Goal: Task Accomplishment & Management: Use online tool/utility

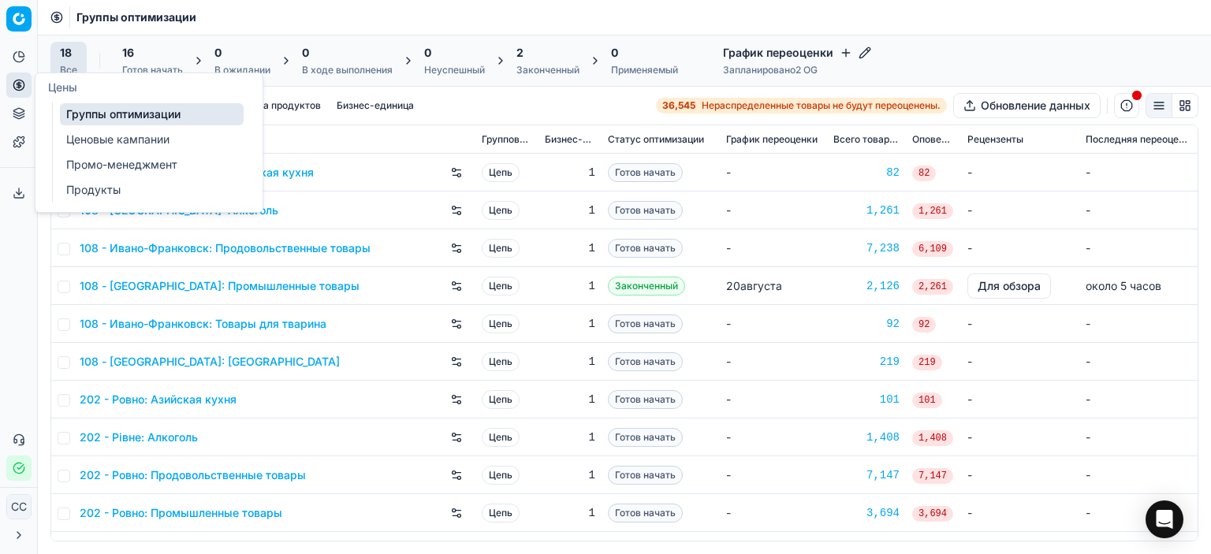
click at [143, 147] on link "Ценовые кампании" at bounding box center [152, 140] width 184 height 22
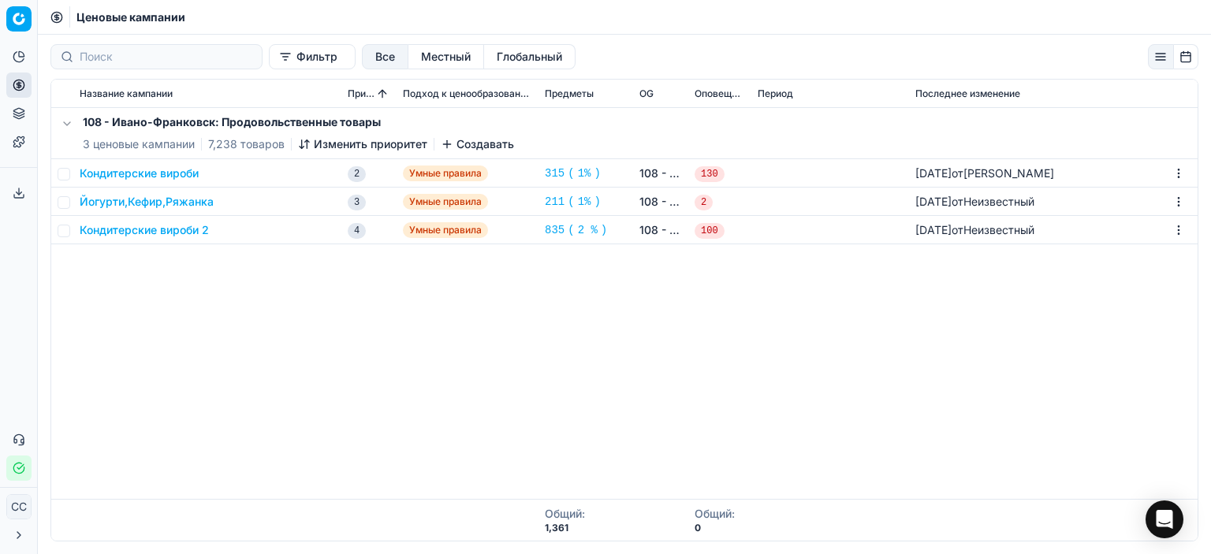
click at [561, 302] on div "108 - Ивано-Франковск: Продовольственные товары 3 ценовые кампании 7,238 товаро…" at bounding box center [624, 303] width 1147 height 391
drag, startPoint x: 167, startPoint y: 310, endPoint x: 173, endPoint y: 300, distance: 11.4
click at [173, 300] on div "108 - Ивано-Франковск: Продовольственные товары 3 ценовые кампании 7,238 товаро…" at bounding box center [624, 303] width 1147 height 391
click at [142, 49] on input at bounding box center [166, 57] width 173 height 16
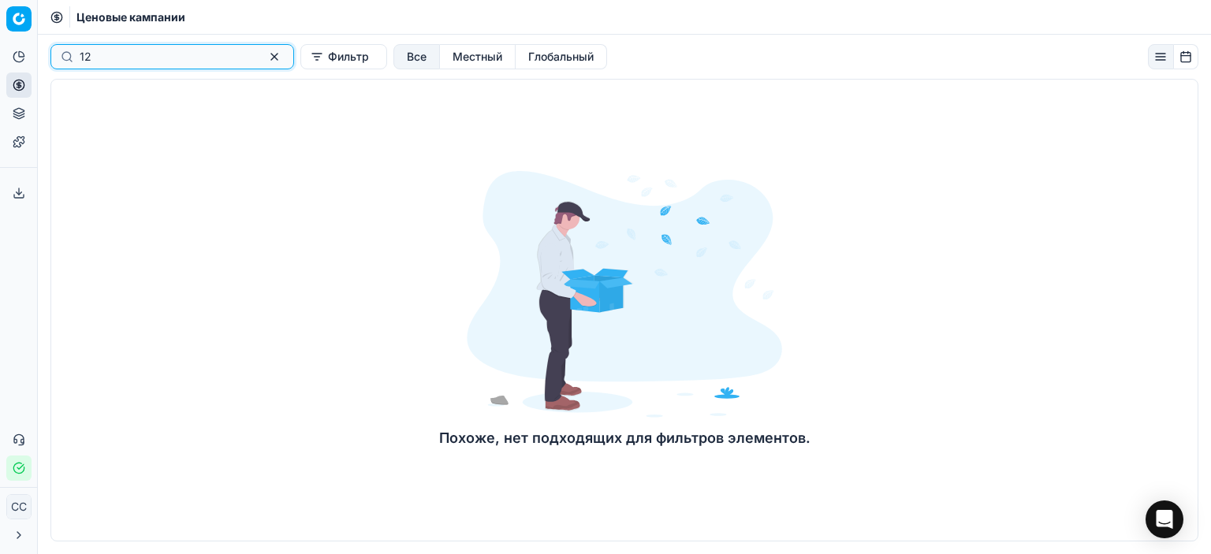
type input "1"
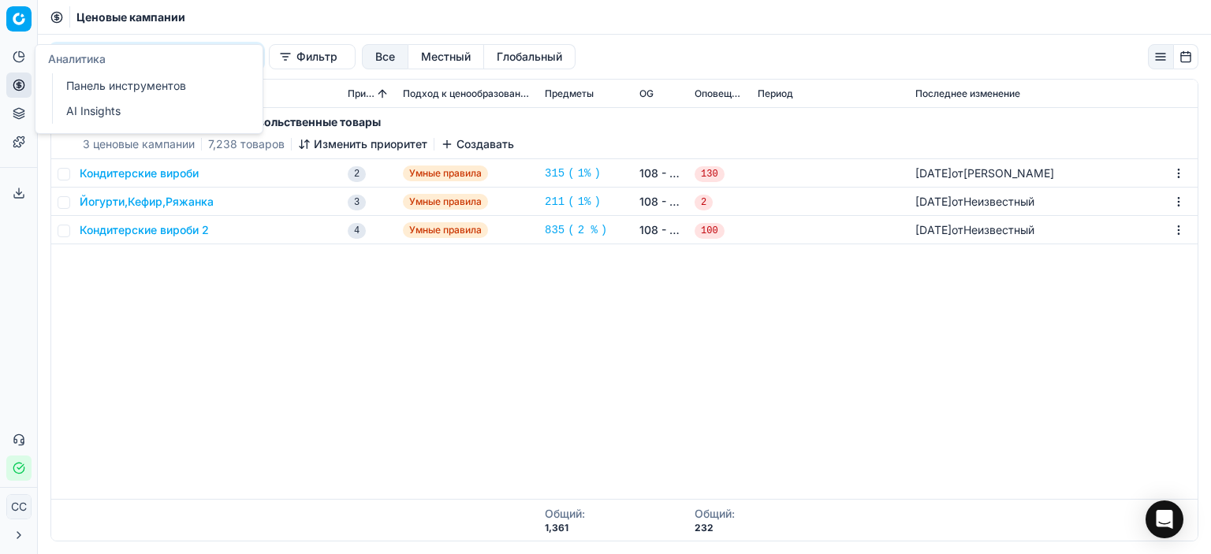
click at [24, 52] on icon at bounding box center [19, 56] width 13 height 13
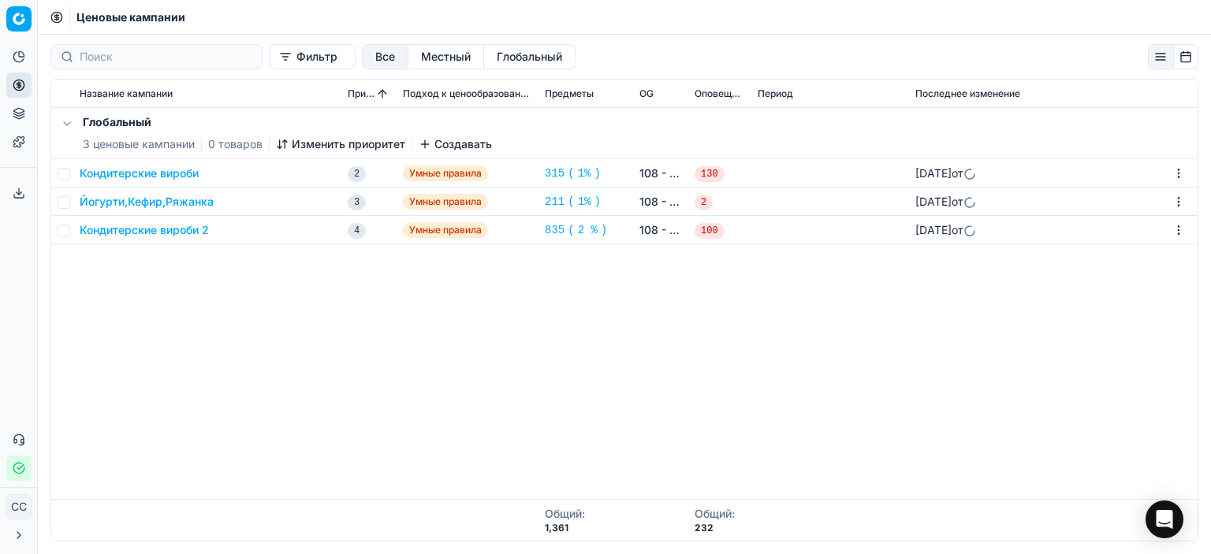
drag, startPoint x: 195, startPoint y: 304, endPoint x: 191, endPoint y: 278, distance: 26.3
click at [196, 304] on div "Глобальный 3 ценовые кампании 0 товаров Изменить приоритет Создавать Кондитерск…" at bounding box center [624, 303] width 1147 height 391
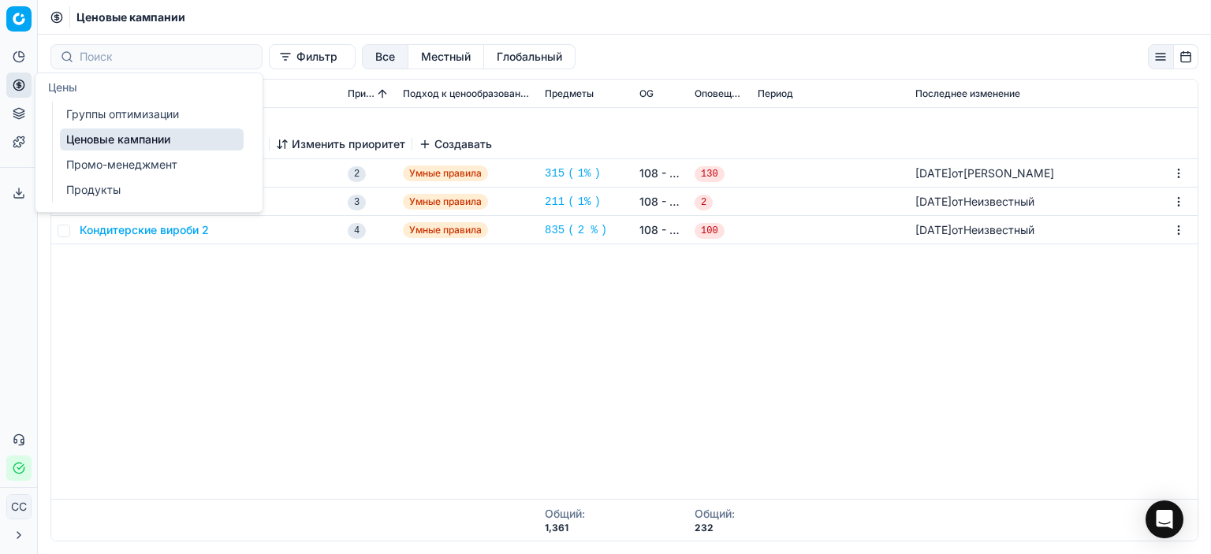
click at [73, 114] on font "Группы оптимизации" at bounding box center [122, 113] width 113 height 13
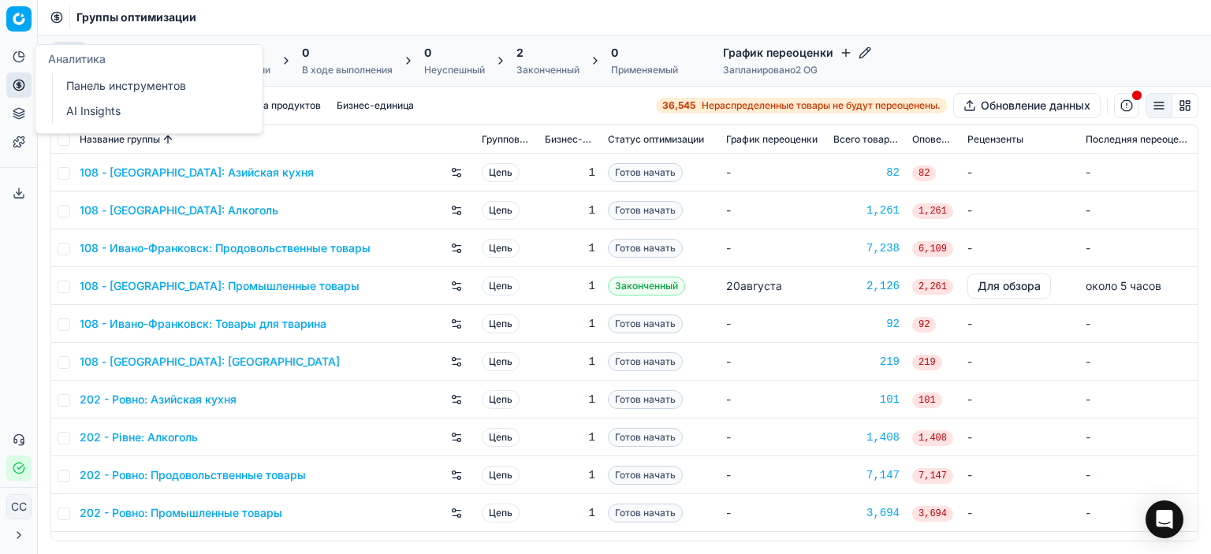
click at [23, 65] on button "Аналитика" at bounding box center [18, 56] width 25 height 25
click at [1133, 105] on button "button" at bounding box center [1126, 105] width 25 height 25
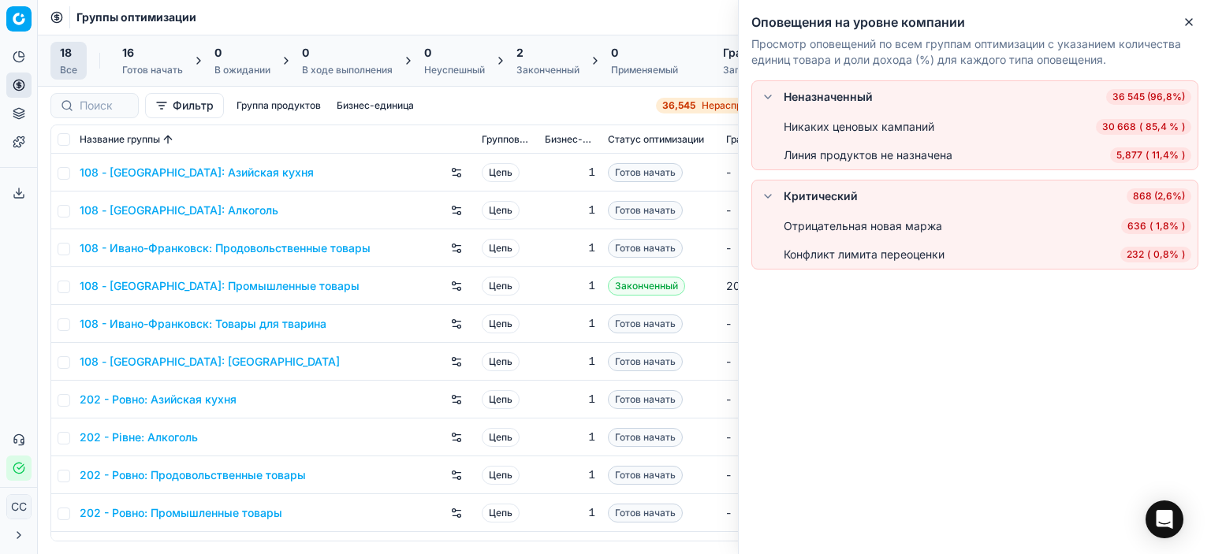
click at [845, 131] on font "Никаких ценовых кампаний" at bounding box center [859, 126] width 151 height 13
click at [1157, 97] on font "36 545 (96,8%)" at bounding box center [1149, 97] width 73 height 12
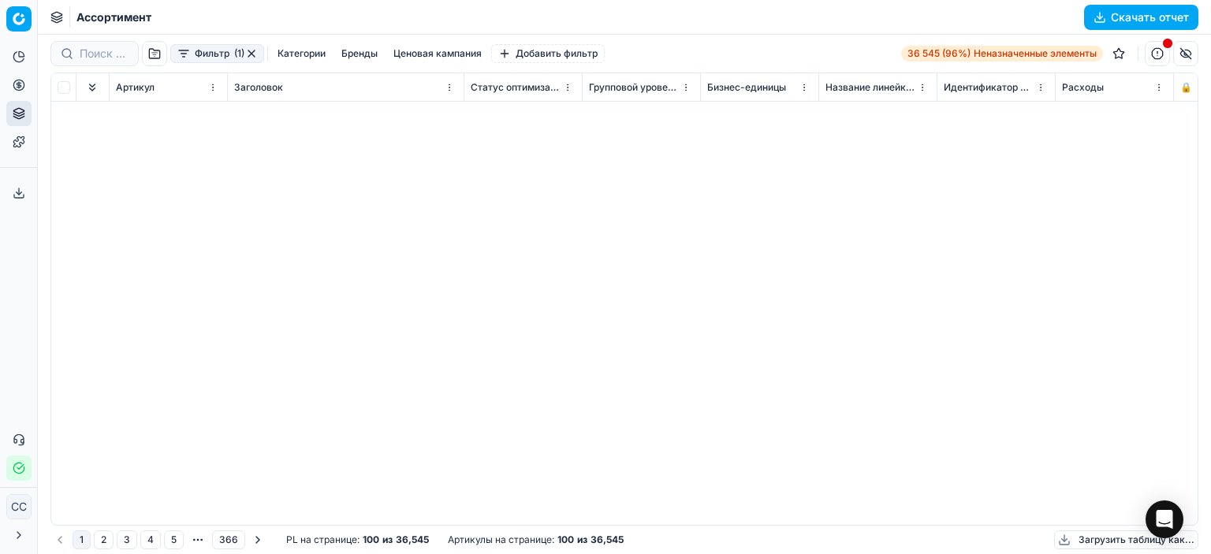
scroll to position [237, 0]
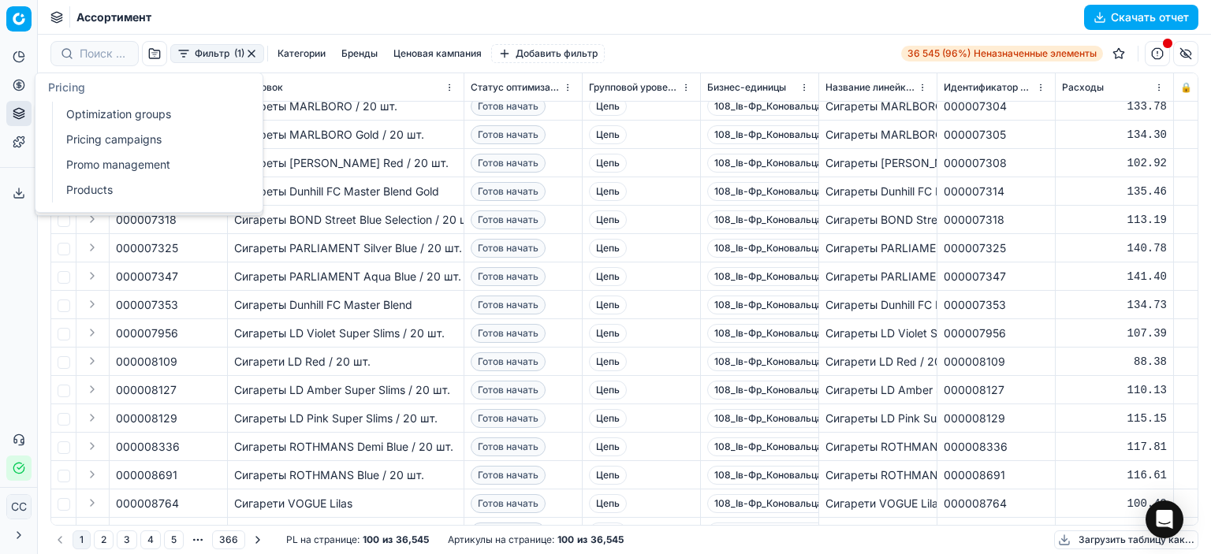
click at [16, 88] on icon at bounding box center [19, 85] width 13 height 13
click at [110, 137] on font "Ценовые кампании" at bounding box center [117, 138] width 103 height 13
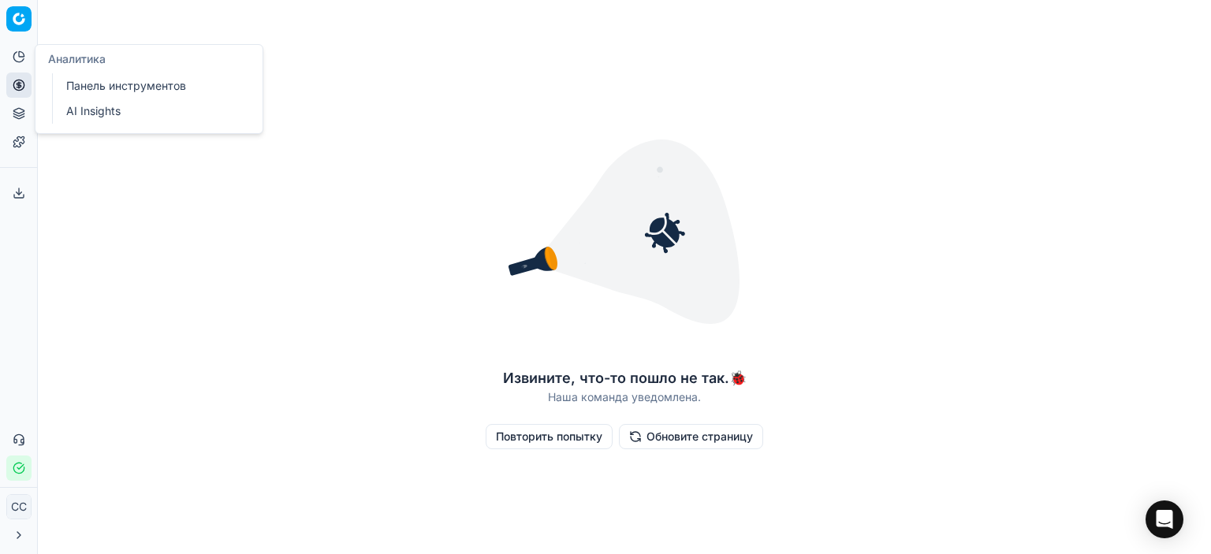
click at [9, 57] on button "Аналитика" at bounding box center [18, 56] width 25 height 25
click at [87, 81] on font "Панель инструментов" at bounding box center [126, 85] width 120 height 13
click at [13, 15] on html "Исходный текст Оцените этот перевод Ваш отзыв поможет нам улучшить Google Перев…" at bounding box center [605, 277] width 1211 height 554
click at [54, 79] on font "Рабочее пространство" at bounding box center [86, 80] width 79 height 29
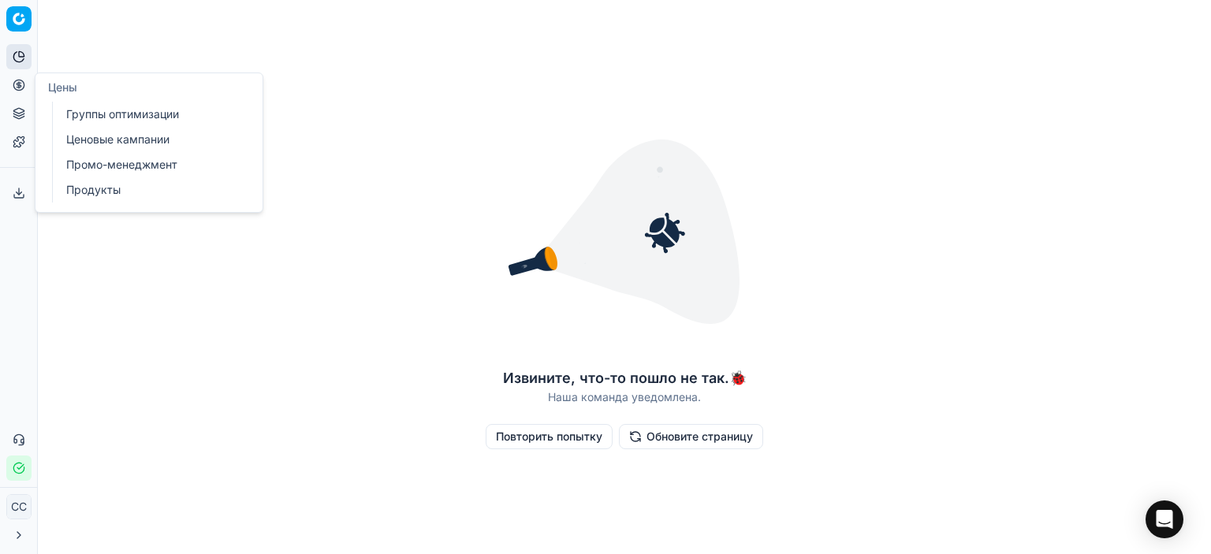
click at [103, 140] on font "Ценовые кампании" at bounding box center [117, 138] width 103 height 13
click at [103, 140] on font "Ценовые кампании" at bounding box center [118, 138] width 104 height 13
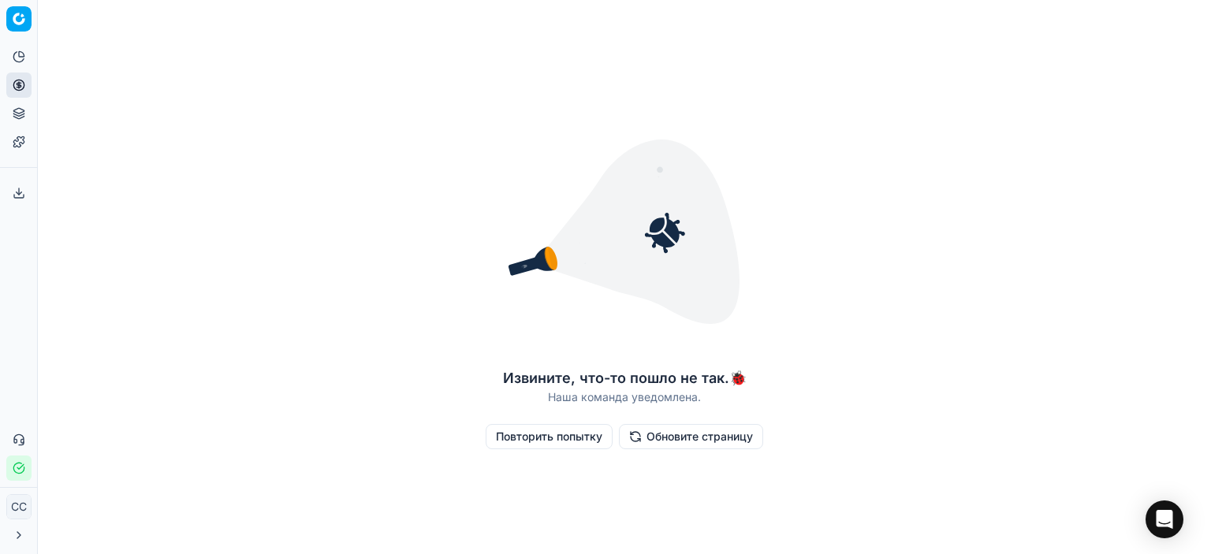
click at [561, 431] on font "Повторить попытку" at bounding box center [549, 436] width 106 height 13
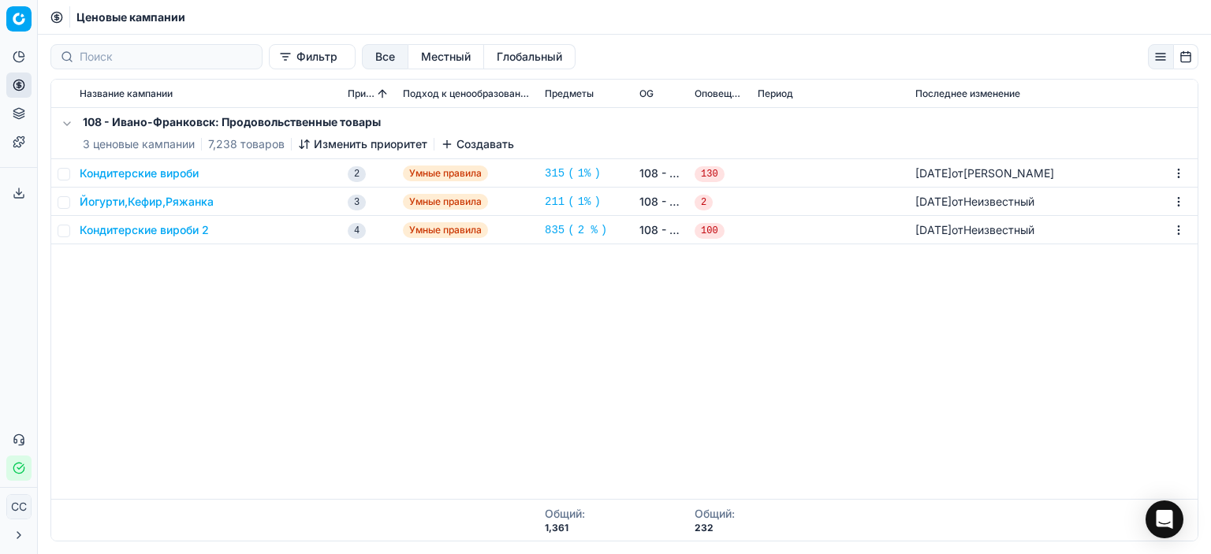
click at [319, 319] on div "108 - Ивано-Франковск: Продовольственные товары 3 ценовые кампании 7,238 товаро…" at bounding box center [624, 303] width 1147 height 391
click at [64, 122] on button "button" at bounding box center [67, 123] width 19 height 19
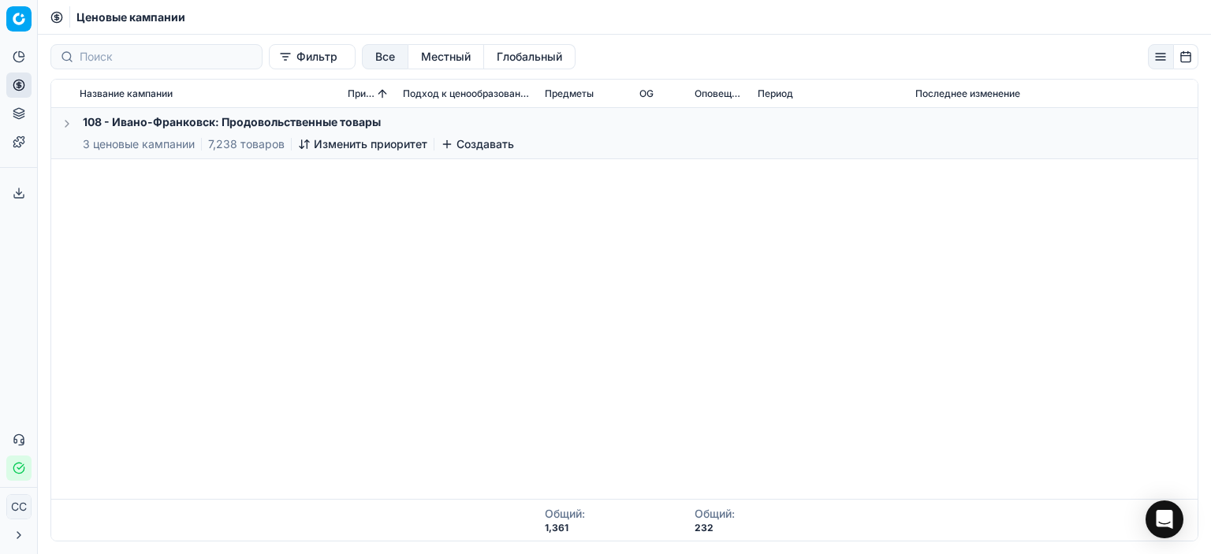
click at [362, 62] on button "Все" at bounding box center [385, 56] width 47 height 25
click at [318, 60] on button "Фильтр" at bounding box center [312, 56] width 87 height 25
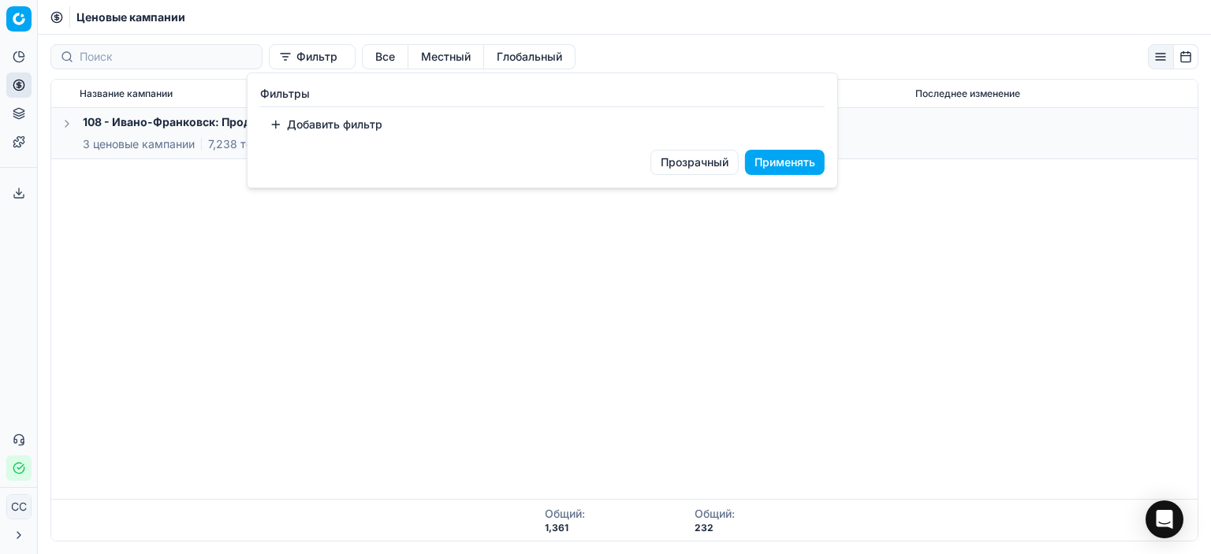
click at [506, 306] on html "Исходный текст Оцените этот перевод Ваш отзыв поможет нам улучшить Google Перев…" at bounding box center [605, 277] width 1211 height 554
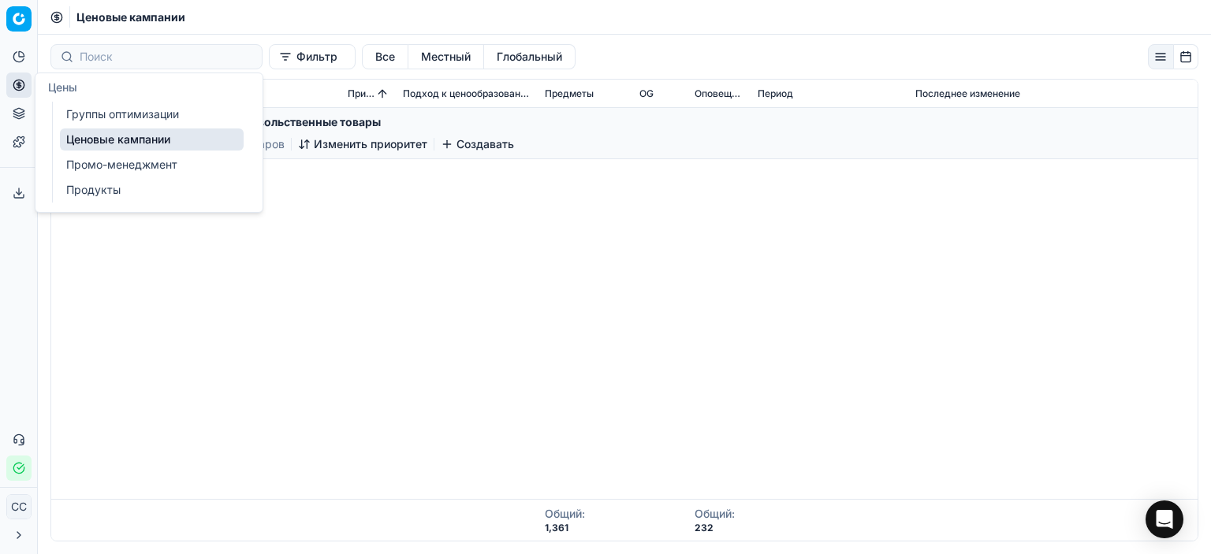
click at [91, 119] on font "Группы оптимизации" at bounding box center [122, 113] width 113 height 13
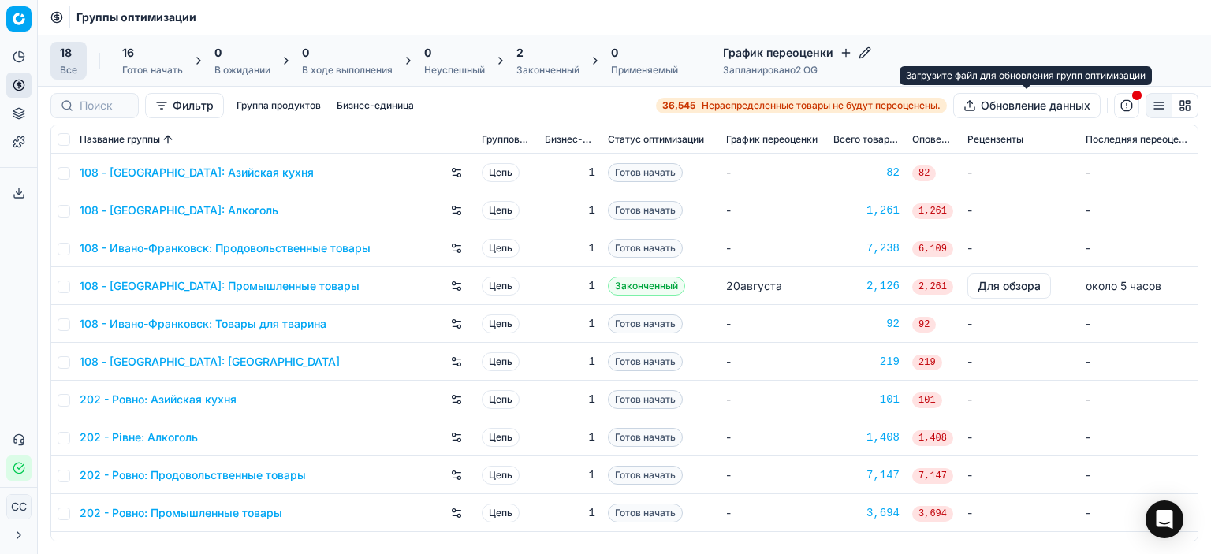
click at [977, 103] on button "Обновление данных" at bounding box center [1026, 105] width 147 height 25
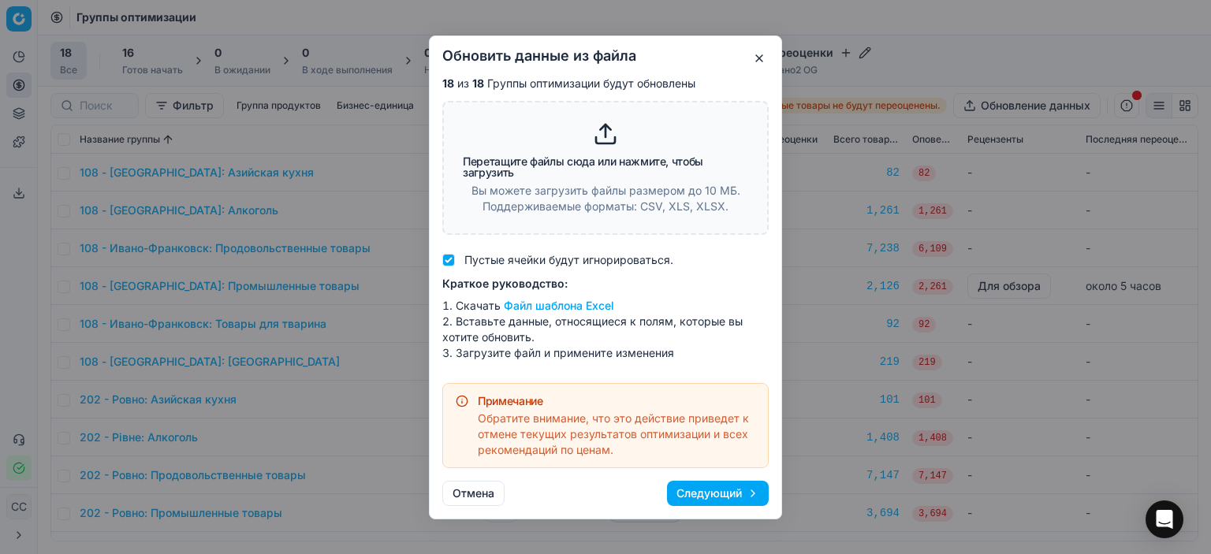
click at [760, 62] on button "button" at bounding box center [759, 58] width 19 height 19
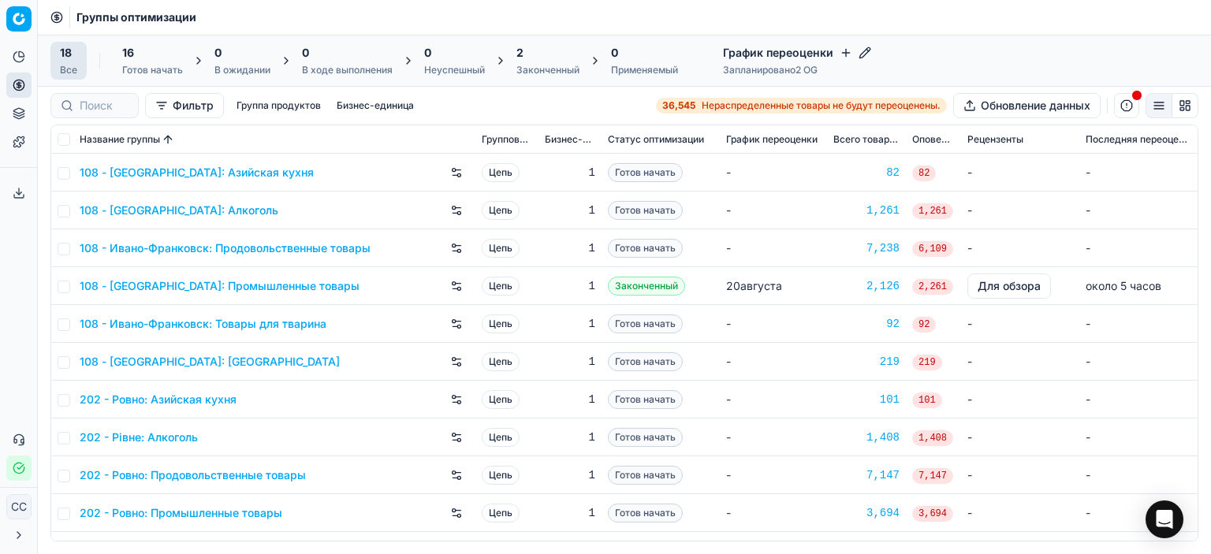
click at [777, 59] on font "График переоценки" at bounding box center [778, 52] width 110 height 13
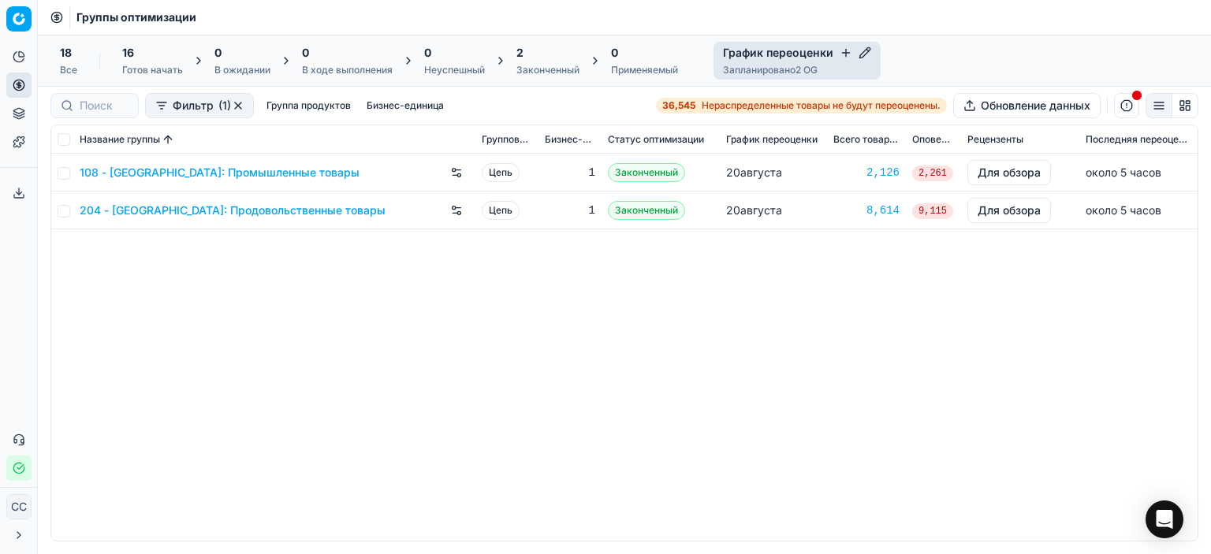
click at [120, 66] on div "16 Готов начать" at bounding box center [153, 61] width 80 height 38
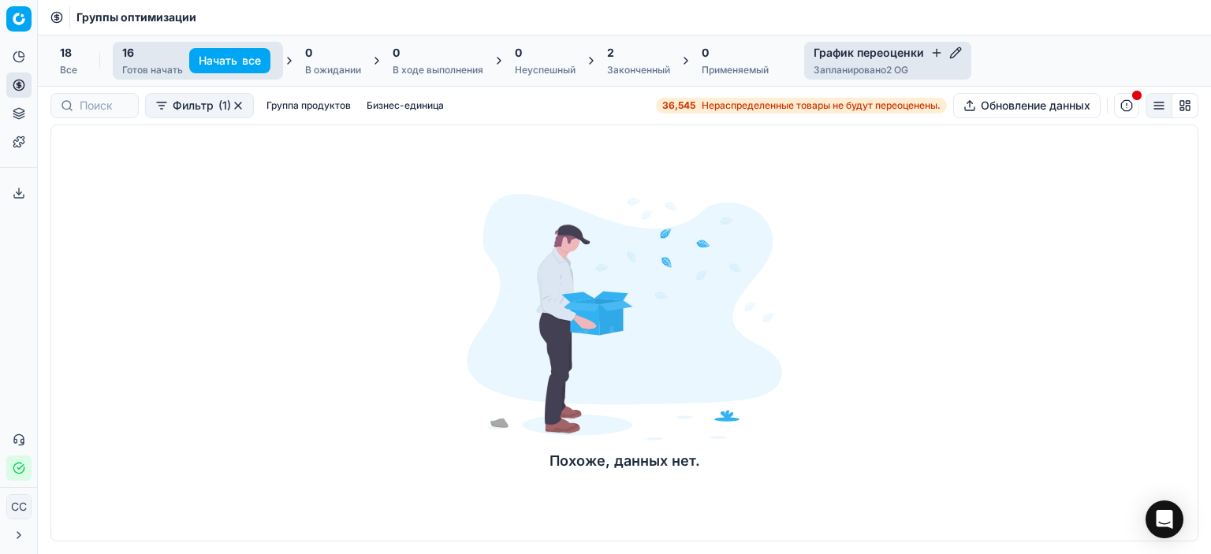
click at [61, 57] on font "18" at bounding box center [66, 52] width 12 height 13
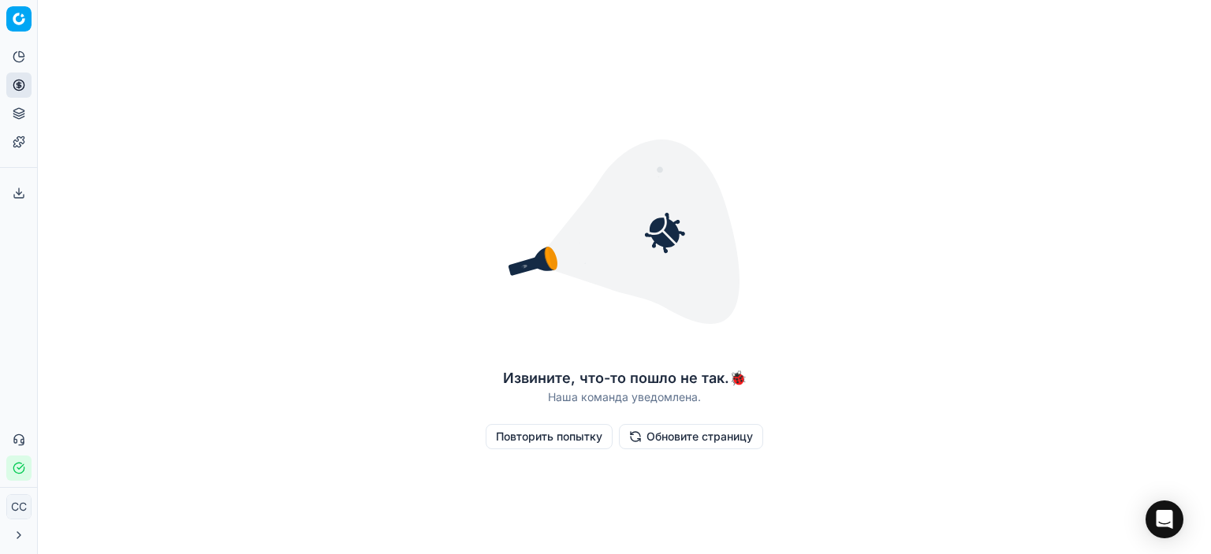
click at [552, 438] on font "Повторить попытку" at bounding box center [549, 436] width 106 height 13
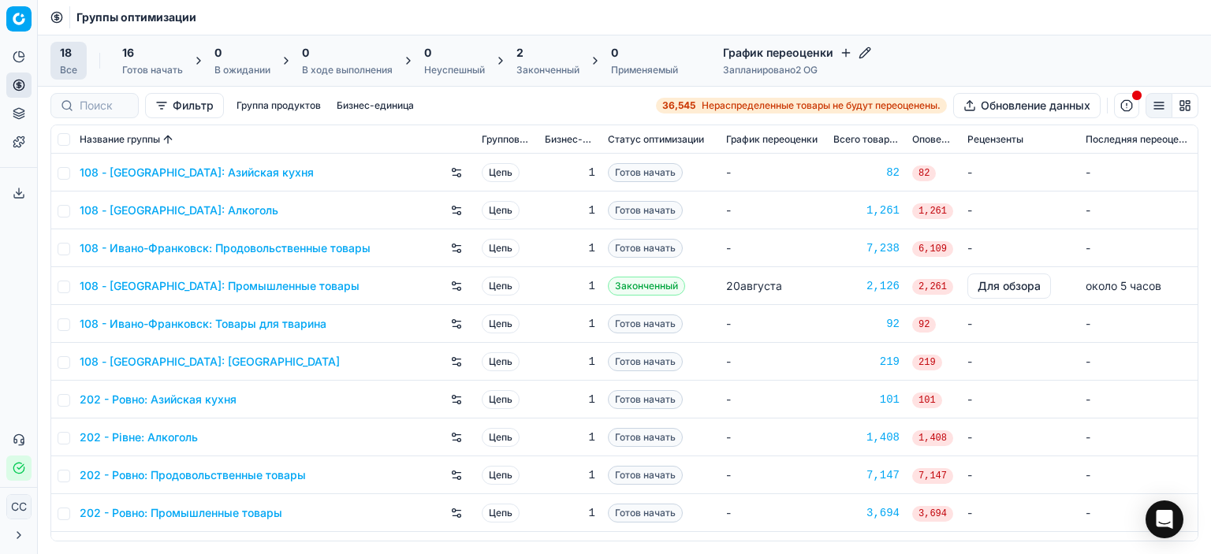
drag, startPoint x: 1165, startPoint y: 416, endPoint x: 1145, endPoint y: 416, distance: 19.7
click at [1163, 416] on td "-" at bounding box center [1139, 400] width 118 height 38
click at [529, 65] on font "Законченный" at bounding box center [547, 70] width 63 height 12
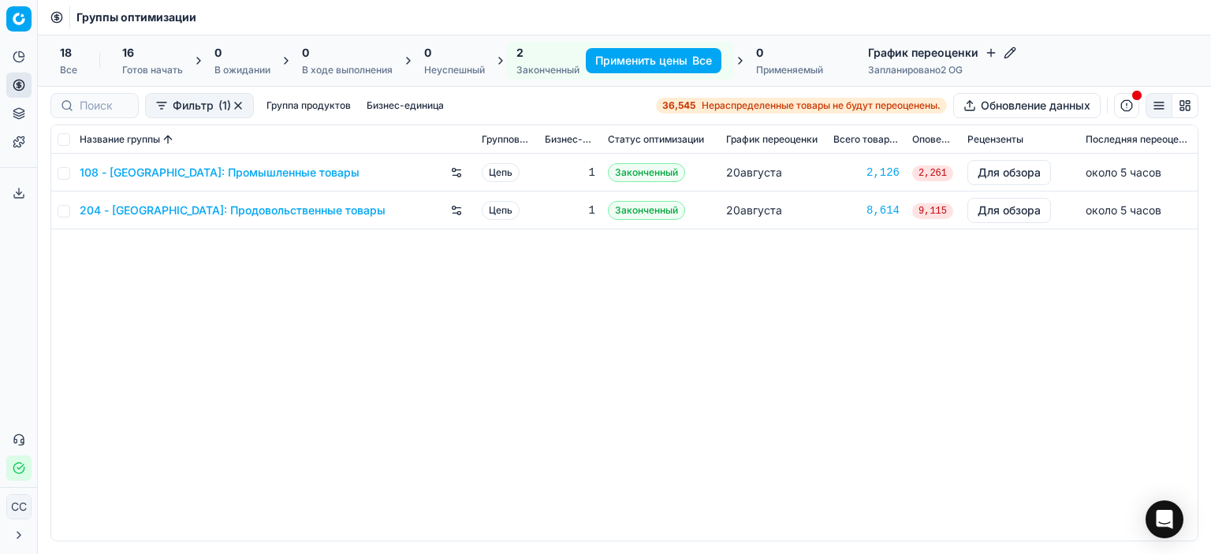
drag, startPoint x: 133, startPoint y: 40, endPoint x: 136, endPoint y: 50, distance: 10.5
click at [136, 47] on div "18 Все 16 Готов начать 0 В ожидании 0 В ходе выполнения 0 Неуспешный 2 Закончен…" at bounding box center [624, 61] width 1173 height 52
click at [69, 49] on font "18" at bounding box center [66, 52] width 12 height 13
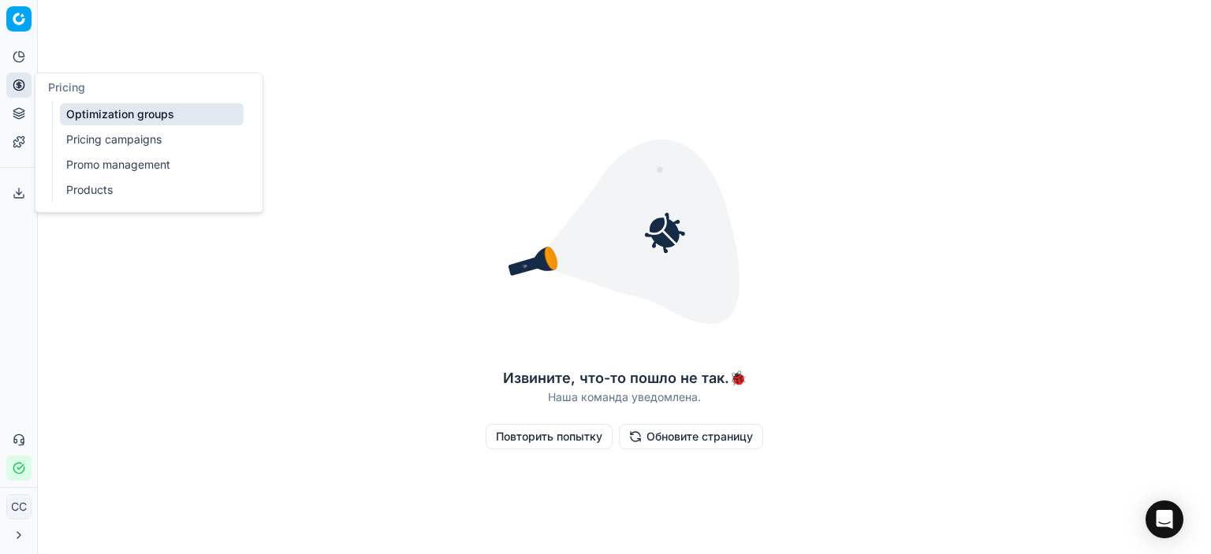
click at [19, 76] on button "Цены" at bounding box center [18, 85] width 25 height 25
click at [102, 145] on font "Ценовые кампании" at bounding box center [117, 138] width 103 height 13
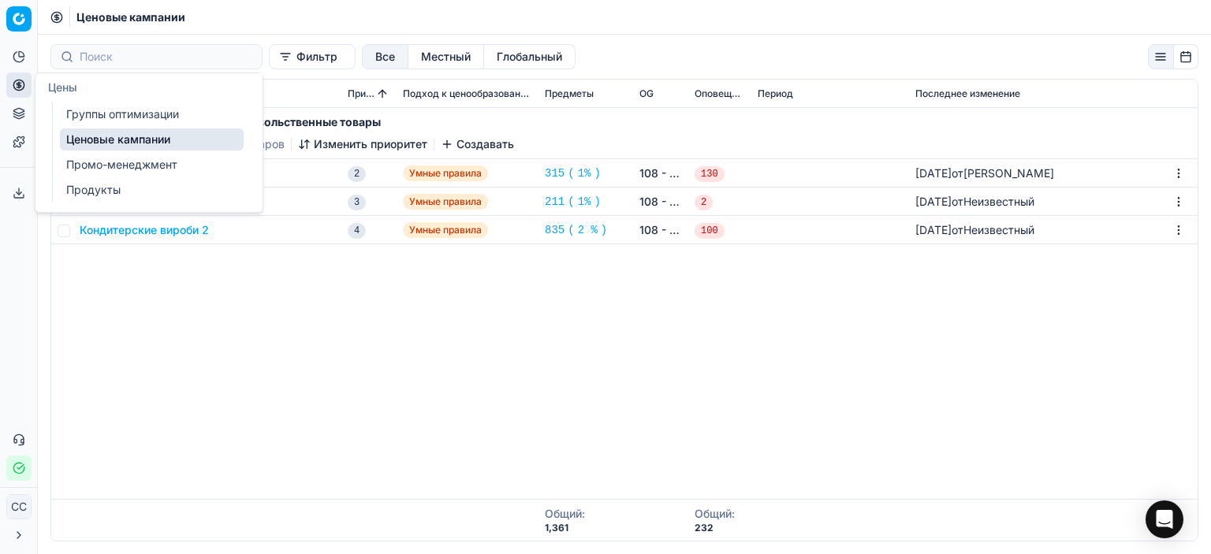
click at [241, 359] on div "108 - Ивано-Франковск: Продовольственные товары 3 ценовые кампании 7,238 товаро…" at bounding box center [624, 303] width 1147 height 391
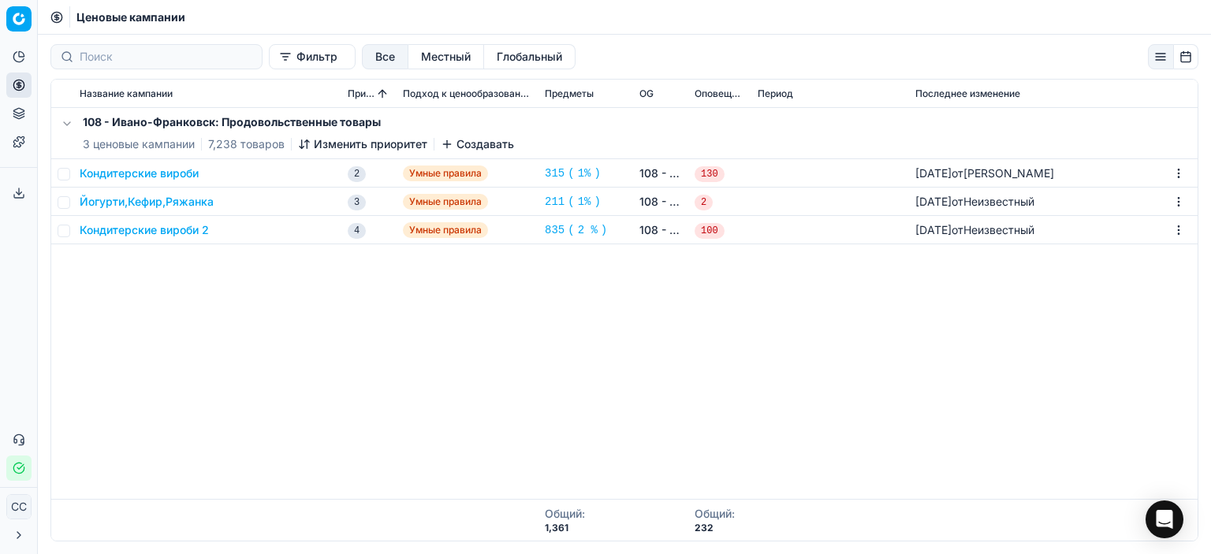
click at [66, 117] on button "button" at bounding box center [67, 123] width 19 height 19
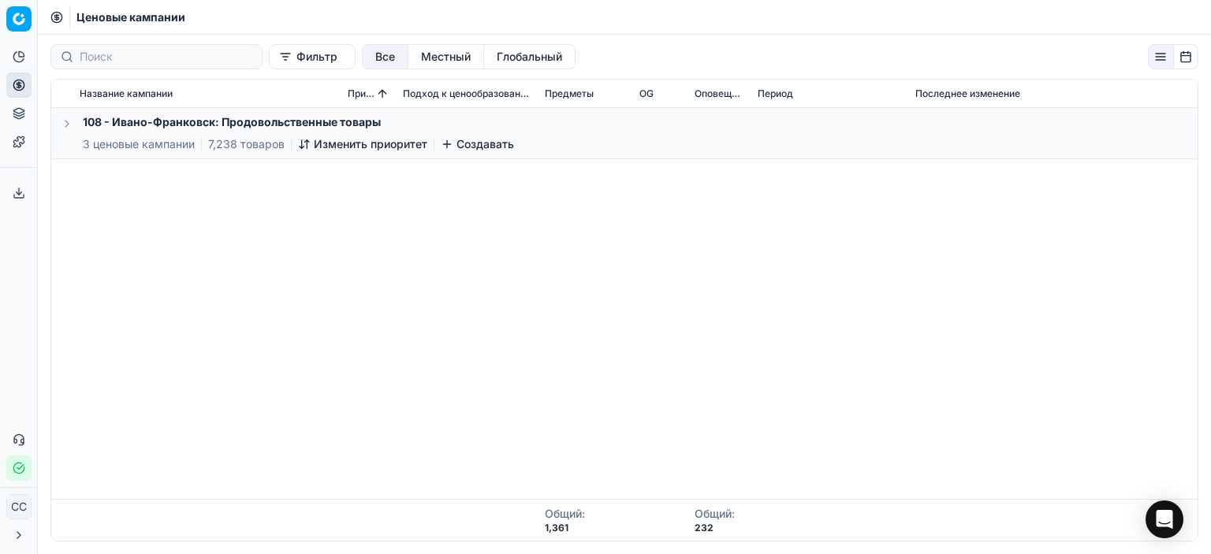
click at [66, 117] on button "button" at bounding box center [67, 123] width 19 height 19
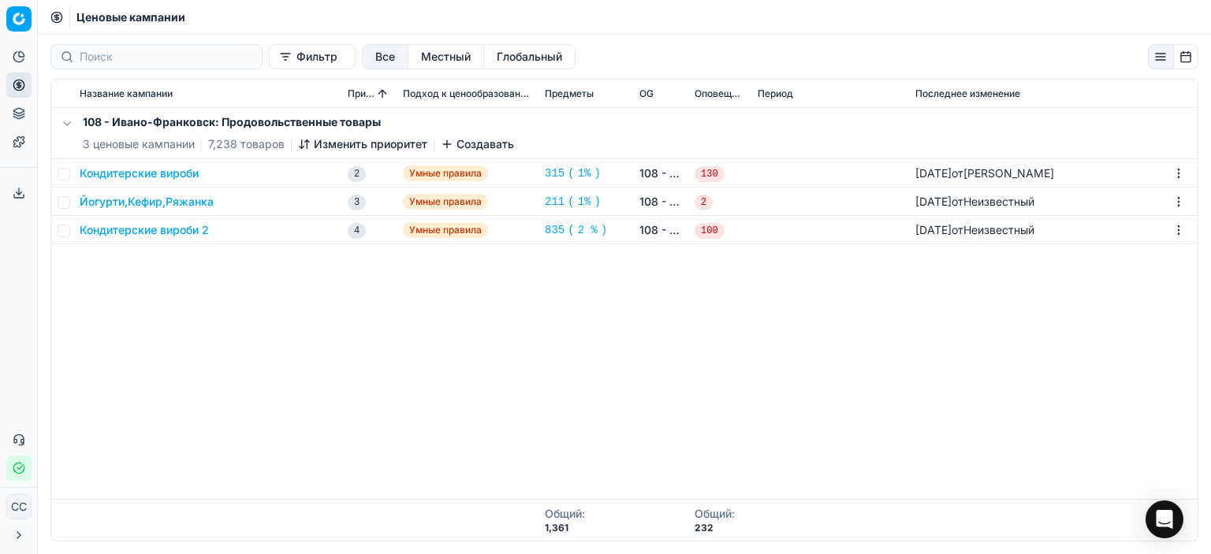
click at [276, 124] on font "108 - Ивано-Франковск: Продовольственные товары" at bounding box center [232, 121] width 298 height 13
click at [370, 149] on font "Изменить приоритет" at bounding box center [371, 143] width 114 height 13
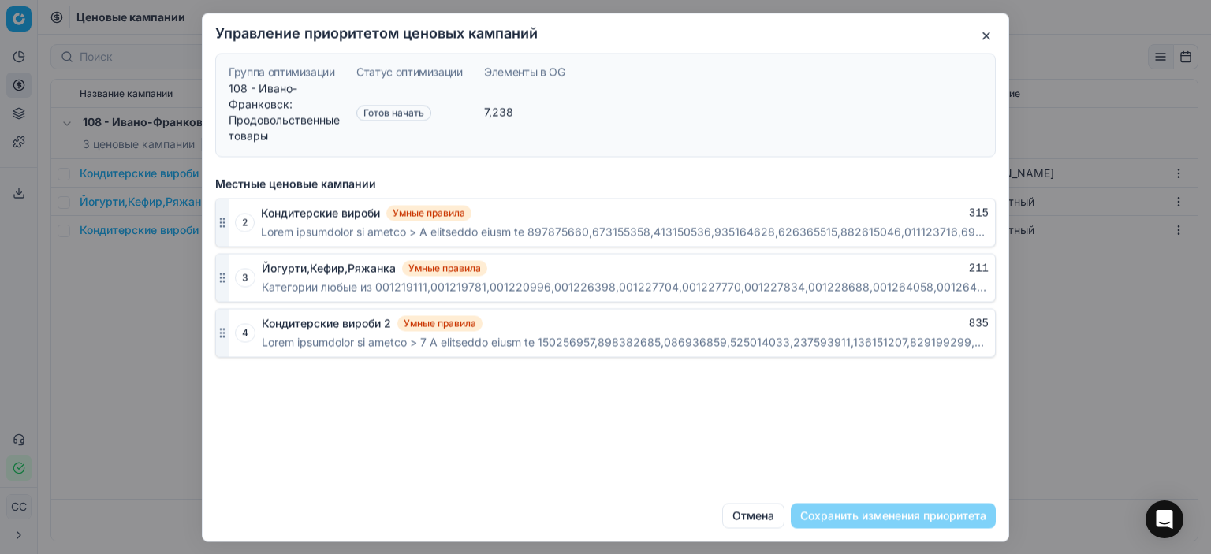
drag, startPoint x: 989, startPoint y: 32, endPoint x: 978, endPoint y: 43, distance: 16.2
click at [989, 36] on button "button" at bounding box center [986, 35] width 19 height 19
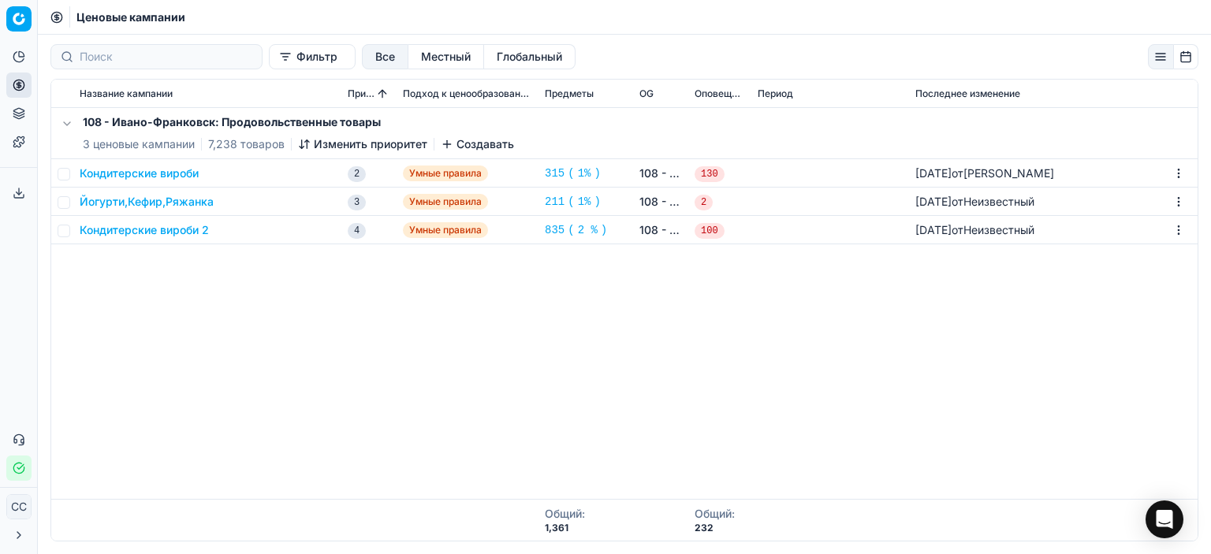
click at [1153, 58] on button "button" at bounding box center [1161, 56] width 26 height 25
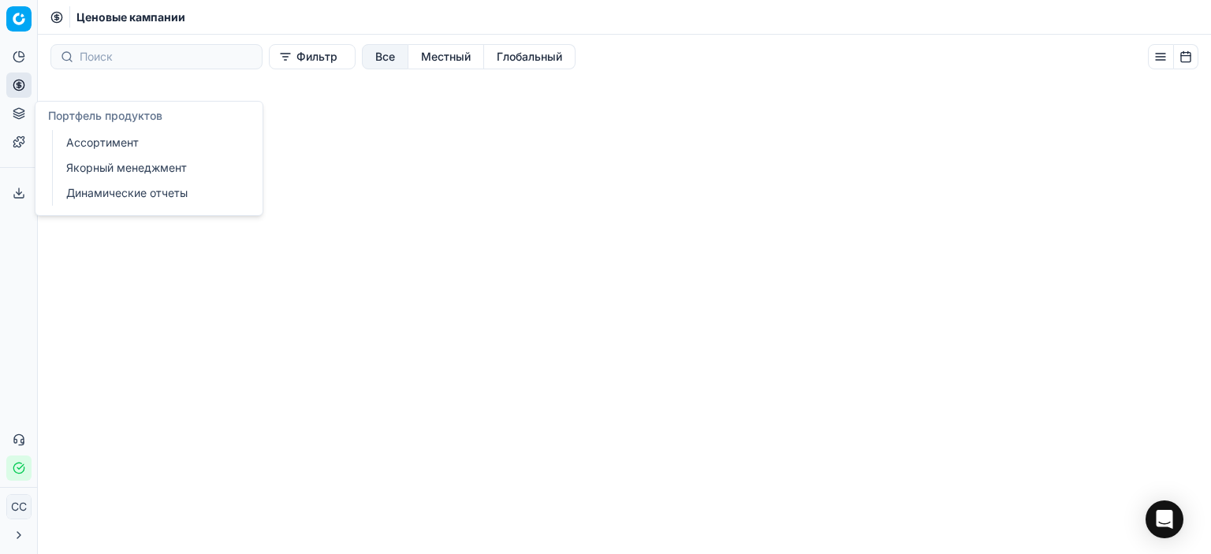
click at [19, 89] on icon at bounding box center [19, 85] width 13 height 13
click at [70, 106] on font "Группы оптимизации" at bounding box center [122, 114] width 113 height 16
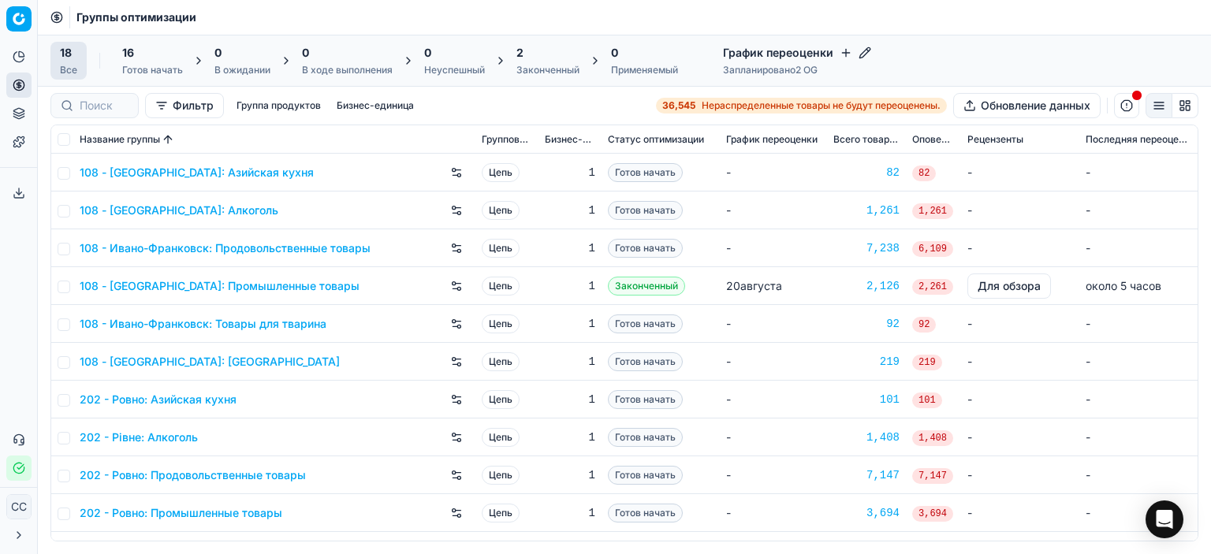
click at [190, 116] on button "Фильтр" at bounding box center [184, 105] width 79 height 25
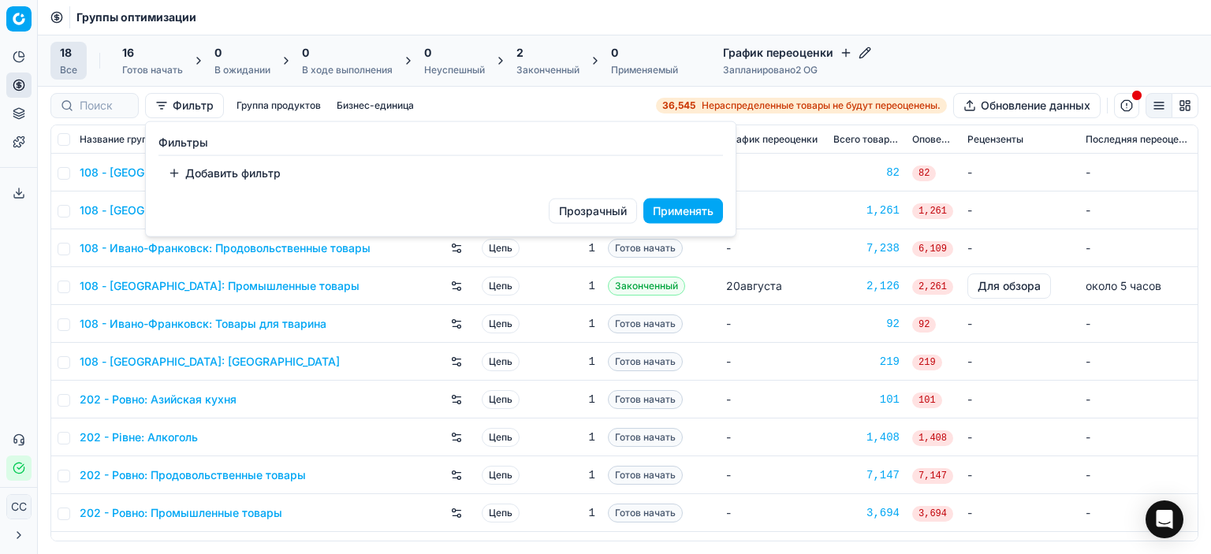
click at [191, 176] on font "Добавить фильтр" at bounding box center [232, 172] width 95 height 13
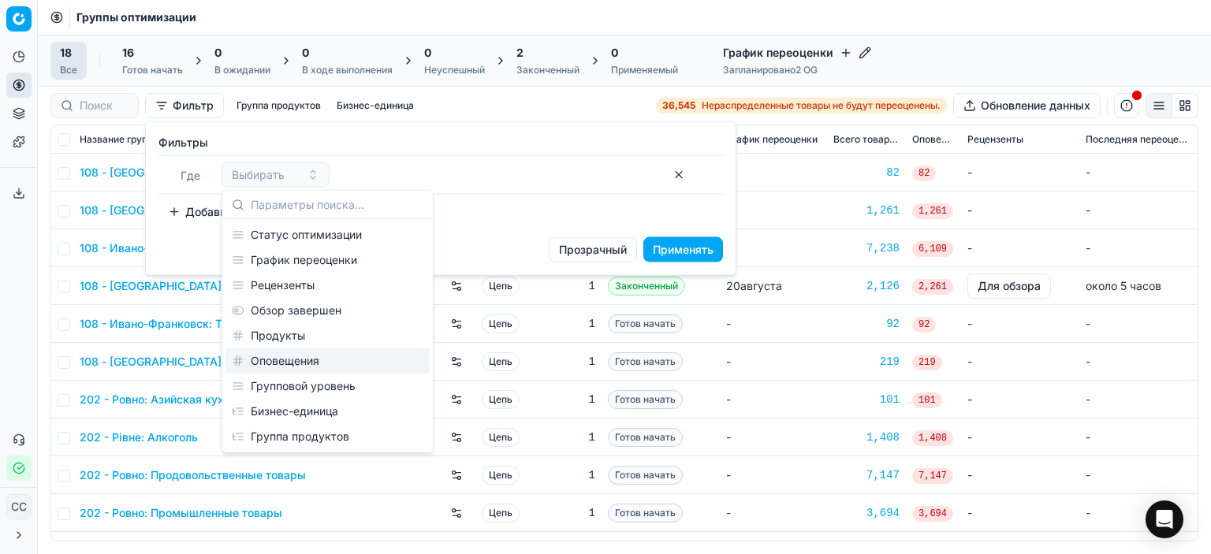
click at [530, 213] on div "Добавить фильтр" at bounding box center [440, 212] width 565 height 25
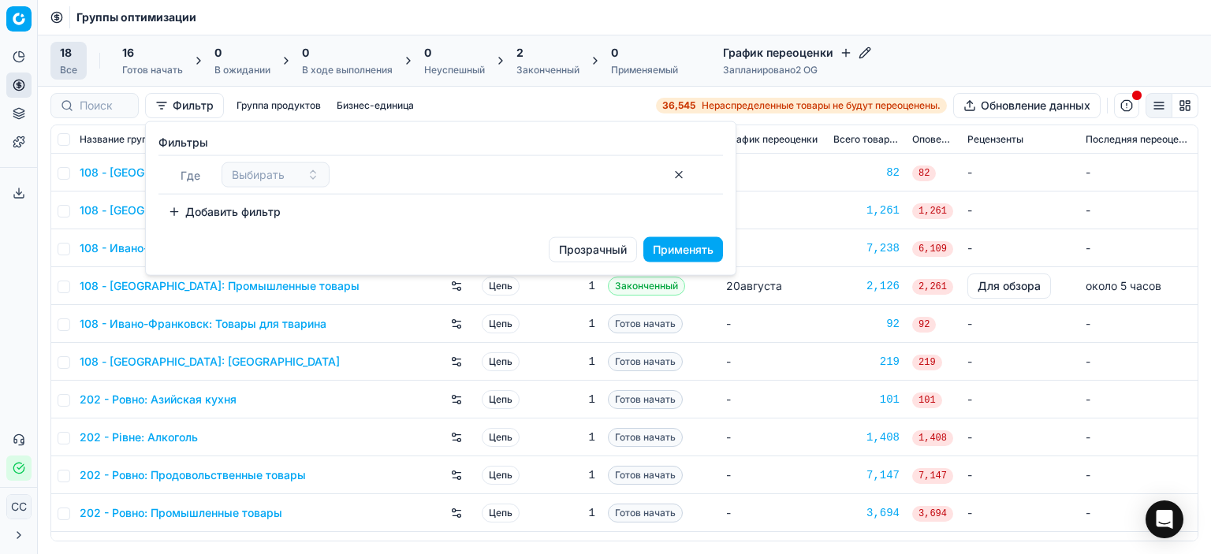
click at [684, 170] on button "button" at bounding box center [678, 174] width 25 height 25
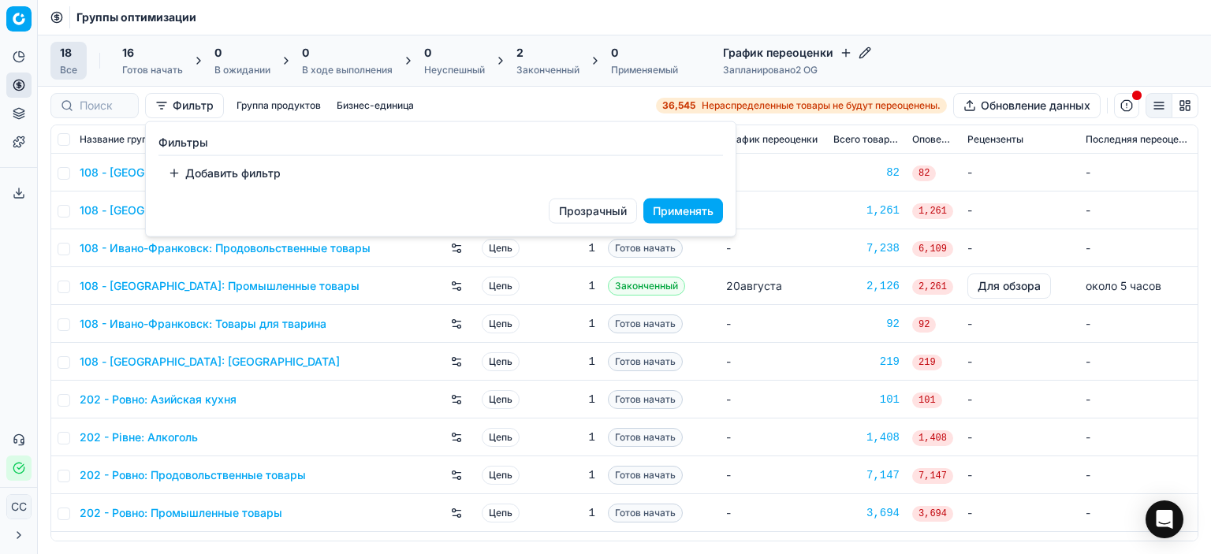
click at [384, 343] on html "Исходный текст Оцените этот перевод Ваш отзыв поможет нам улучшить Google Перев…" at bounding box center [605, 277] width 1211 height 554
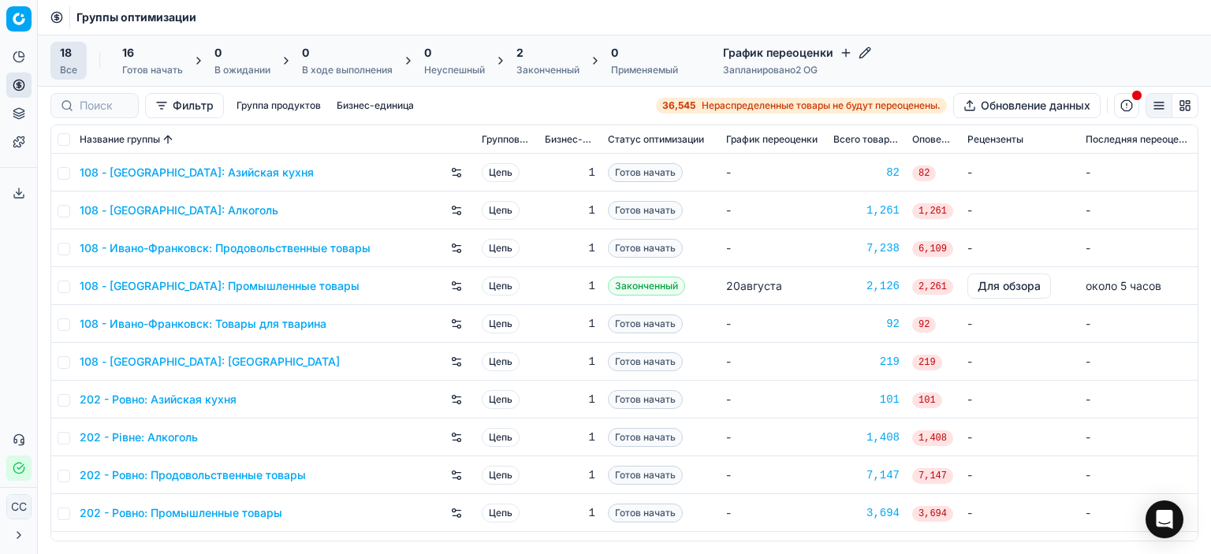
click at [620, 289] on font "Законченный" at bounding box center [646, 286] width 63 height 12
click at [986, 293] on button "Для обзора" at bounding box center [1010, 286] width 84 height 25
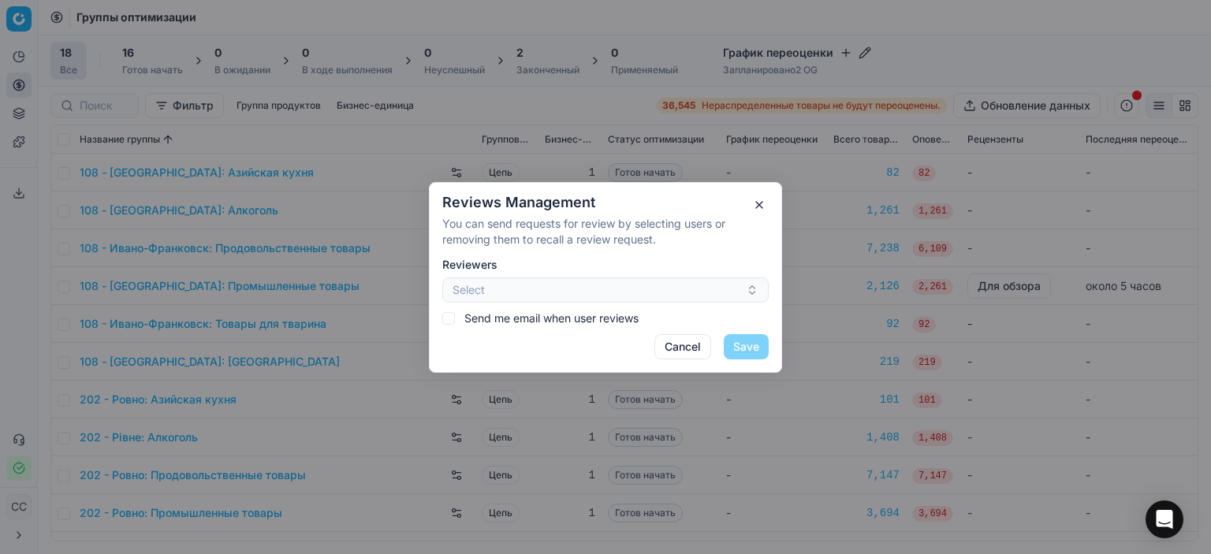
click at [763, 206] on button "button" at bounding box center [759, 205] width 19 height 19
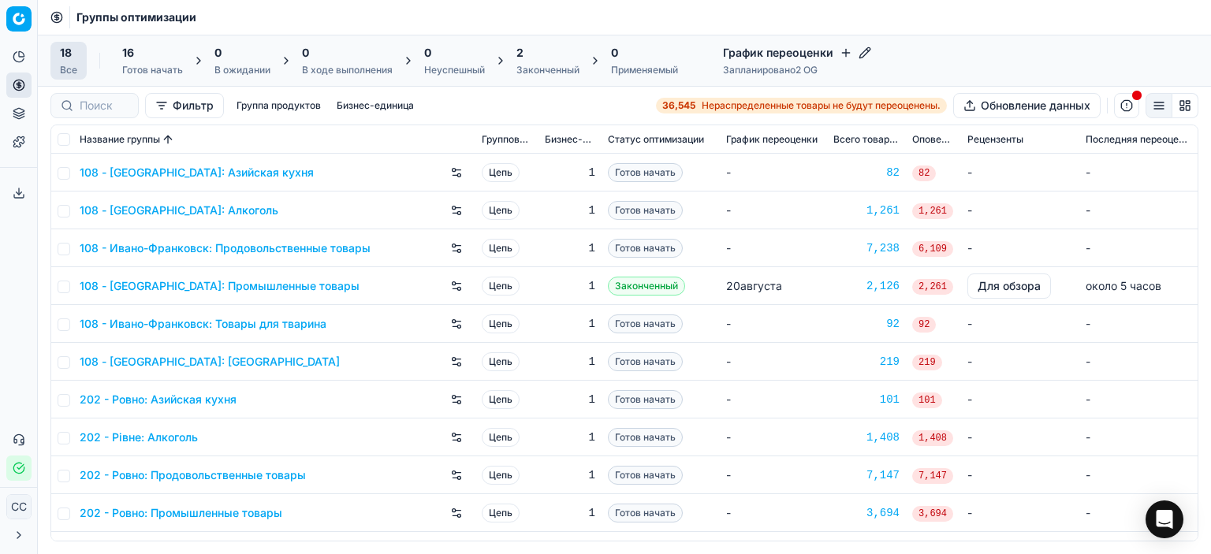
click at [278, 170] on font "108 - [GEOGRAPHIC_DATA]: Азийская кухня" at bounding box center [197, 172] width 234 height 13
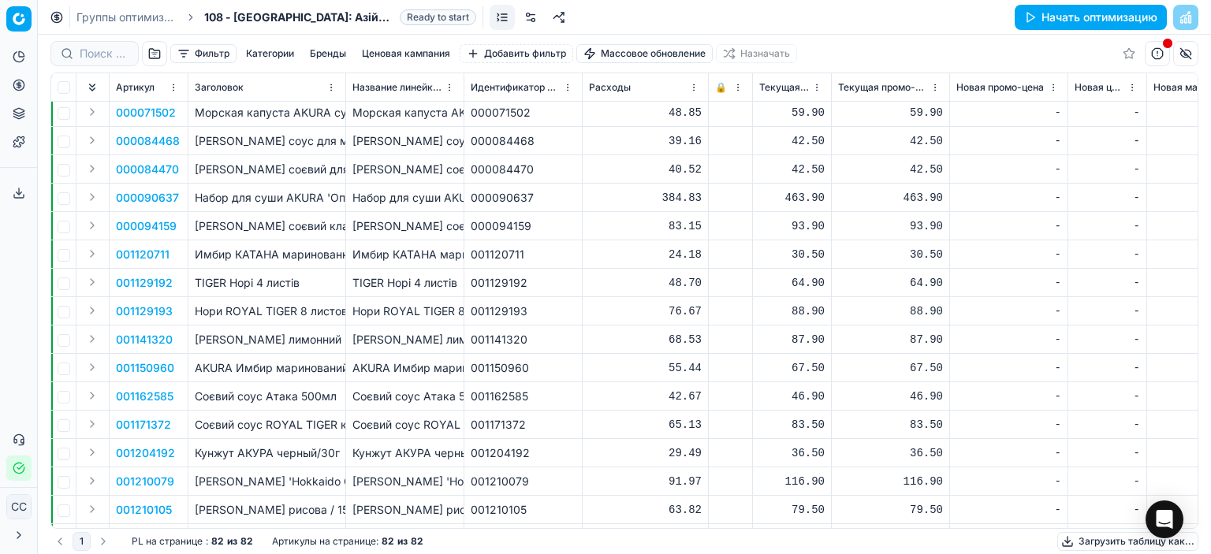
scroll to position [473, 0]
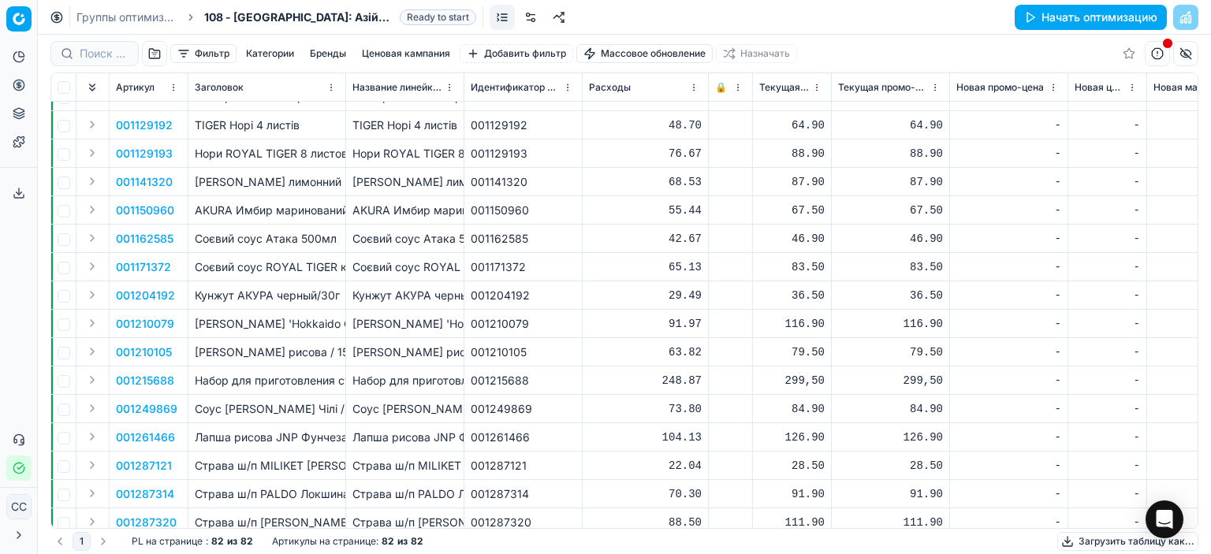
click at [1162, 49] on button "button" at bounding box center [1157, 53] width 25 height 25
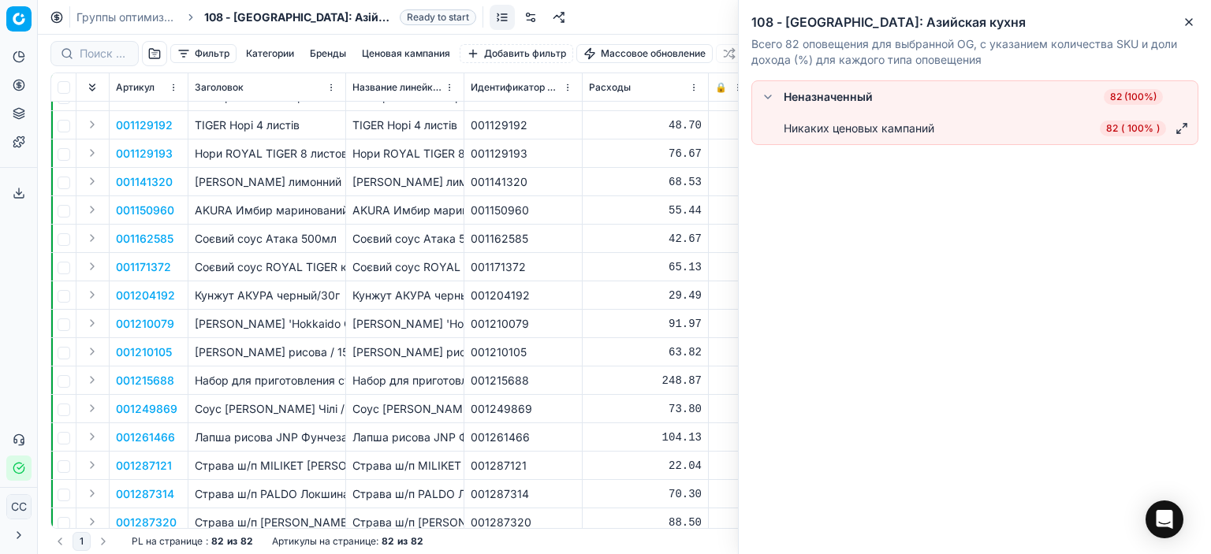
click at [1141, 122] on font "100%" at bounding box center [1141, 128] width 26 height 12
click at [593, 196] on td "55.44" at bounding box center [646, 210] width 126 height 28
click at [1144, 99] on font "82 (100%)" at bounding box center [1133, 97] width 47 height 12
click at [585, 223] on td "55.44" at bounding box center [646, 210] width 126 height 28
click at [1181, 21] on button "Close" at bounding box center [1189, 22] width 19 height 19
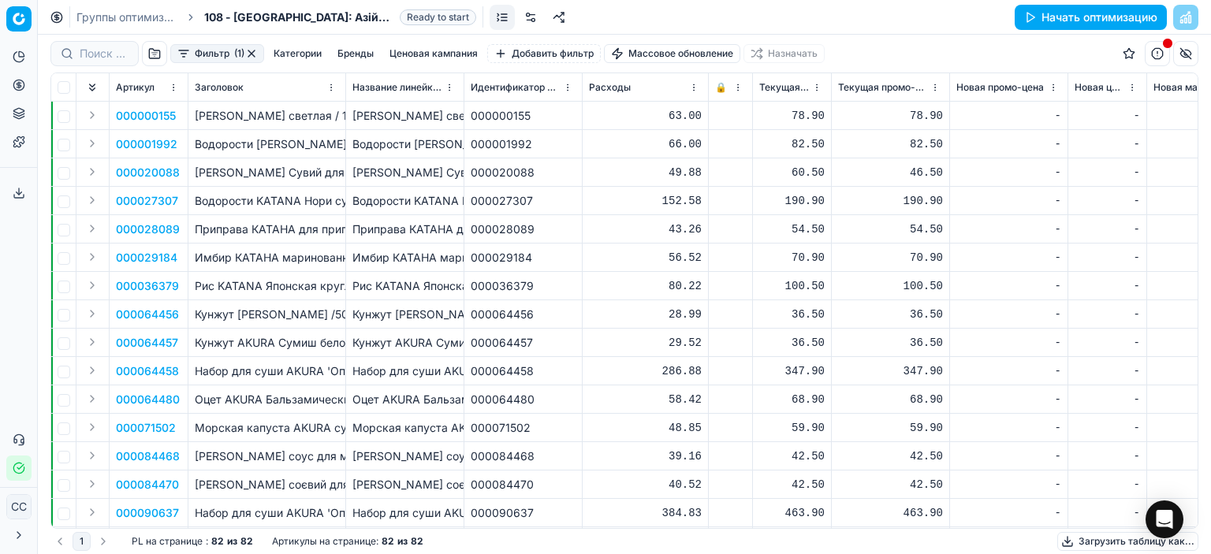
click at [672, 144] on font "66.00" at bounding box center [685, 144] width 33 height 13
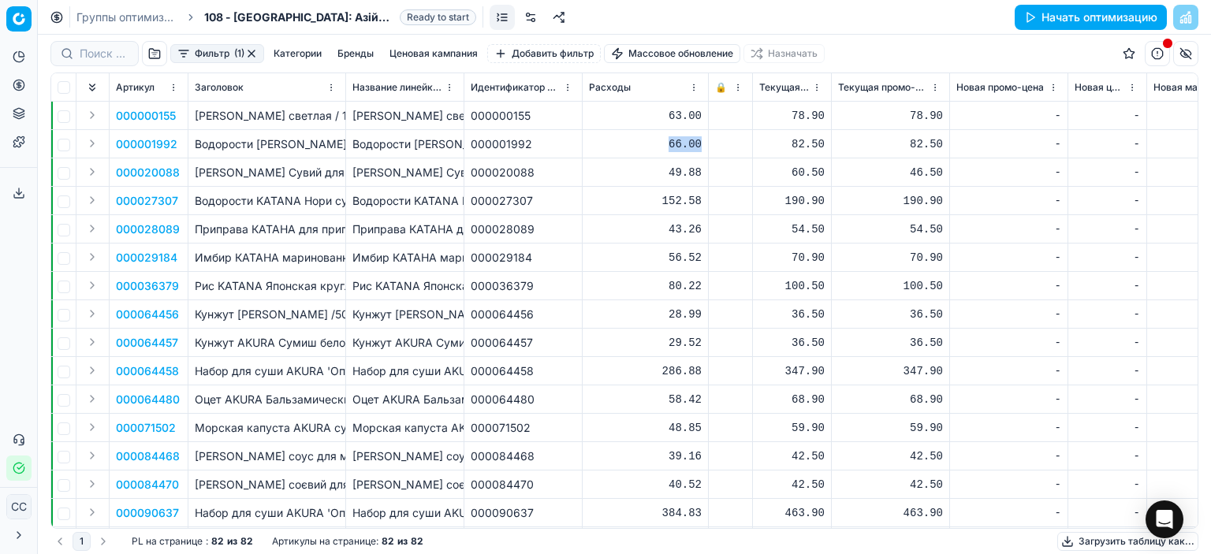
click at [672, 144] on font "66.00" at bounding box center [685, 144] width 33 height 13
click at [700, 138] on font "66.00" at bounding box center [685, 144] width 33 height 13
click at [692, 144] on font "66.00" at bounding box center [685, 144] width 33 height 13
click at [227, 53] on font "Фильтр" at bounding box center [212, 53] width 35 height 12
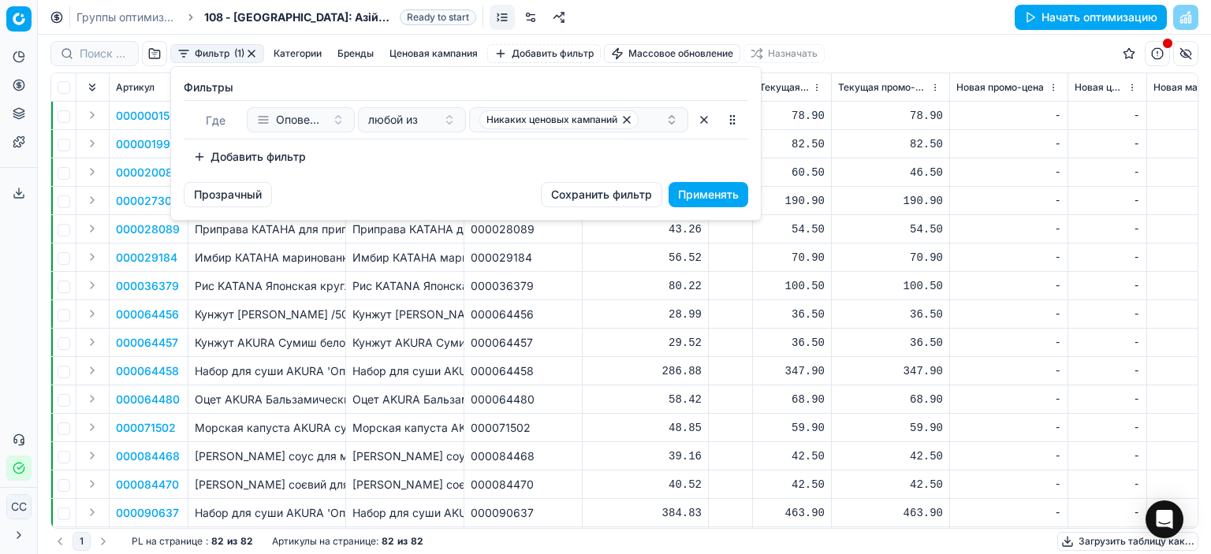
click at [328, 121] on button "Оповещения" at bounding box center [301, 119] width 108 height 25
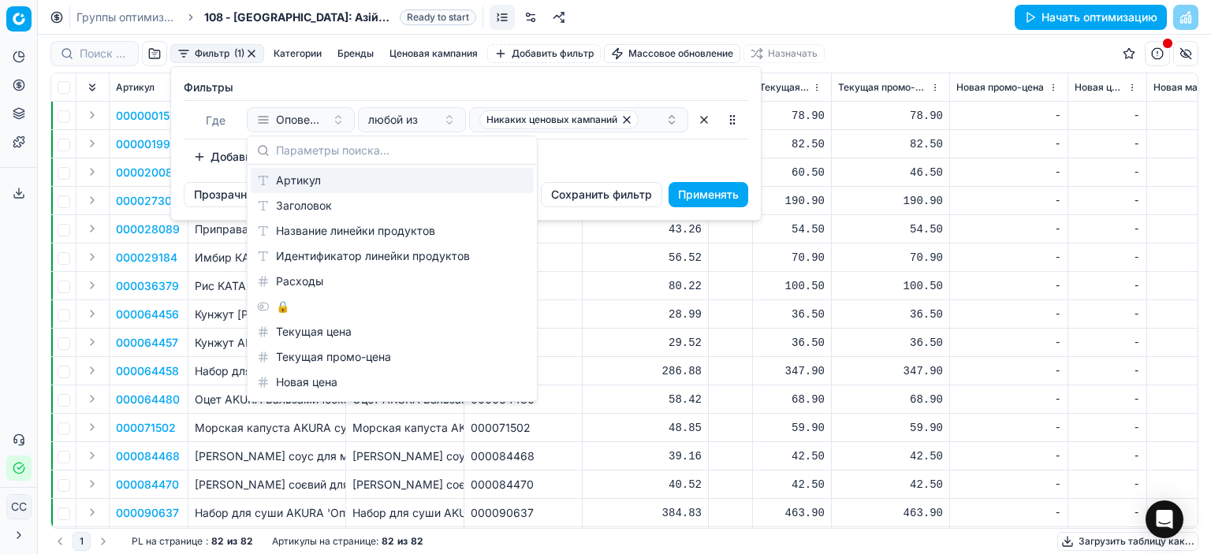
click at [612, 153] on div "Добавить фильтр" at bounding box center [466, 156] width 565 height 25
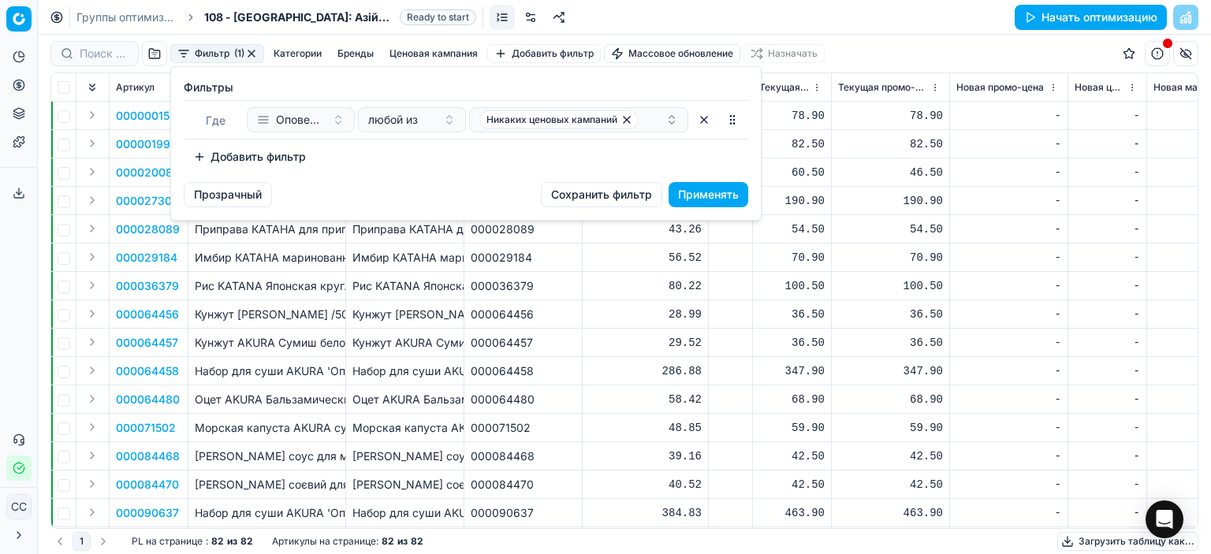
click at [852, 132] on html "Исходный текст Оцените этот перевод Ваш отзыв поможет нам улучшить Google Перев…" at bounding box center [605, 277] width 1211 height 554
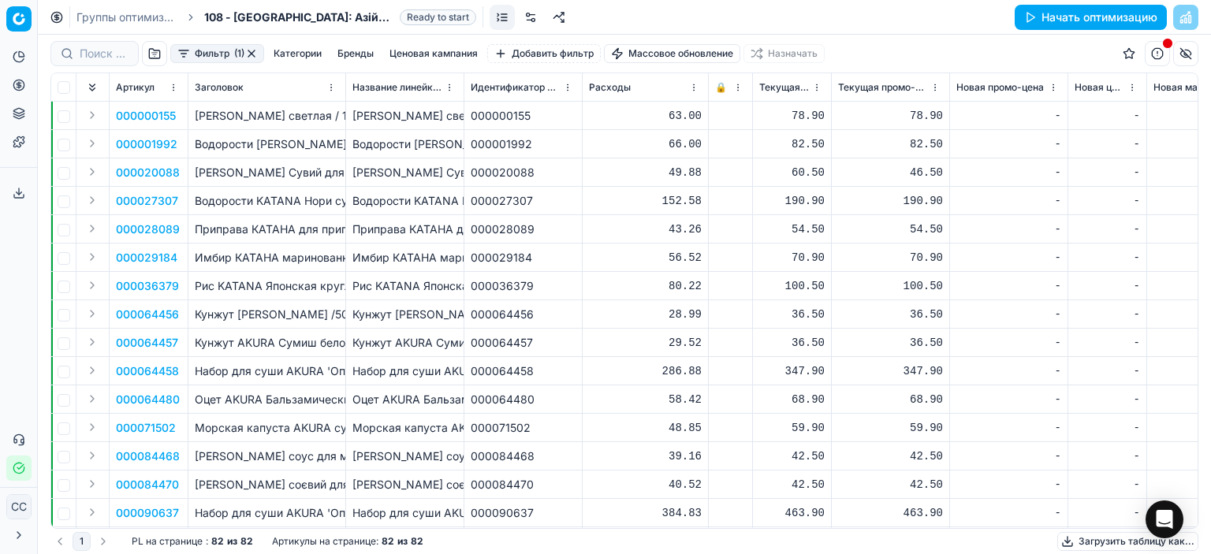
click at [496, 144] on font "000001992" at bounding box center [502, 143] width 62 height 13
click at [988, 108] on div "-" at bounding box center [1009, 116] width 105 height 16
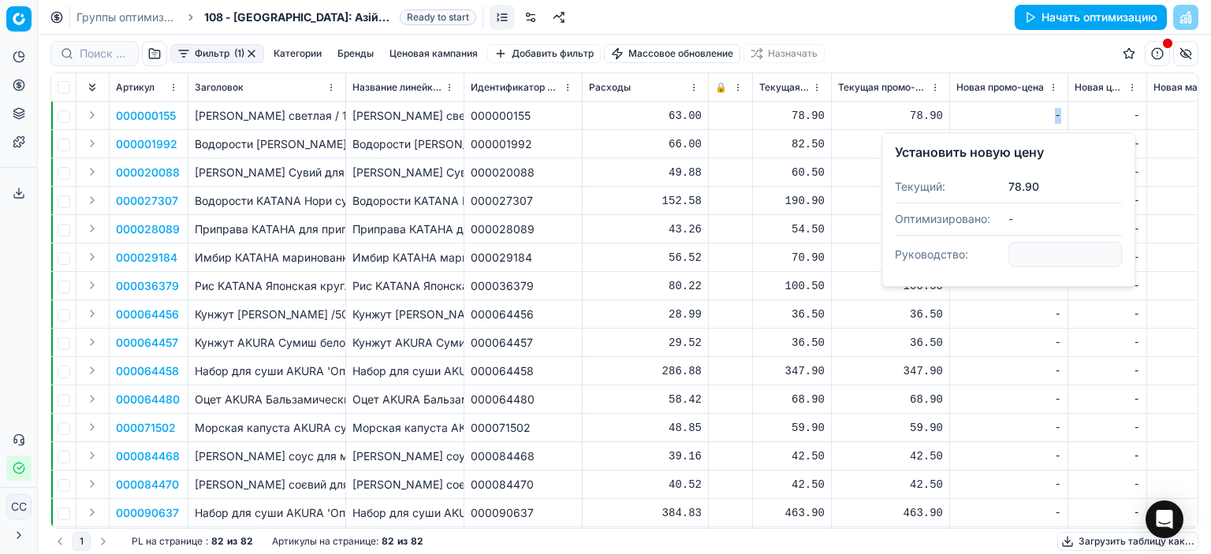
click at [988, 108] on div "-" at bounding box center [1009, 116] width 105 height 16
click at [997, 144] on div "-" at bounding box center [1009, 144] width 105 height 16
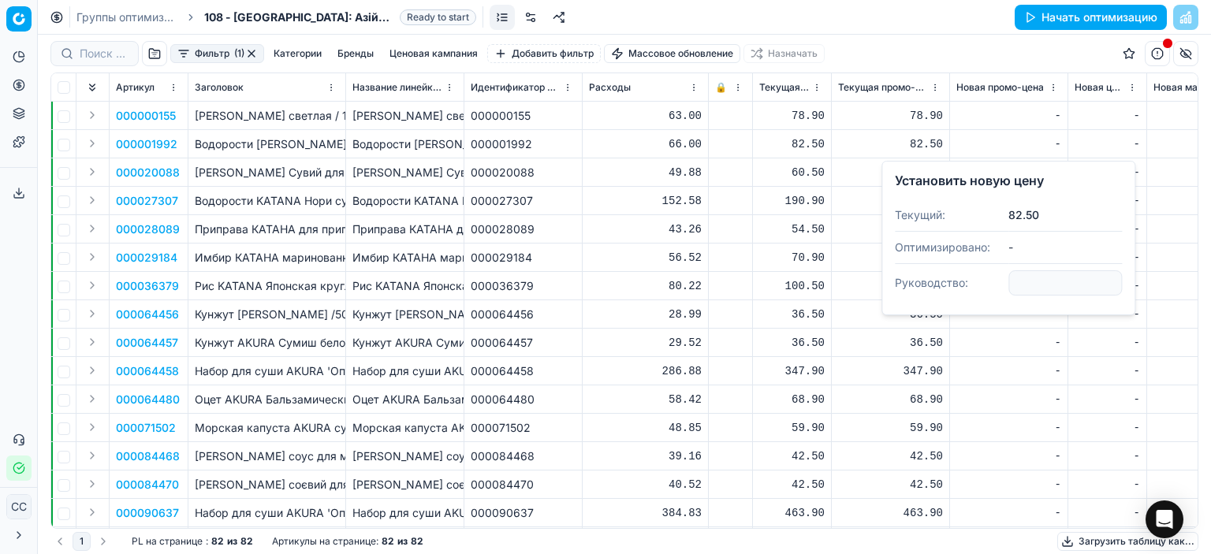
click at [1007, 114] on div "-" at bounding box center [1009, 116] width 105 height 16
click at [1004, 112] on div "-" at bounding box center [1009, 116] width 105 height 16
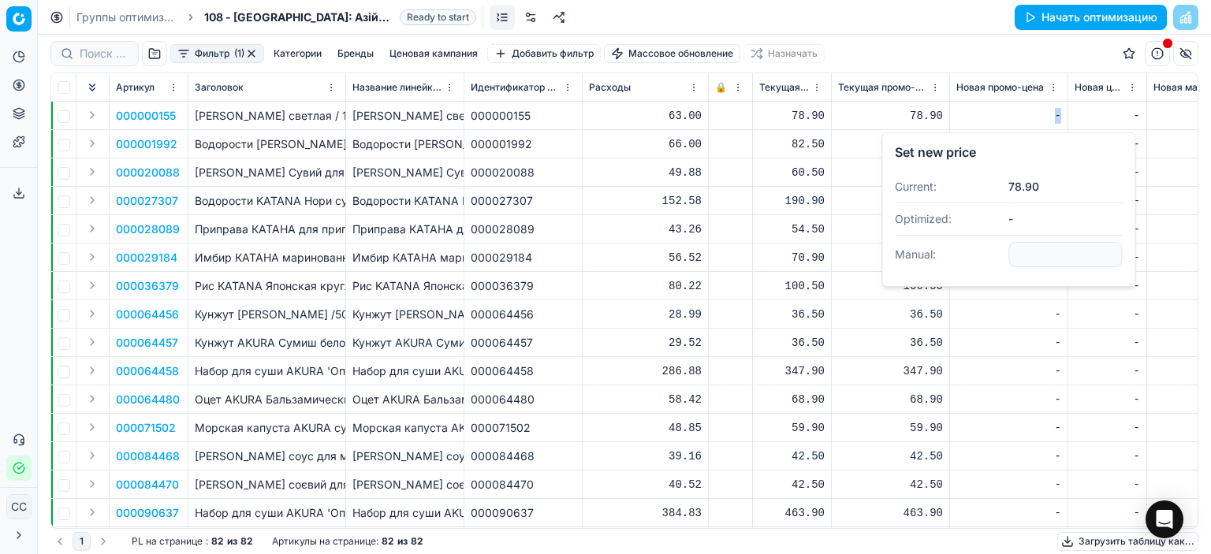
click at [1004, 112] on div "-" at bounding box center [1009, 116] width 105 height 16
click at [1050, 255] on input "number" at bounding box center [1066, 254] width 114 height 25
type input "10.00"
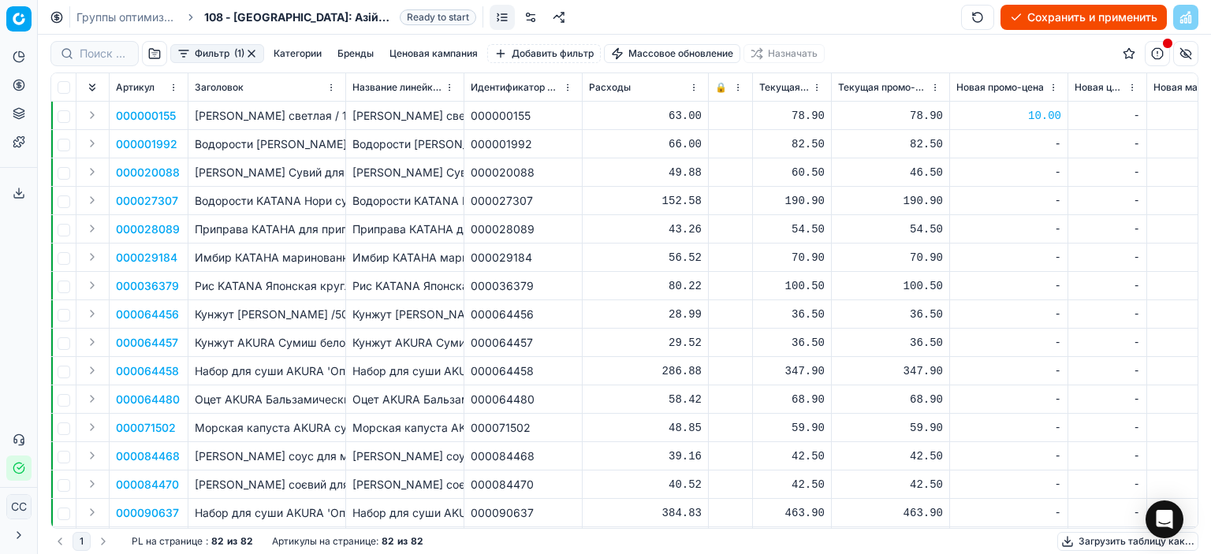
click at [998, 122] on div "10.00" at bounding box center [1009, 116] width 105 height 16
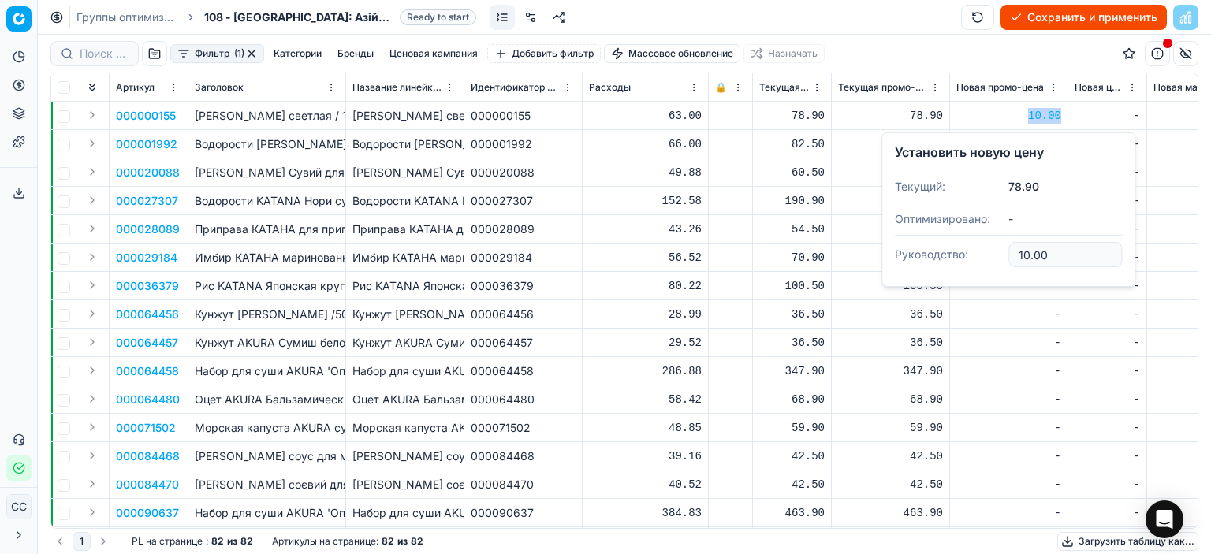
click at [998, 122] on div "10.00" at bounding box center [1009, 116] width 105 height 16
click at [1012, 118] on div "10.00" at bounding box center [1009, 116] width 105 height 16
click at [1012, 117] on div "10.00" at bounding box center [1009, 116] width 105 height 16
type input "1"
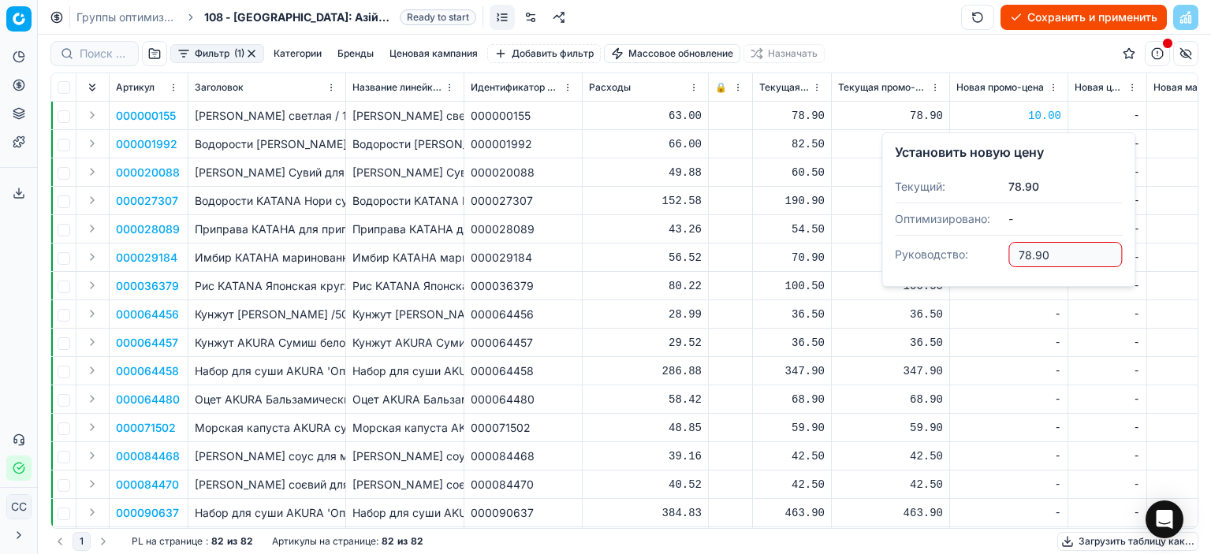
type input "78.90"
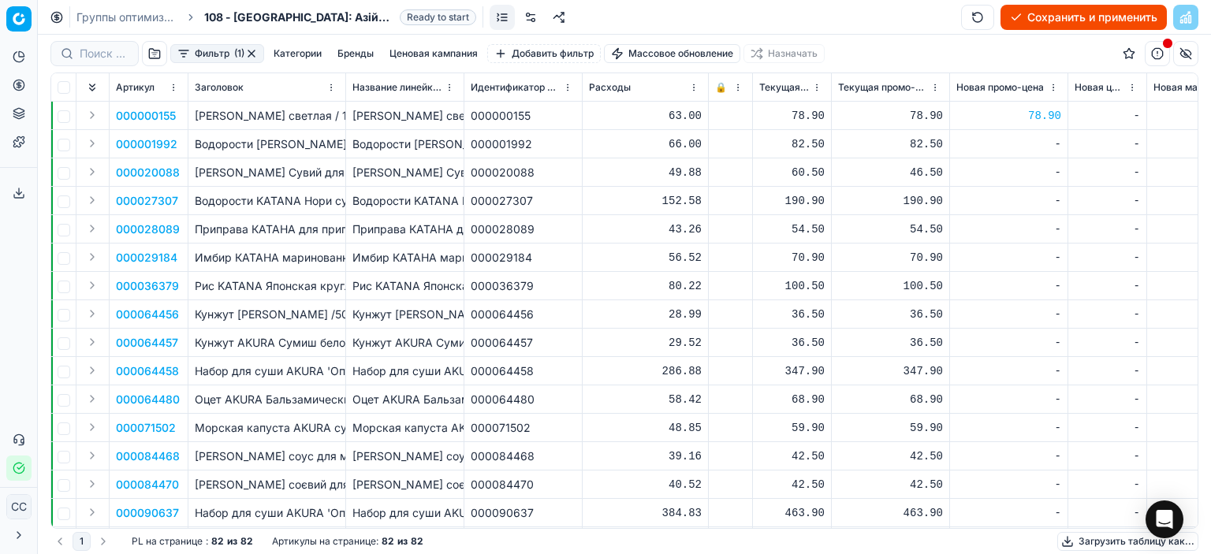
click at [1050, 175] on div "-" at bounding box center [1009, 173] width 105 height 16
click at [1098, 147] on div "-" at bounding box center [1107, 144] width 65 height 16
click at [1019, 498] on div "-" at bounding box center [1009, 485] width 105 height 28
click at [1093, 542] on font "Загрузить таблицу как..." at bounding box center [1137, 541] width 116 height 12
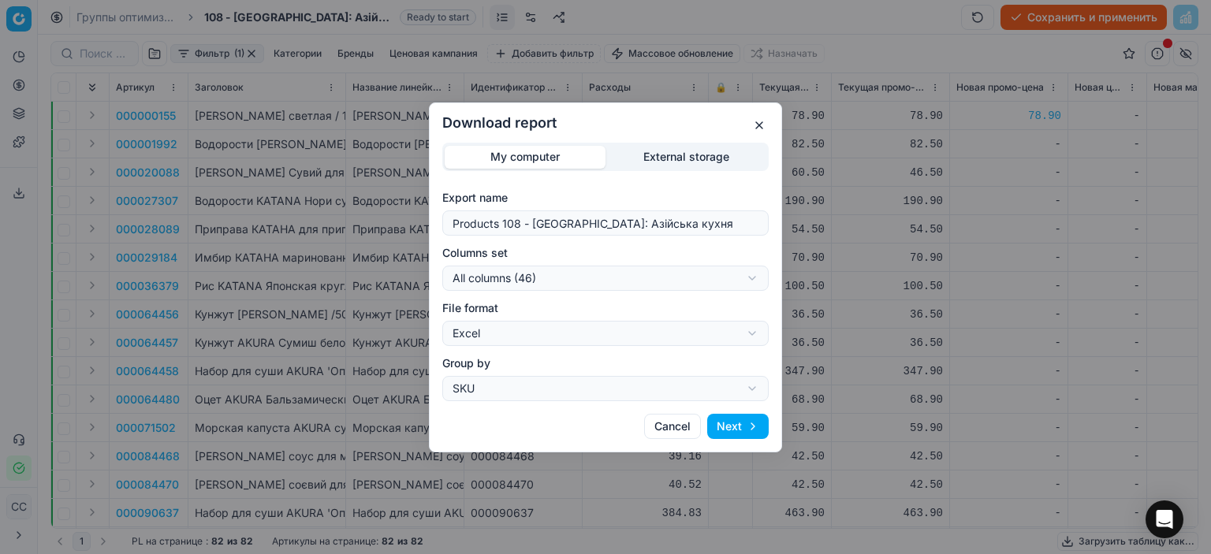
click at [726, 423] on button "Next" at bounding box center [738, 426] width 62 height 25
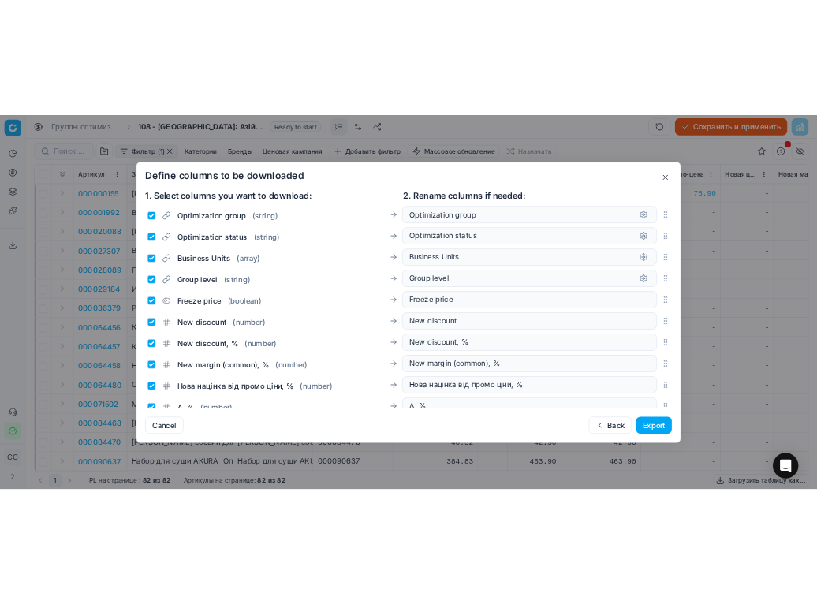
scroll to position [473, 0]
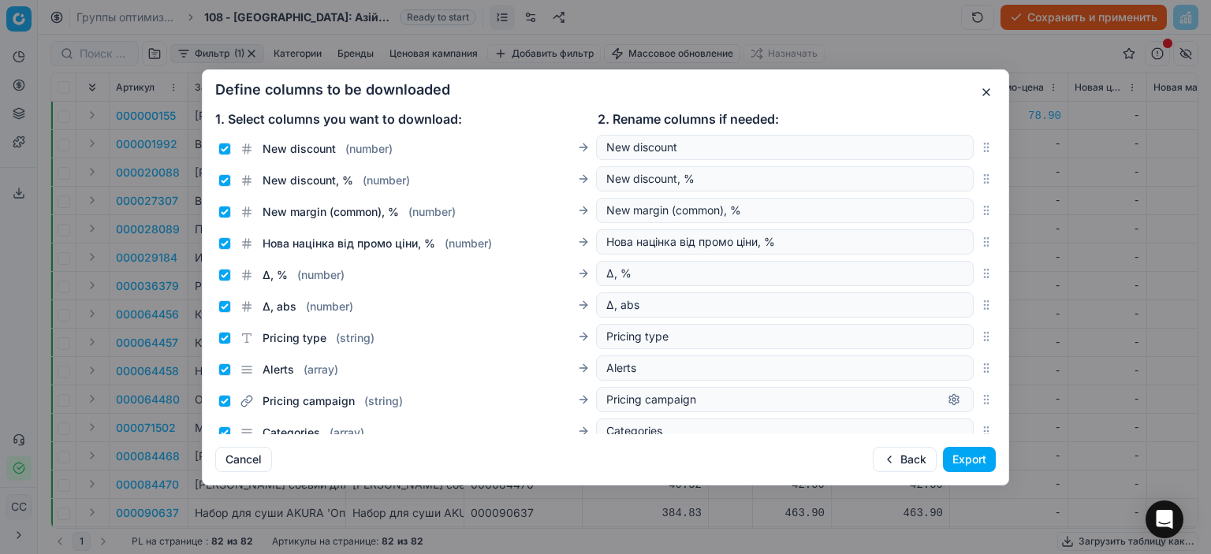
click at [962, 466] on button "Export" at bounding box center [969, 459] width 53 height 25
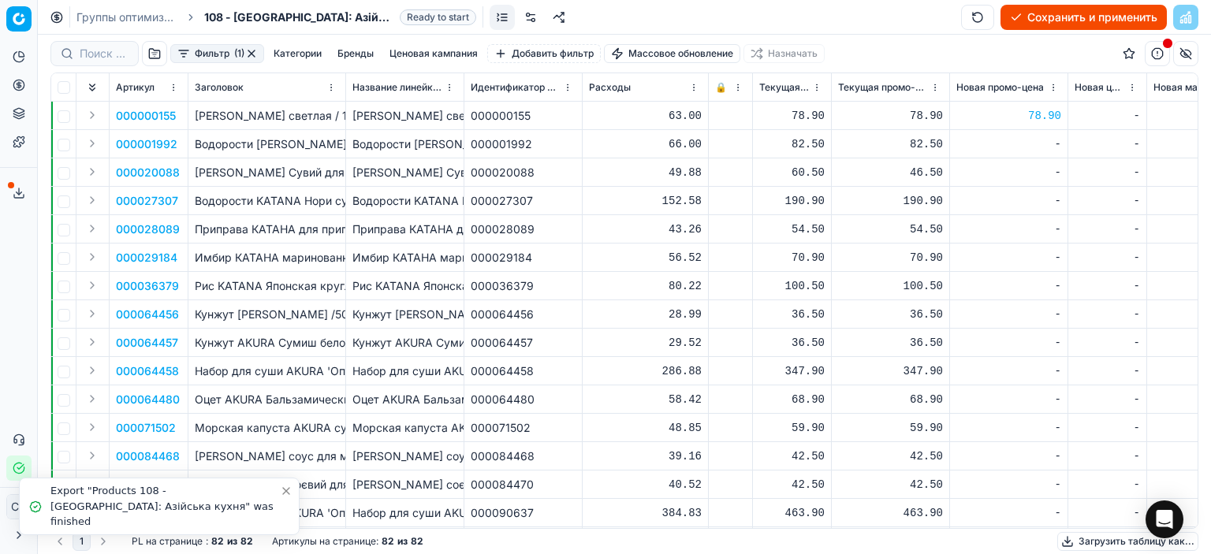
click at [99, 504] on div "Export "Products 108 - Івано-Франківськ: Азійська кухня" was finished" at bounding box center [164, 506] width 229 height 47
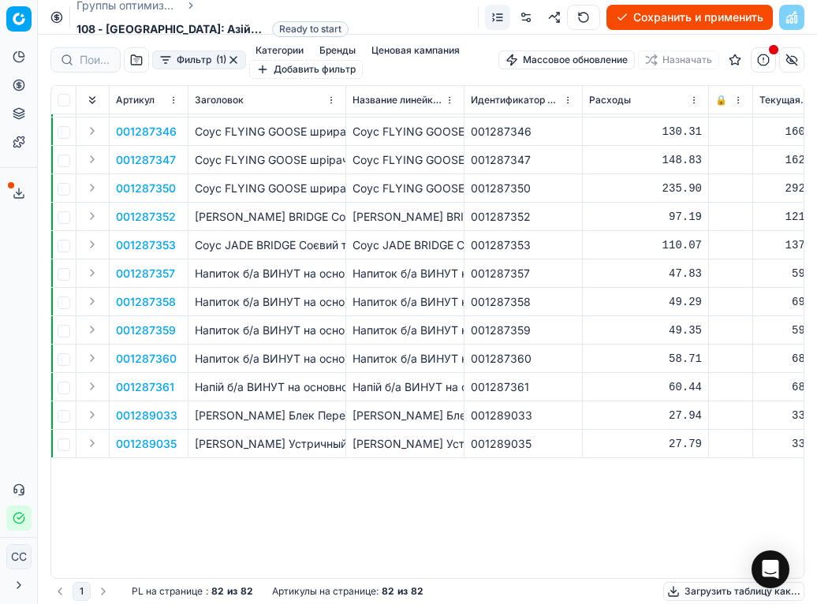
scroll to position [631, 0]
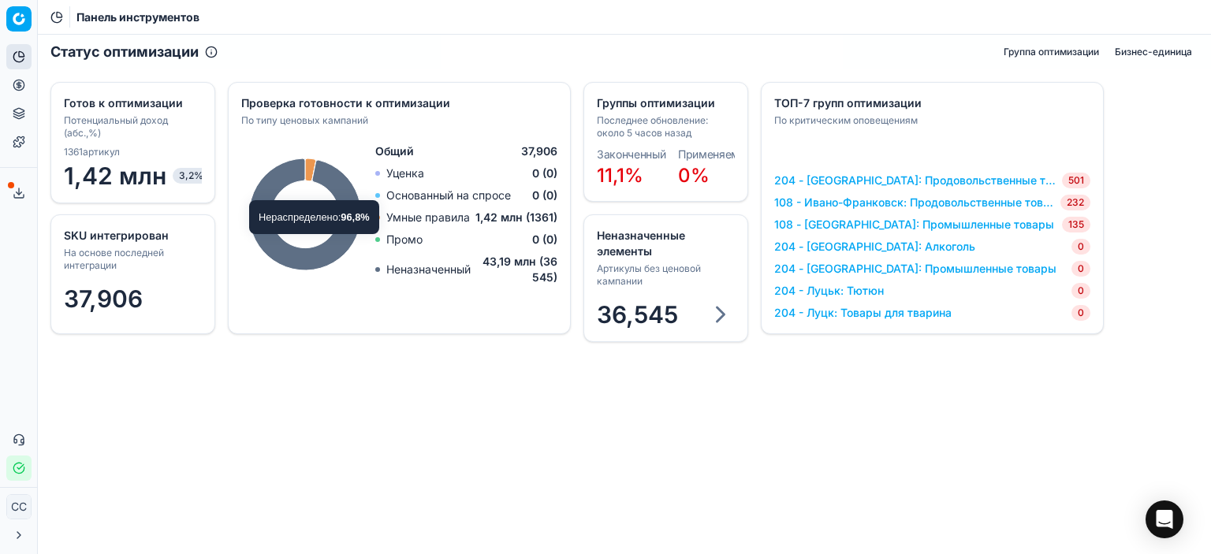
click at [298, 384] on div "Статус оптимизации Группа оптимизации Бизнес-единица SKU интегрирован На основе…" at bounding box center [624, 295] width 1173 height 520
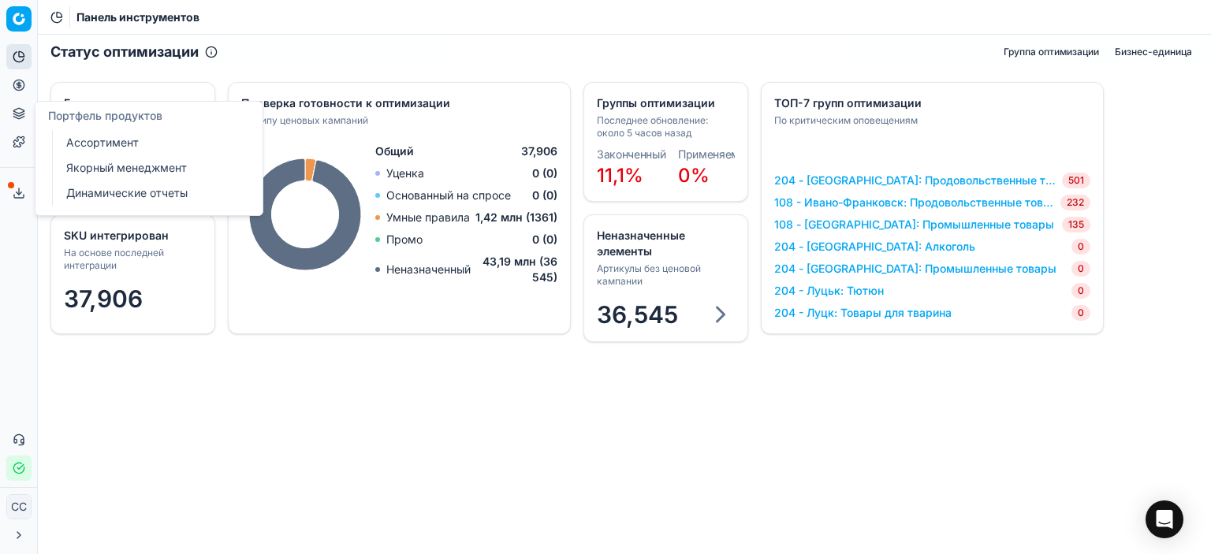
click at [91, 143] on font "Ассортимент" at bounding box center [102, 142] width 73 height 13
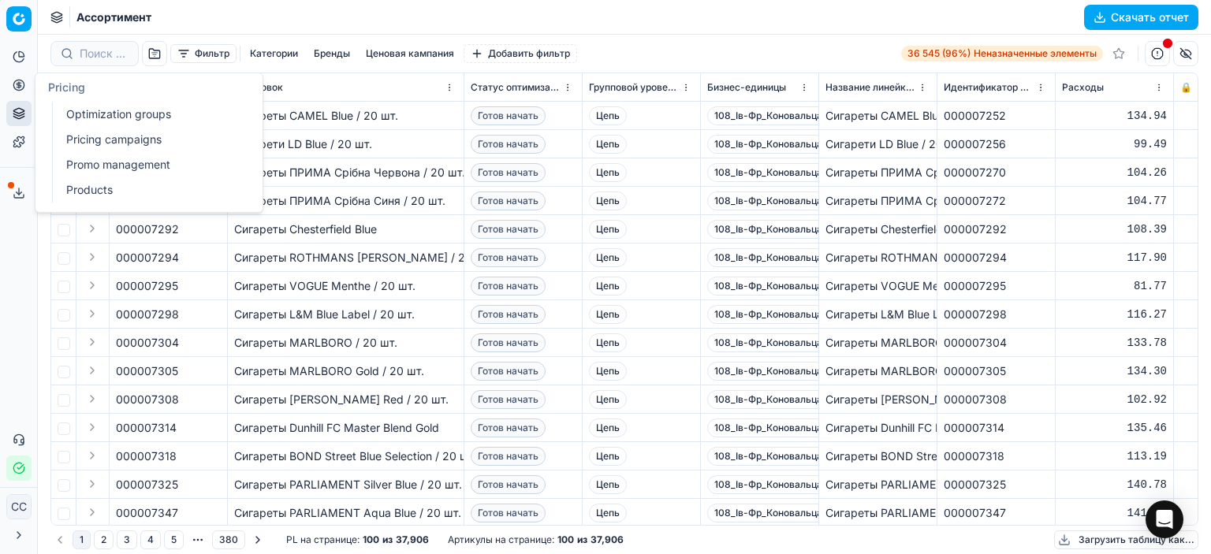
click at [22, 91] on button "Цены" at bounding box center [18, 85] width 25 height 25
click at [137, 119] on font "Группы оптимизации" at bounding box center [122, 113] width 113 height 13
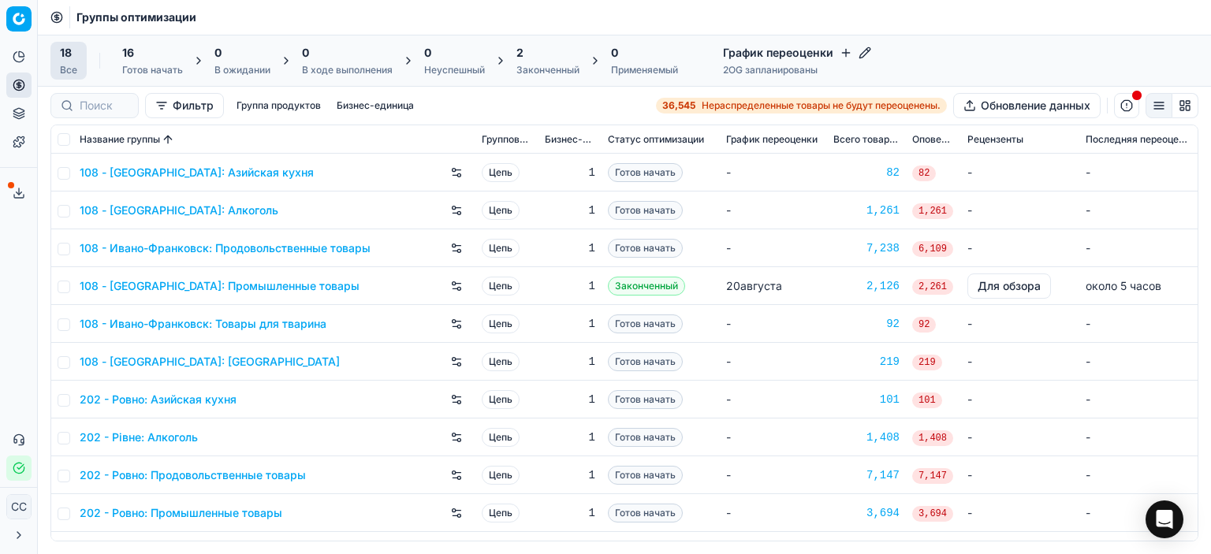
click at [1124, 103] on button "button" at bounding box center [1126, 105] width 25 height 25
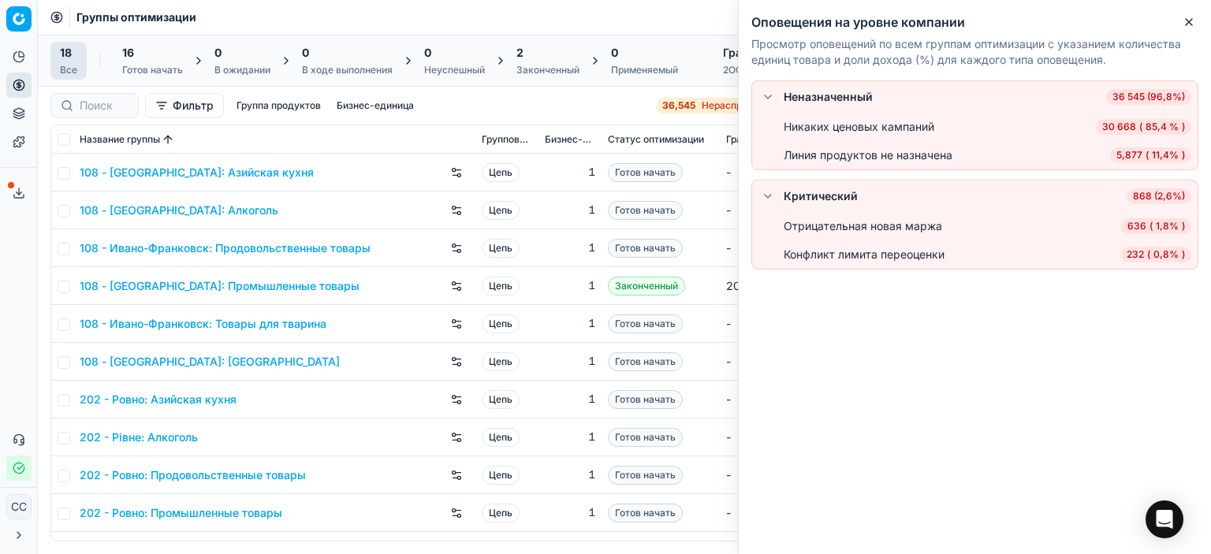
click at [1136, 162] on span "5,877 ( 11,4% )" at bounding box center [1150, 155] width 81 height 16
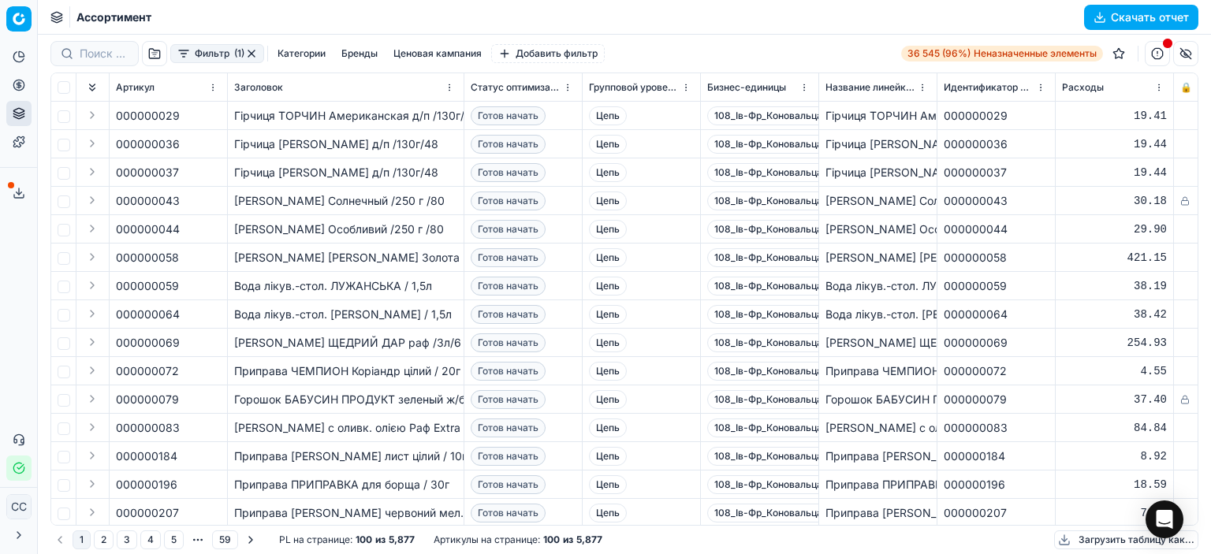
click at [218, 50] on font "Фильтр" at bounding box center [212, 53] width 35 height 12
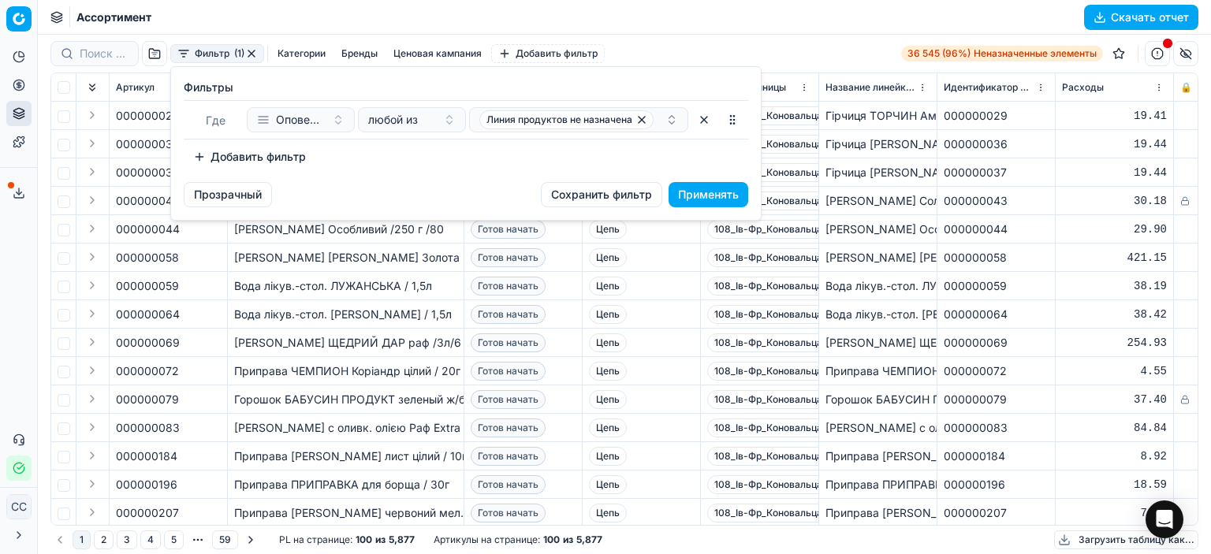
click at [17, 95] on html "Исходный текст Оцените этот перевод Ваш отзыв поможет нам улучшить Google Перев…" at bounding box center [605, 277] width 1211 height 554
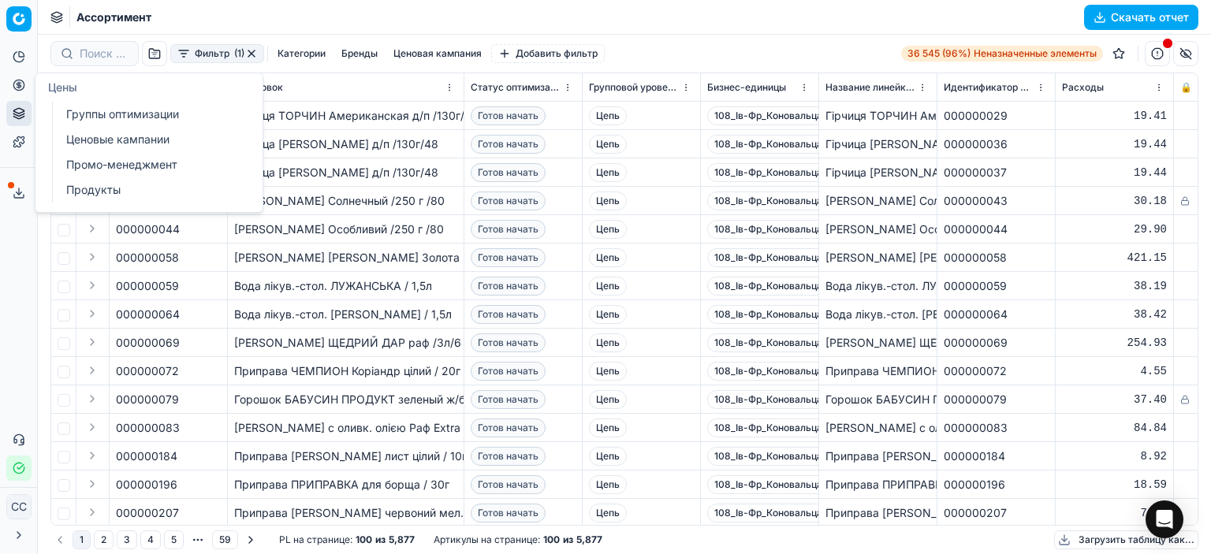
click at [178, 145] on link "Ценовые кампании" at bounding box center [152, 140] width 184 height 22
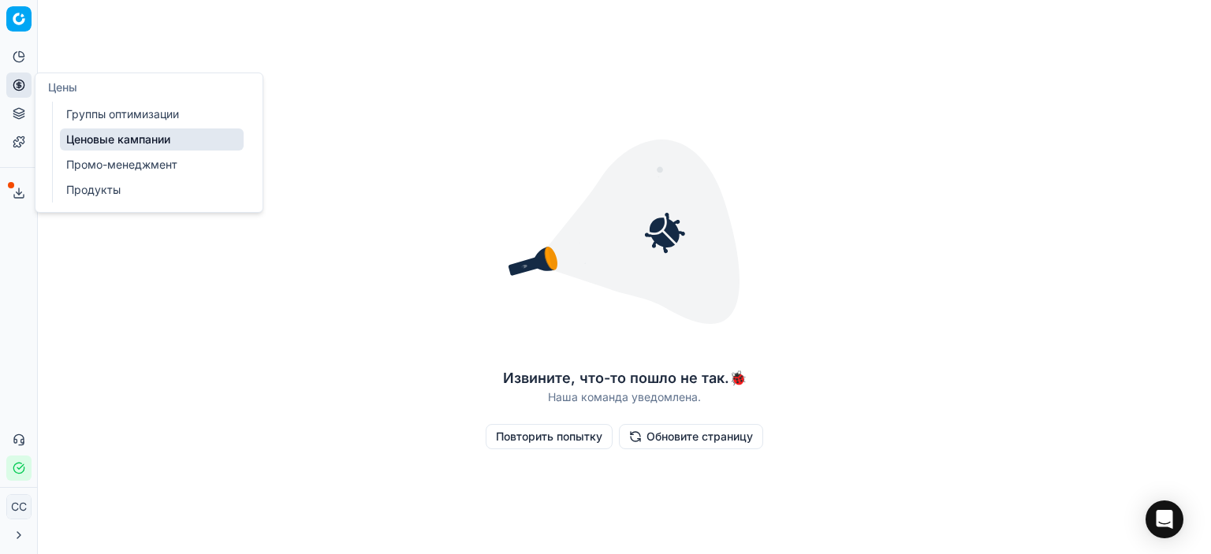
click at [81, 110] on font "Группы оптимизации" at bounding box center [122, 113] width 113 height 13
click at [166, 136] on font "Ценовые кампании" at bounding box center [117, 138] width 103 height 13
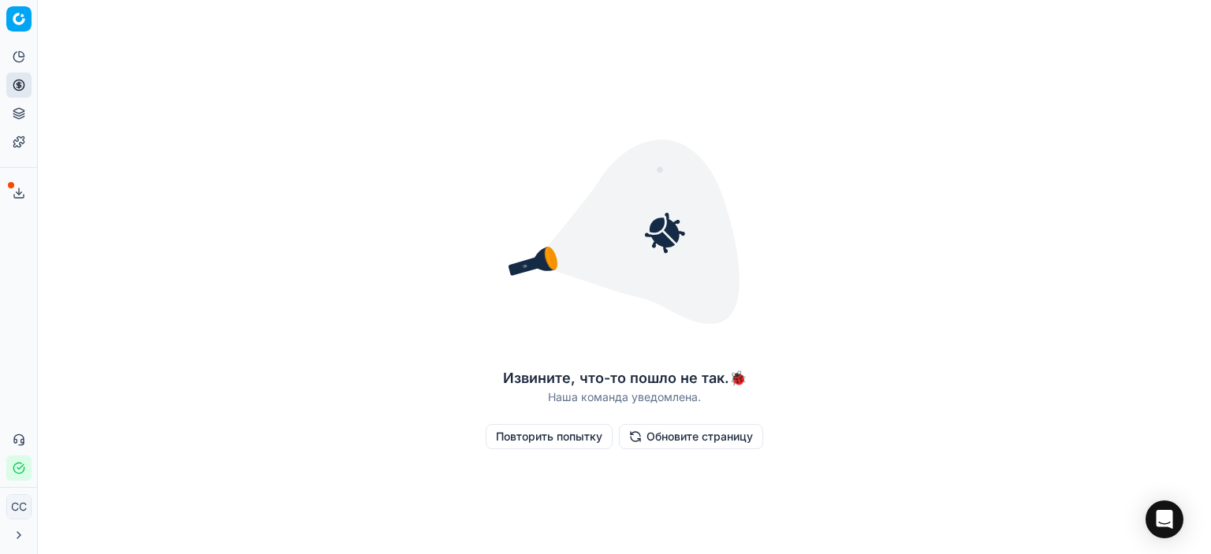
click at [562, 445] on button "Повторить попытку" at bounding box center [549, 436] width 127 height 25
click at [569, 440] on font "Повторить попытку" at bounding box center [549, 436] width 106 height 13
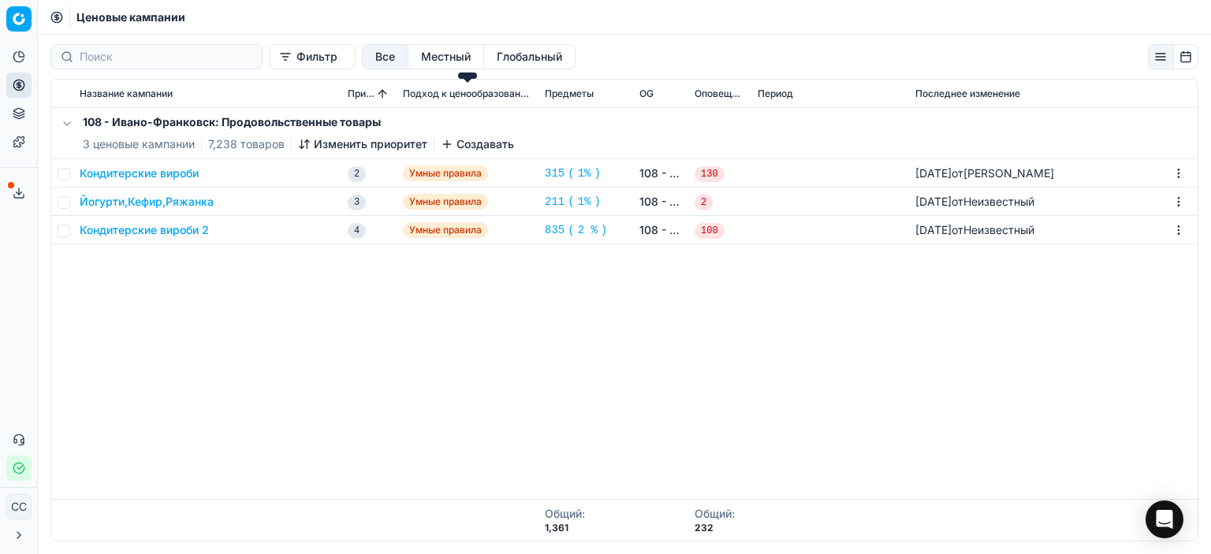
click at [457, 93] on font "Подход к ценообразованию" at bounding box center [468, 94] width 131 height 12
click at [511, 88] on font "Подход к ценообразованию" at bounding box center [468, 94] width 131 height 12
click at [198, 201] on font "Йогурти,Кефир,Ряжанка" at bounding box center [147, 201] width 134 height 13
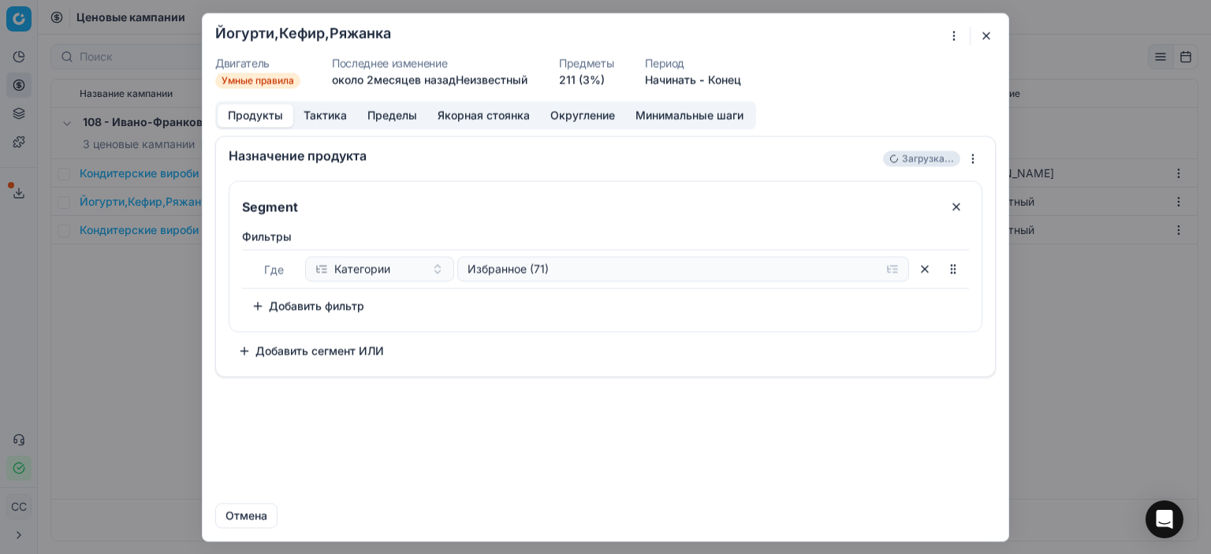
click at [981, 43] on button "button" at bounding box center [986, 35] width 19 height 19
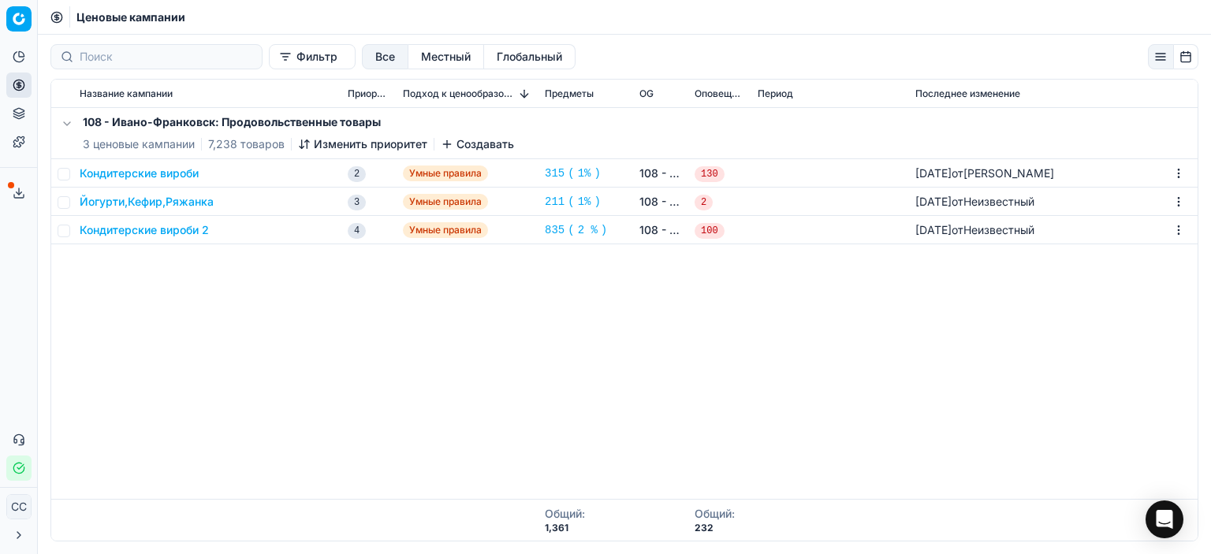
click at [194, 201] on font "Йогурти,Кефир,Ряжанка" at bounding box center [147, 201] width 134 height 13
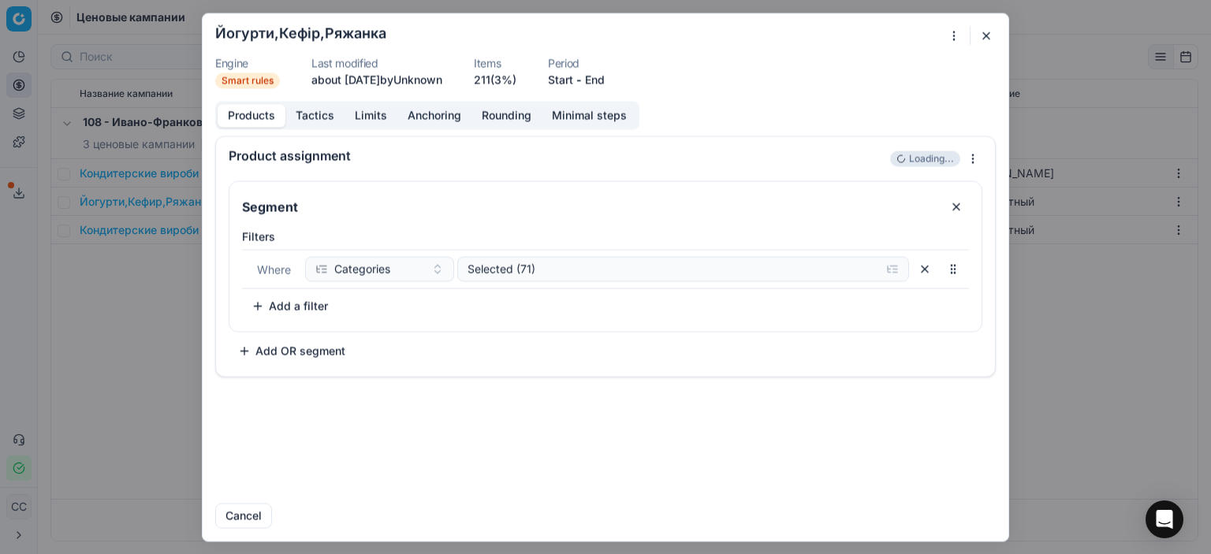
click at [456, 191] on div "Segment" at bounding box center [605, 201] width 752 height 41
click at [312, 121] on button "Tactics" at bounding box center [314, 115] width 59 height 23
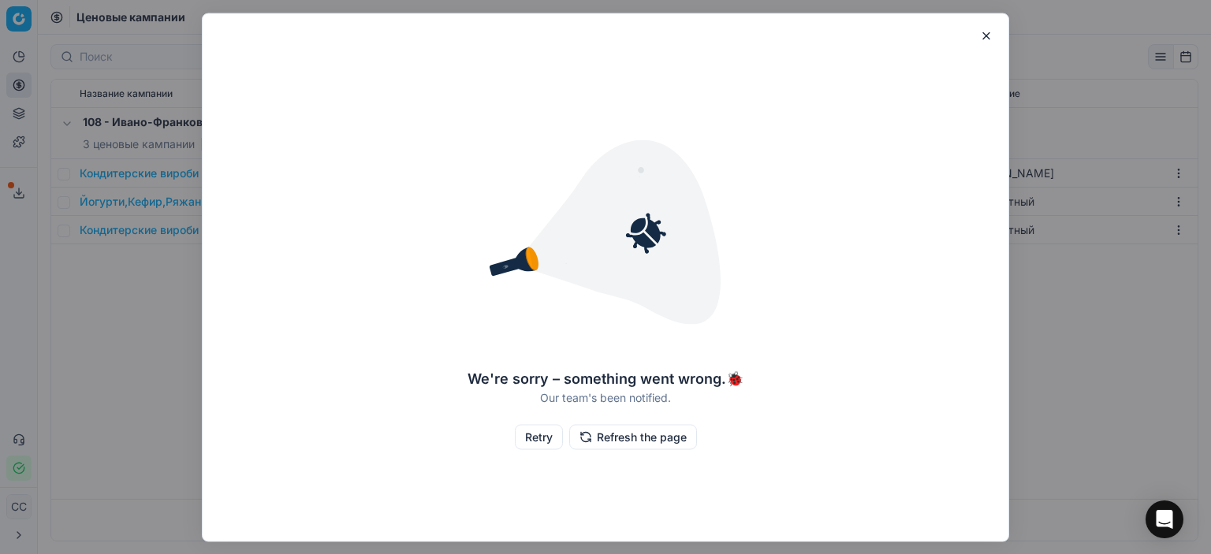
click at [544, 442] on button "Retry" at bounding box center [539, 436] width 48 height 25
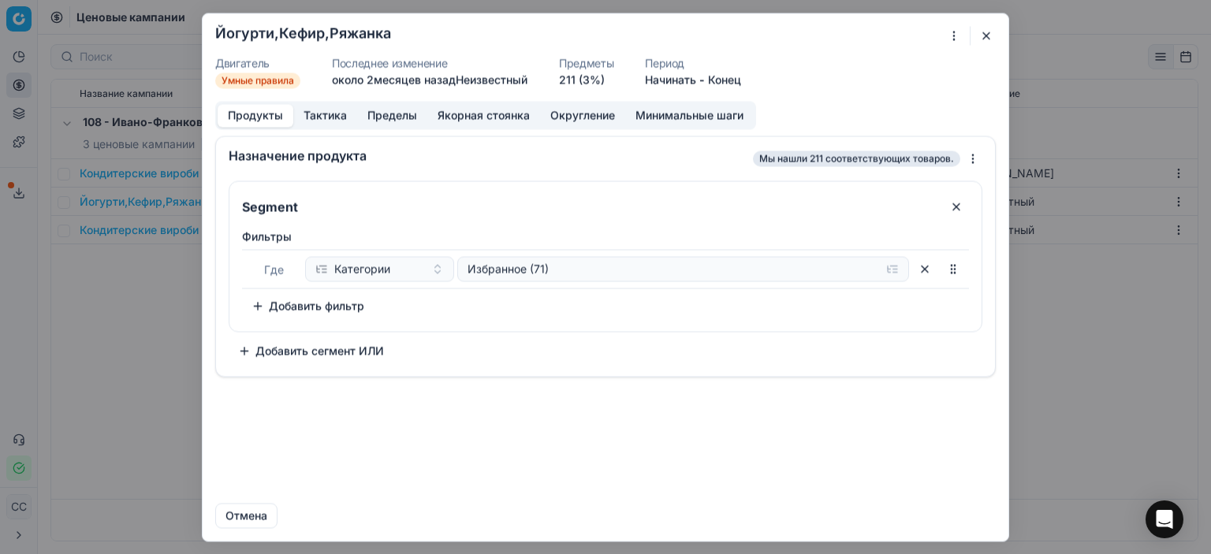
click at [307, 117] on font "Тактика" at bounding box center [325, 114] width 43 height 13
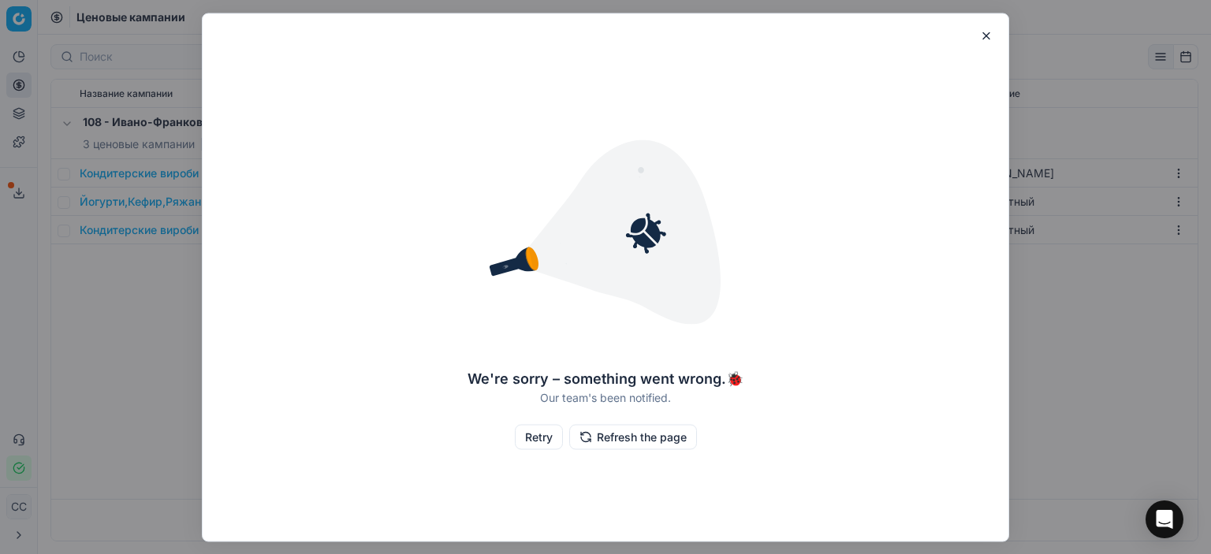
click at [524, 434] on button "Retry" at bounding box center [539, 436] width 48 height 25
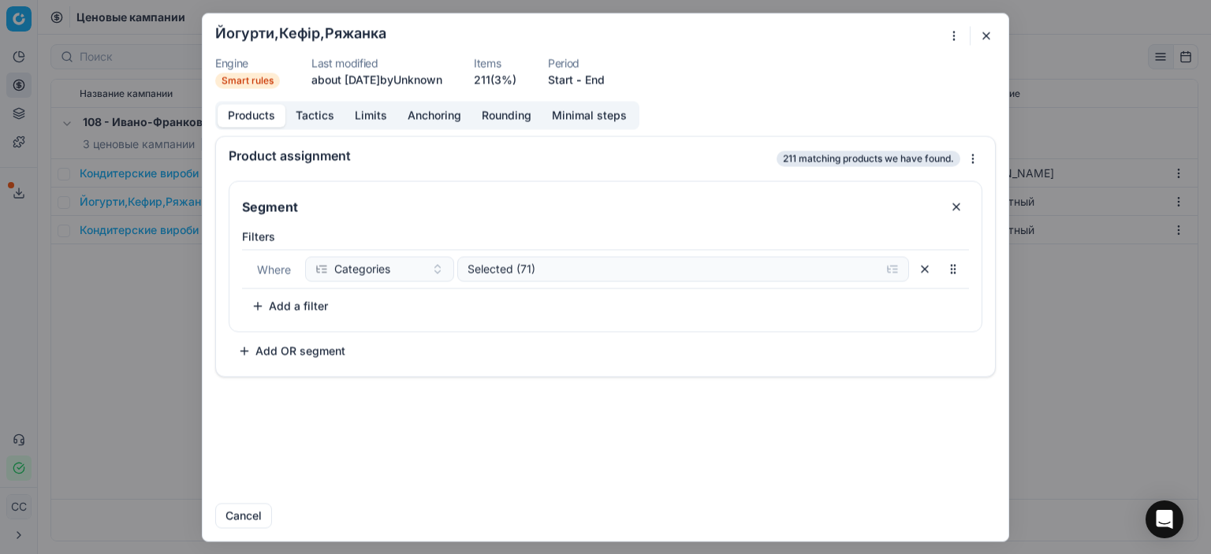
click at [282, 305] on button "Add a filter" at bounding box center [289, 305] width 95 height 25
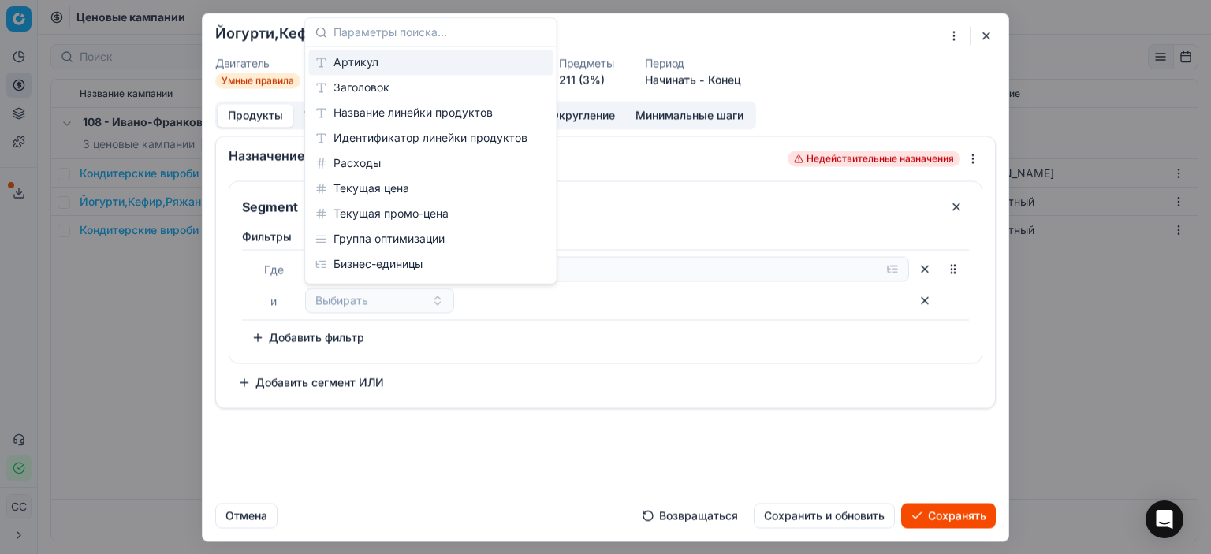
click at [491, 344] on div "Фильтры Где Категории Избранное (71) и Выбирать Чтобы выбрать сортируемый элеме…" at bounding box center [605, 289] width 727 height 121
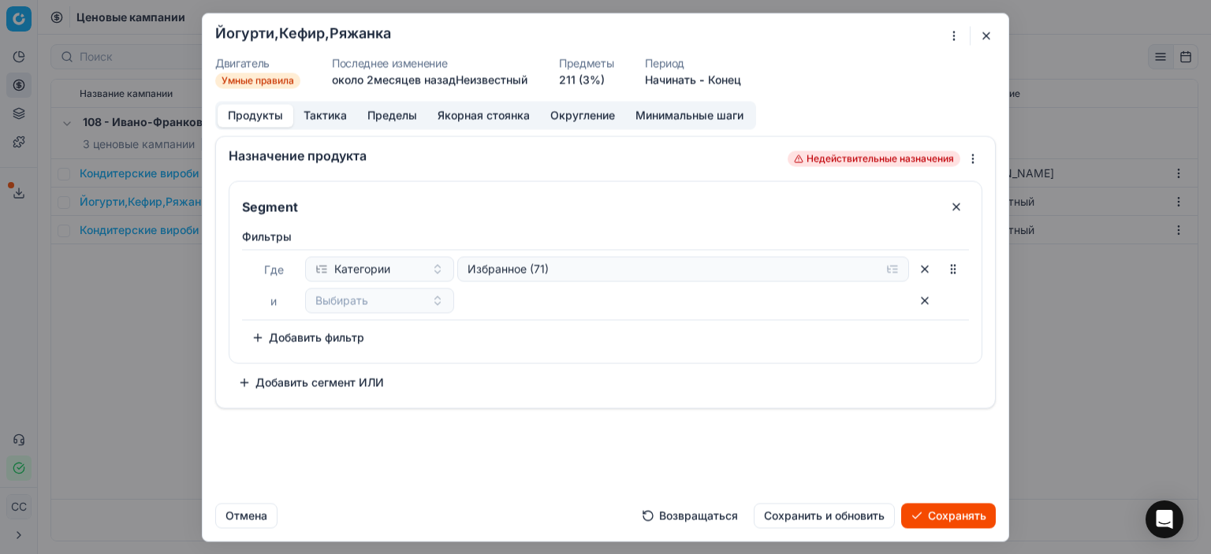
click at [976, 37] on div at bounding box center [961, 35] width 32 height 19
click at [987, 38] on button "button" at bounding box center [986, 35] width 19 height 19
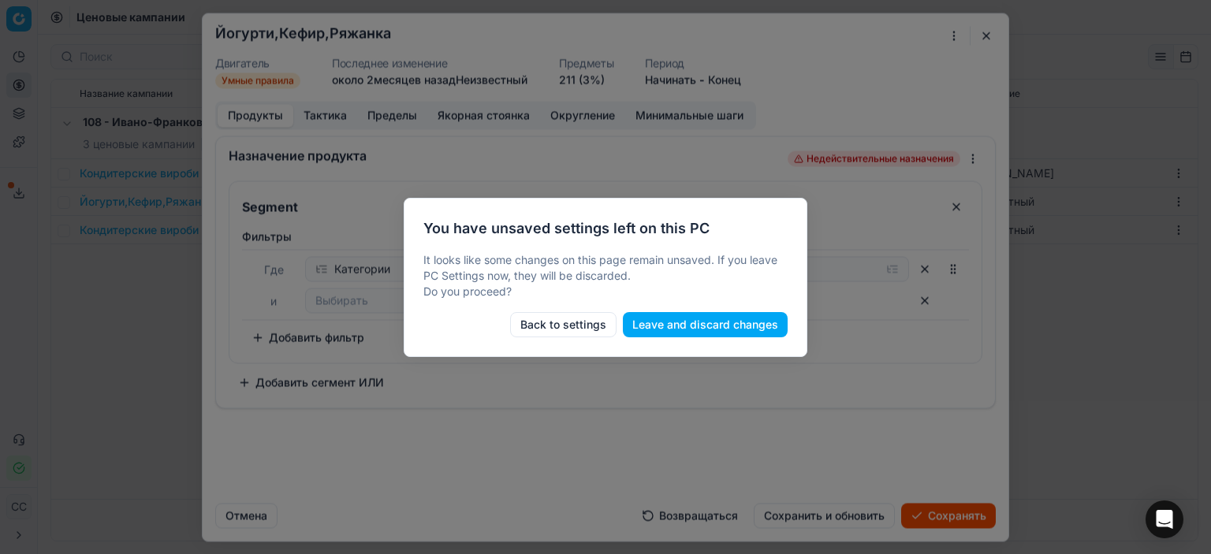
click at [587, 320] on button "Back to settings" at bounding box center [563, 324] width 106 height 25
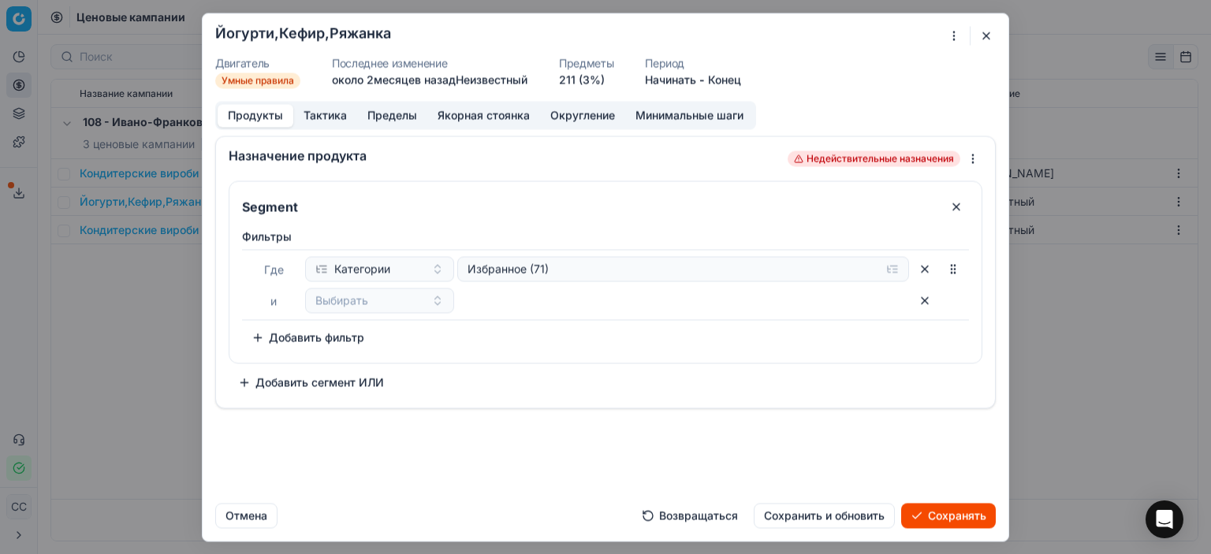
click at [986, 37] on button "button" at bounding box center [986, 35] width 19 height 19
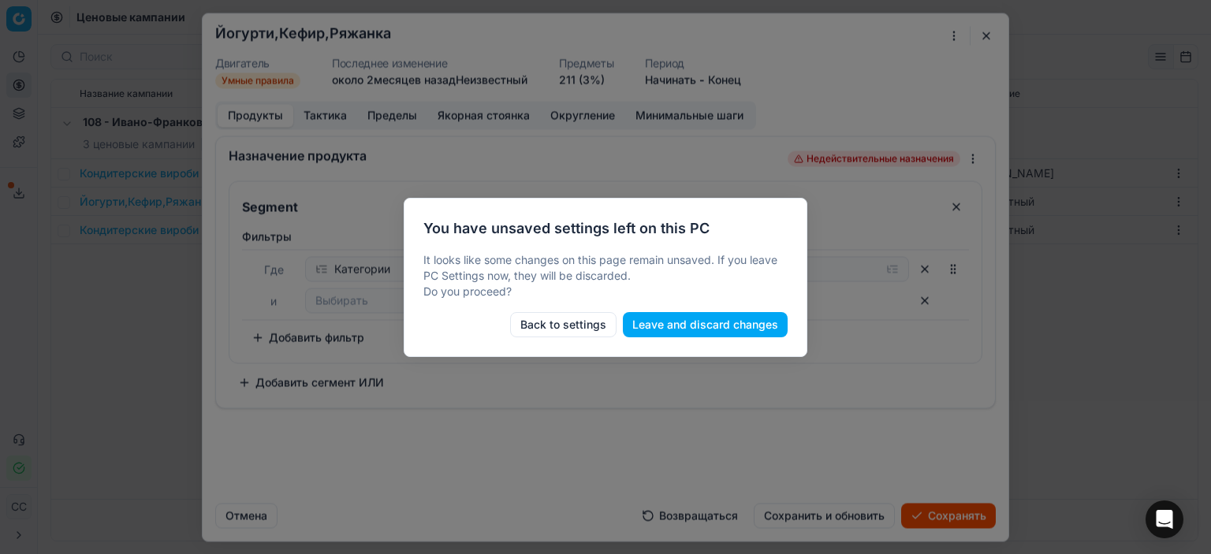
click at [684, 321] on button "Leave and discard changes" at bounding box center [705, 324] width 165 height 25
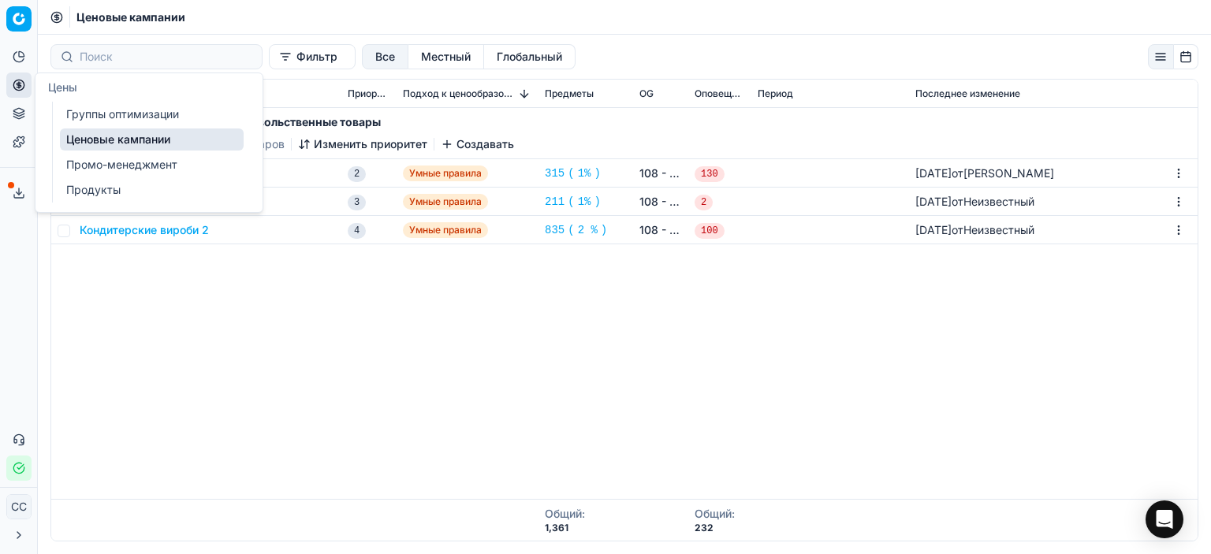
click at [101, 185] on font "Продукты" at bounding box center [93, 189] width 54 height 13
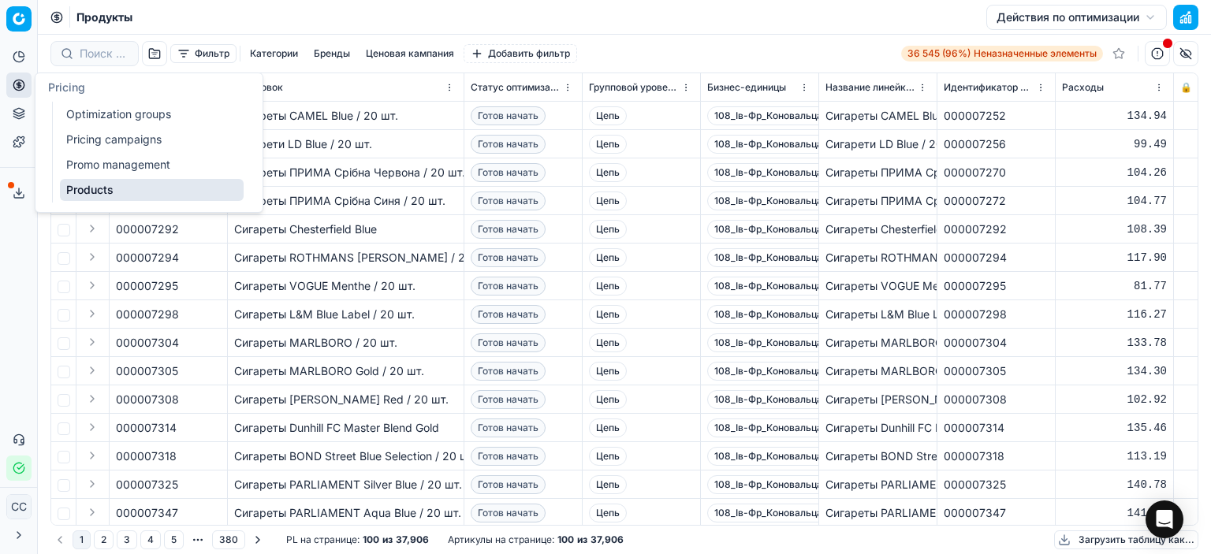
click at [13, 78] on button "Цены" at bounding box center [18, 85] width 25 height 25
click at [74, 110] on font "Группы оптимизации" at bounding box center [122, 113] width 113 height 13
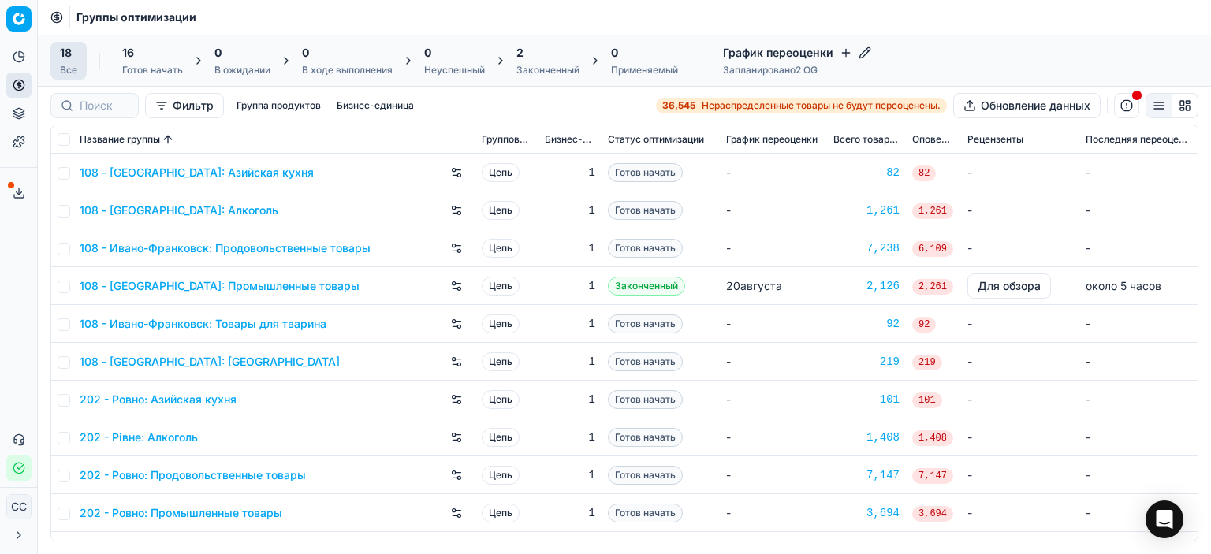
click at [1002, 293] on font "Для обзора" at bounding box center [1009, 286] width 63 height 16
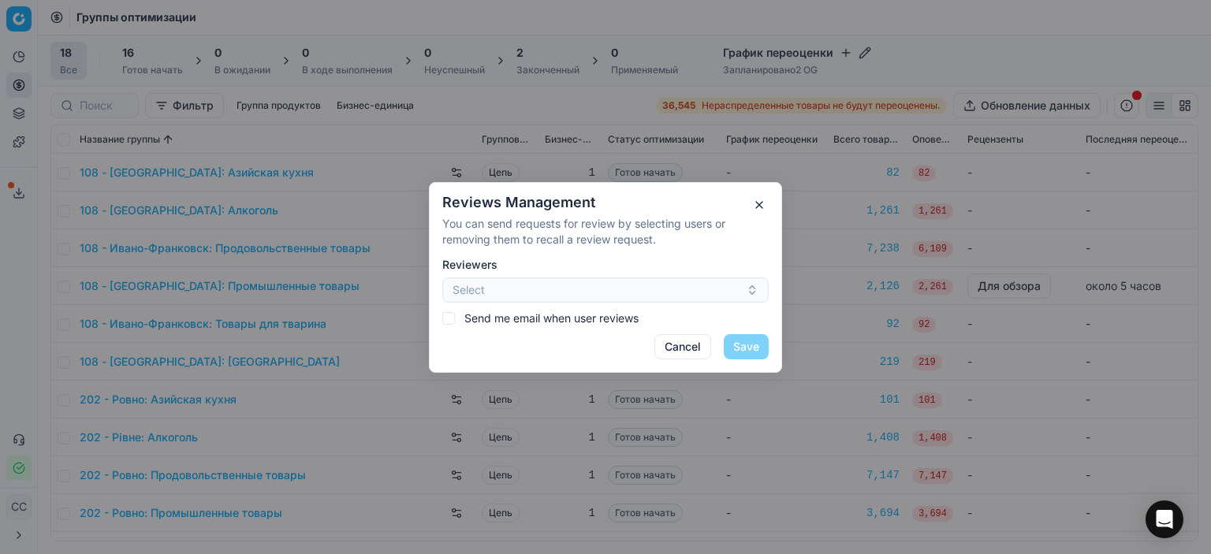
click at [759, 203] on button "button" at bounding box center [759, 205] width 19 height 19
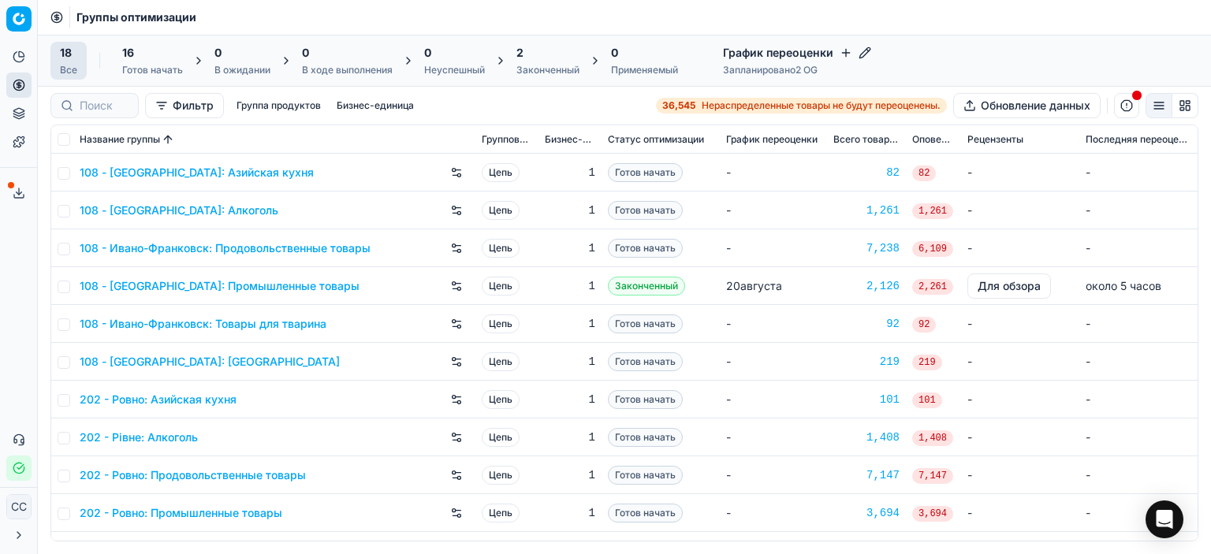
click at [629, 363] on font "Готов начать" at bounding box center [645, 362] width 61 height 12
click at [631, 173] on font "Готов начать" at bounding box center [645, 172] width 61 height 12
click at [617, 175] on font "Готов начать" at bounding box center [645, 172] width 61 height 12
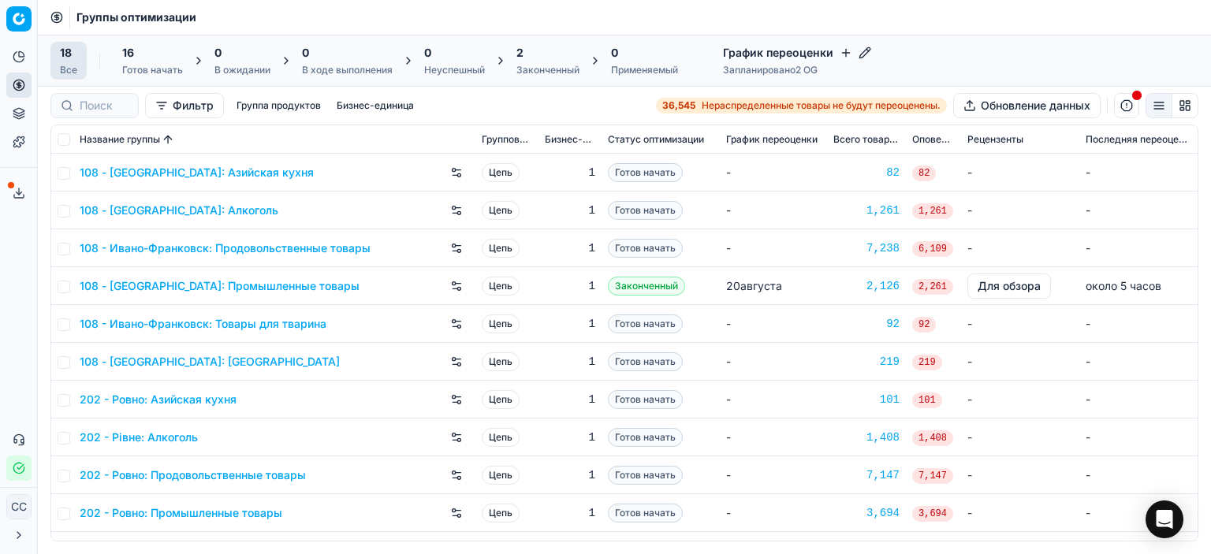
click at [237, 170] on font "108 - [GEOGRAPHIC_DATA]: Азийская кухня" at bounding box center [197, 172] width 234 height 13
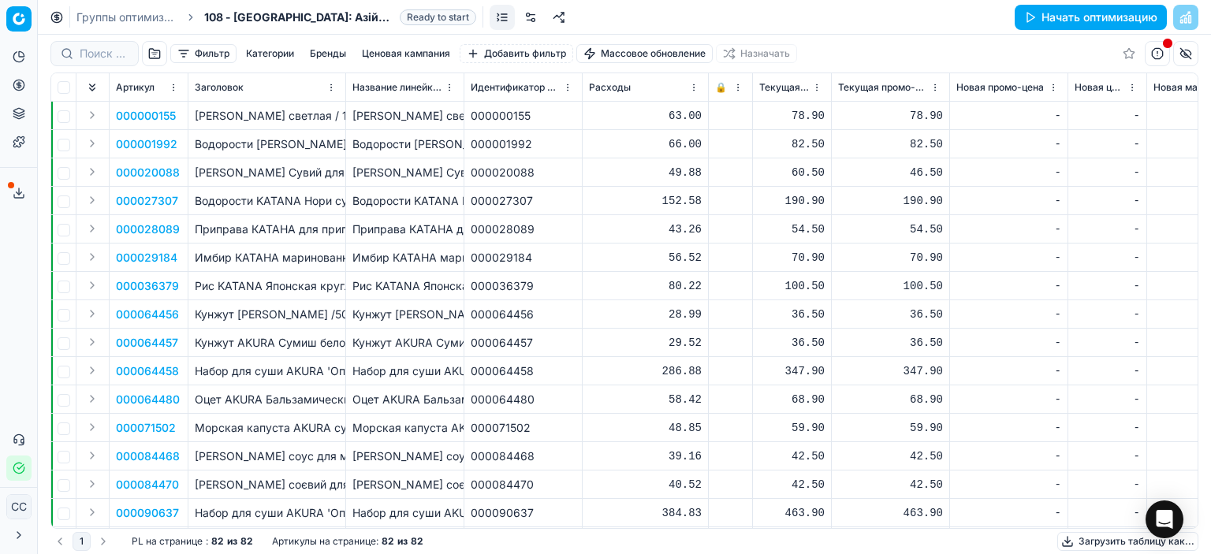
click at [207, 122] on p "Паста KATANA Місосоєва светлая / 100г" at bounding box center [267, 116] width 144 height 16
click at [1112, 18] on font "Начать оптимизацию" at bounding box center [1100, 16] width 116 height 13
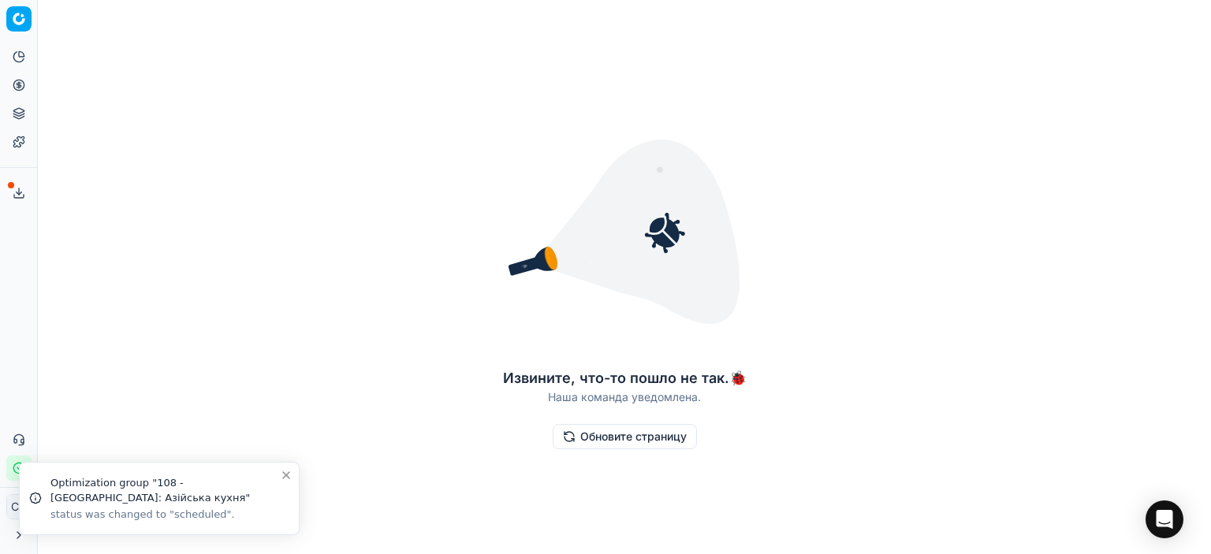
click at [620, 434] on font "Обновите страницу" at bounding box center [633, 436] width 106 height 13
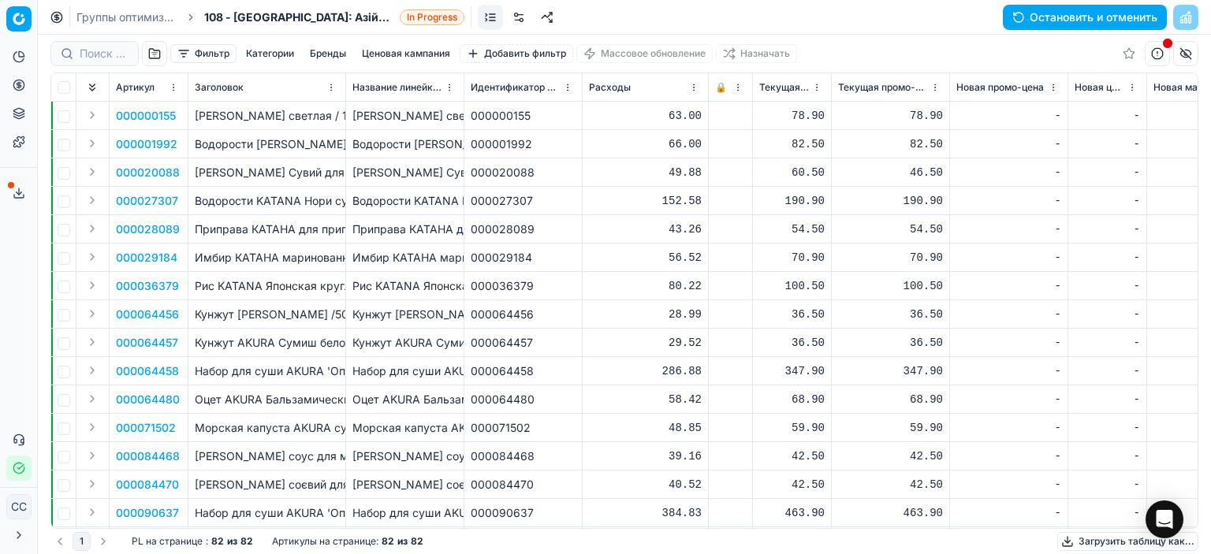
click at [102, 21] on font "Группы оптимизации" at bounding box center [132, 16] width 113 height 13
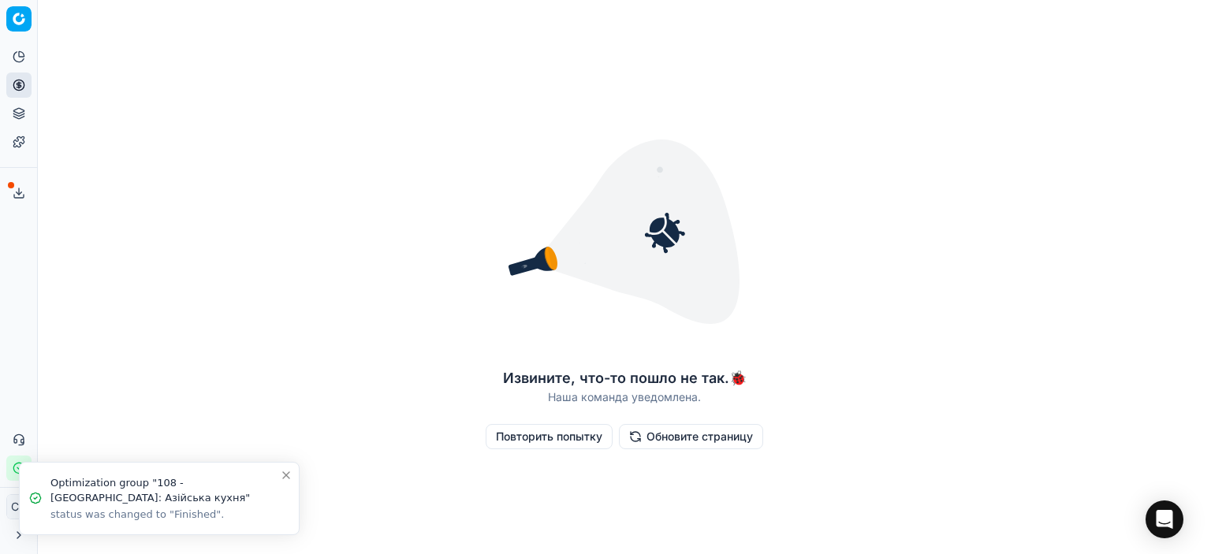
click at [547, 442] on font "Повторить попытку" at bounding box center [549, 436] width 106 height 13
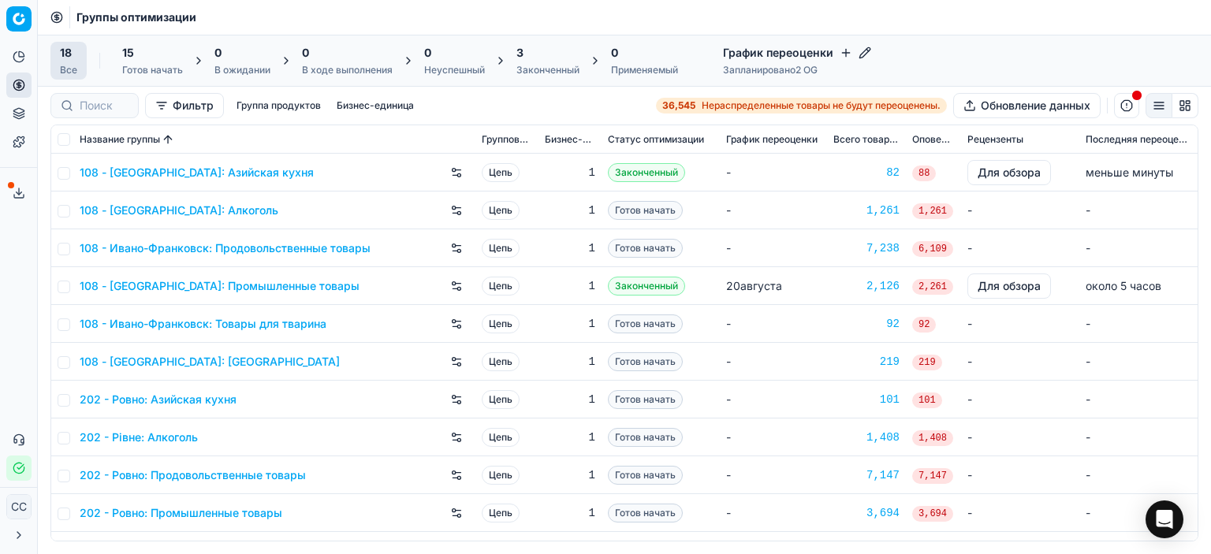
click at [1135, 106] on button "button" at bounding box center [1126, 105] width 25 height 25
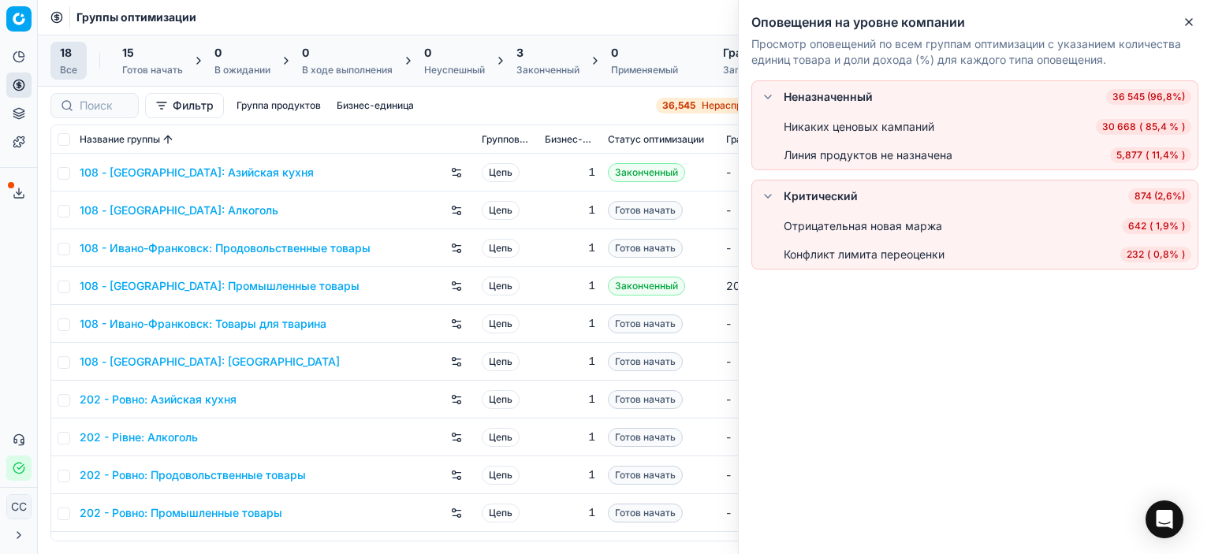
click at [557, 103] on div "Фильтр Группа продуктов Бизнес-единица 36,545 Нераспределенные товары не будут …" at bounding box center [624, 105] width 1148 height 25
click at [19, 194] on line at bounding box center [19, 191] width 0 height 6
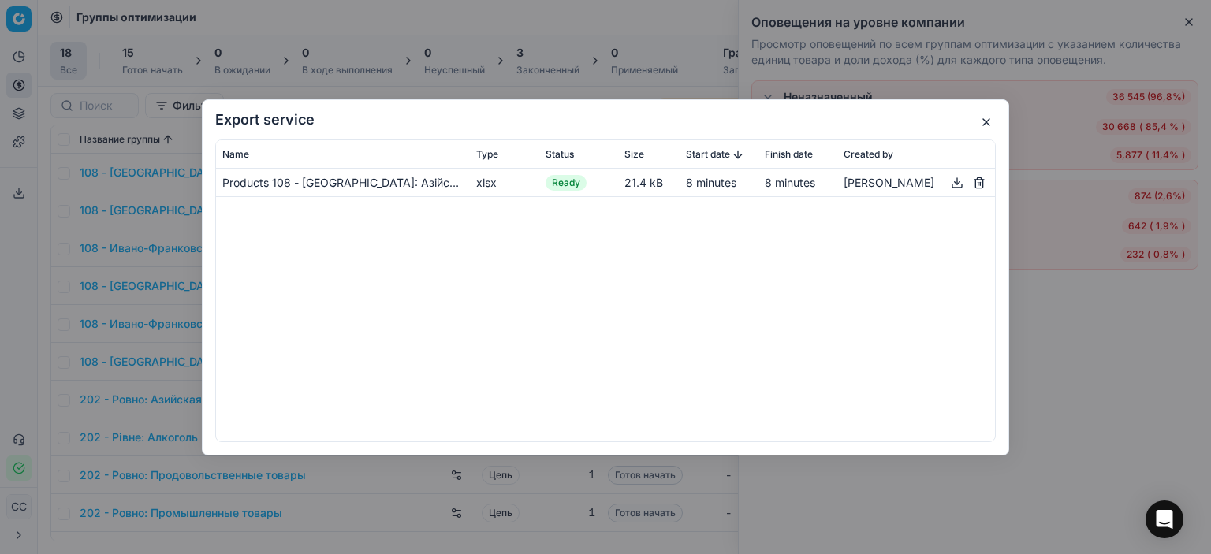
click at [394, 189] on div "Products 108 - Івано-Франківськ: Азійська кухня" at bounding box center [342, 182] width 241 height 16
click at [958, 182] on button "button" at bounding box center [957, 182] width 19 height 19
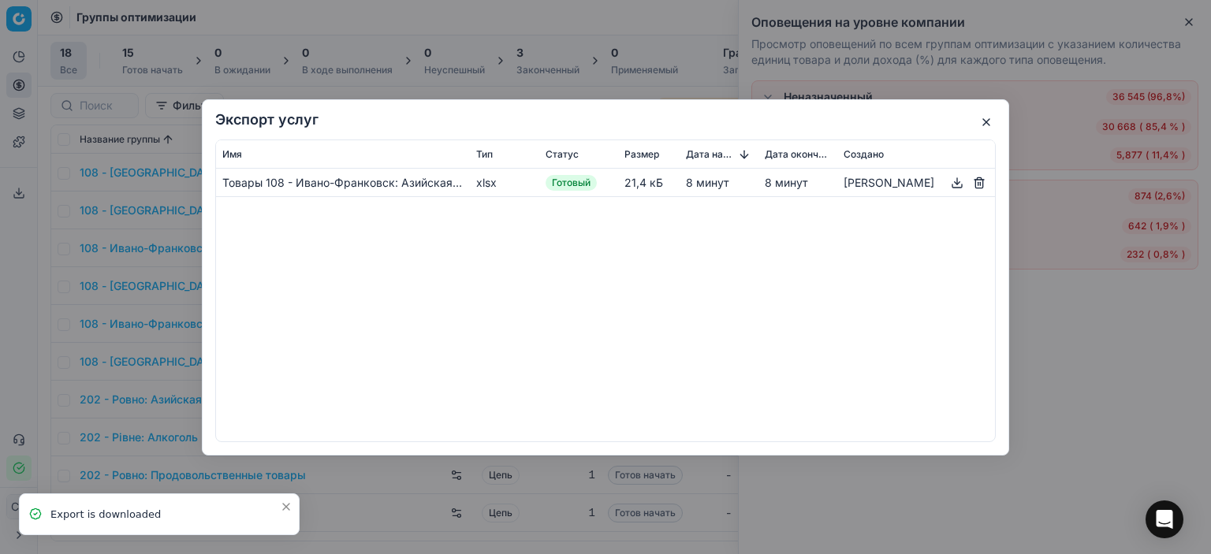
click at [986, 119] on button "button" at bounding box center [986, 122] width 19 height 19
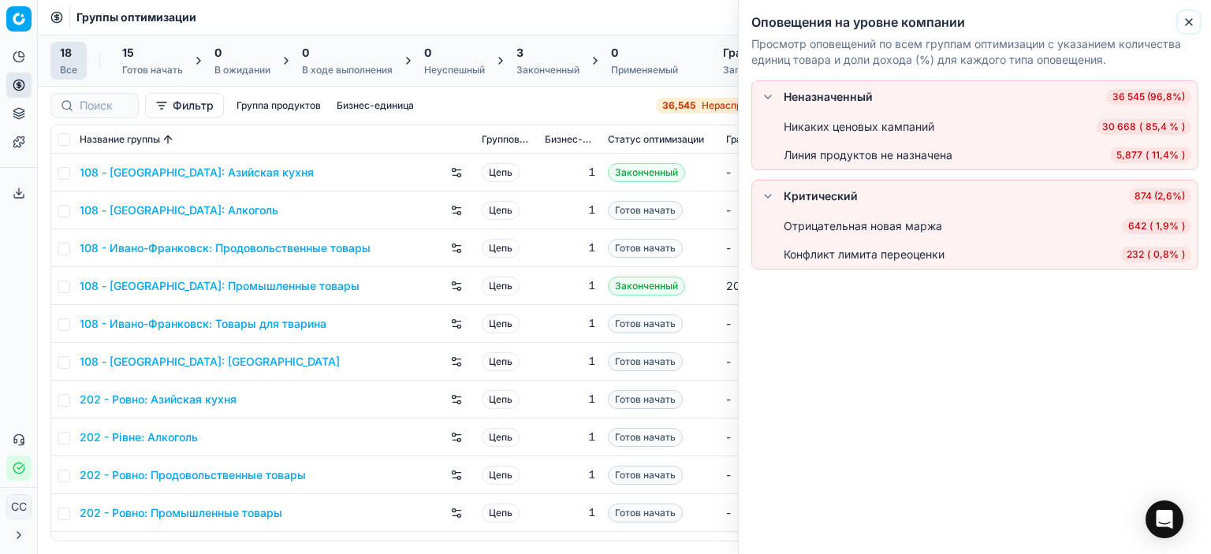
click at [1183, 21] on icon "button" at bounding box center [1189, 22] width 13 height 13
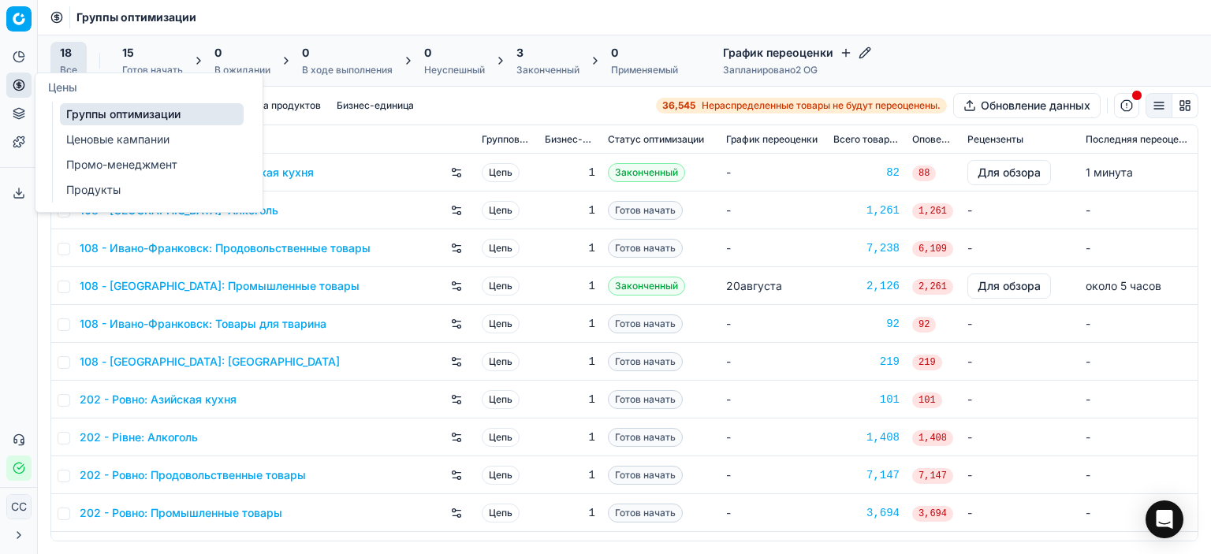
click at [24, 81] on icon at bounding box center [19, 85] width 13 height 13
click at [82, 127] on ul "Группы оптимизации Ценовые кампании Промо-менеджмент Продукты" at bounding box center [152, 152] width 200 height 101
click at [90, 140] on font "Ценовые кампании" at bounding box center [117, 138] width 103 height 13
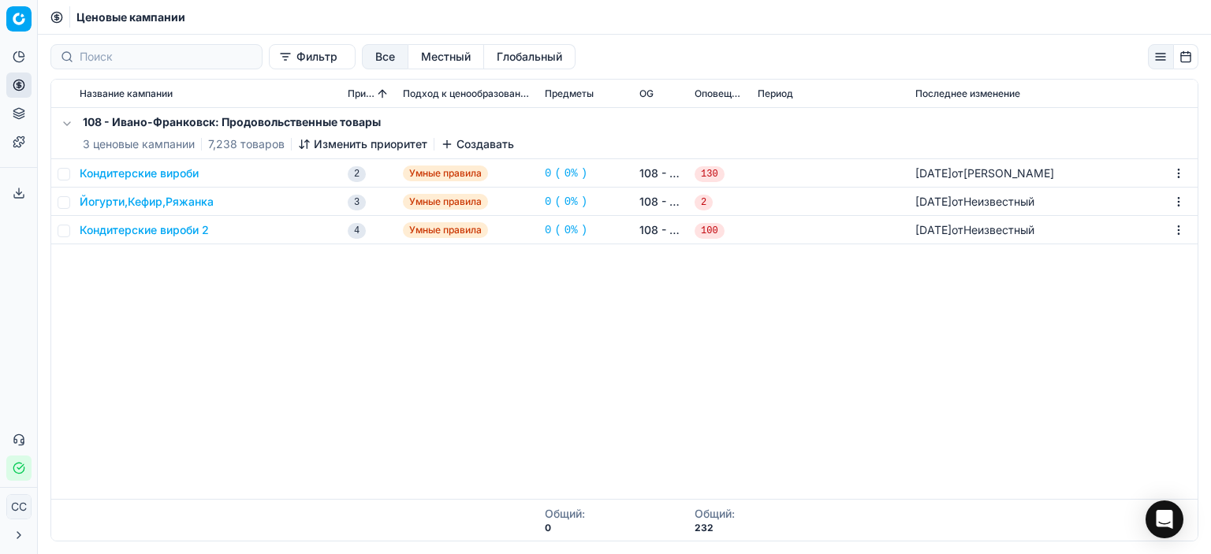
click at [71, 121] on button "button" at bounding box center [67, 123] width 19 height 19
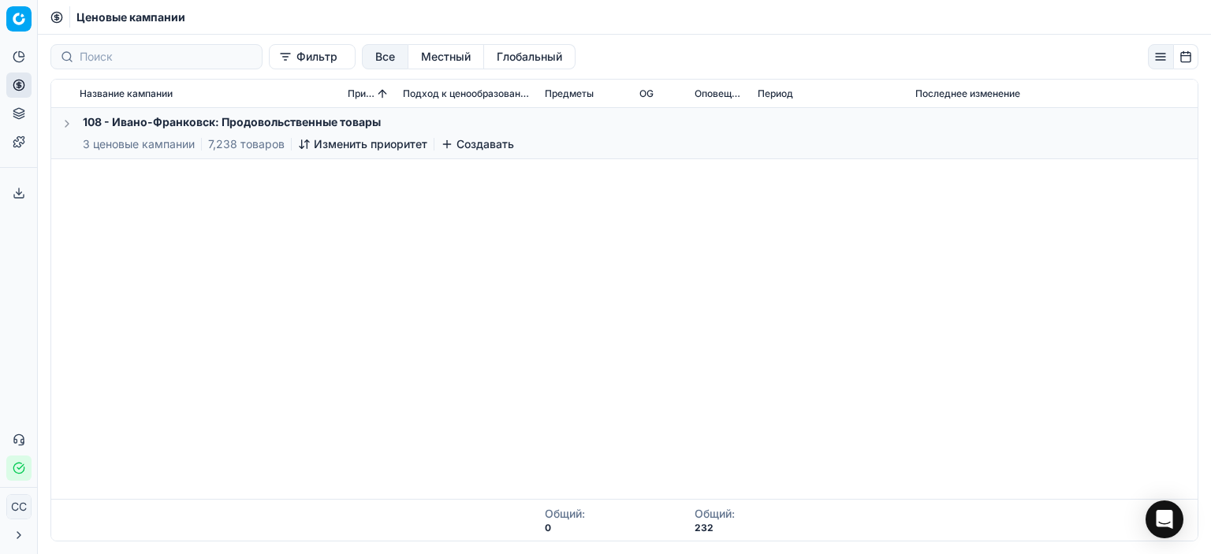
click at [71, 121] on button "button" at bounding box center [67, 123] width 19 height 19
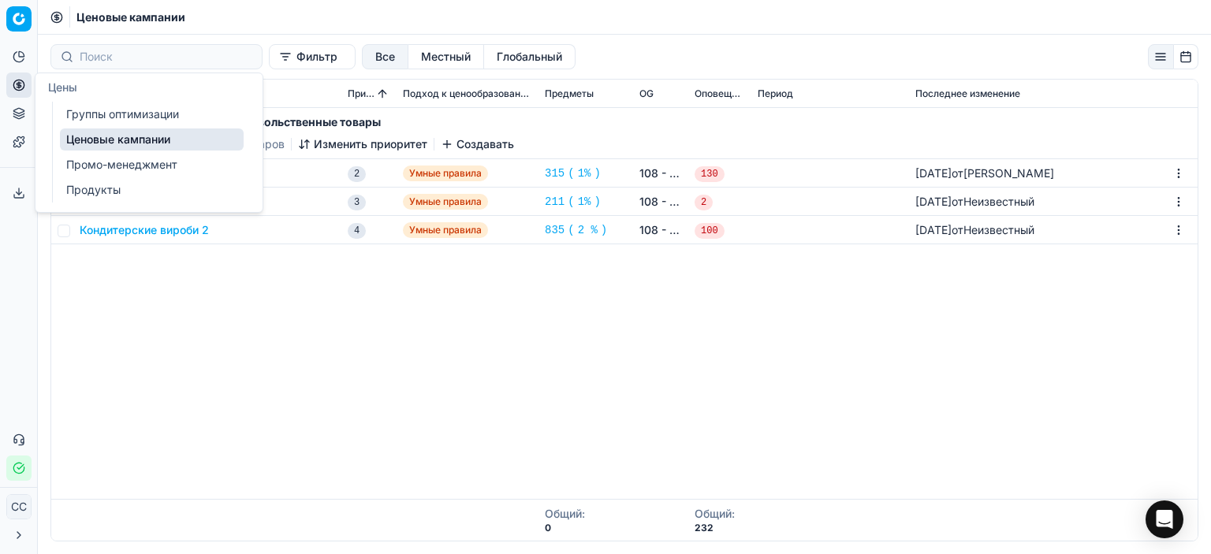
click at [17, 82] on icon at bounding box center [19, 85] width 13 height 13
click at [106, 117] on font "Группы оптимизации" at bounding box center [122, 113] width 113 height 13
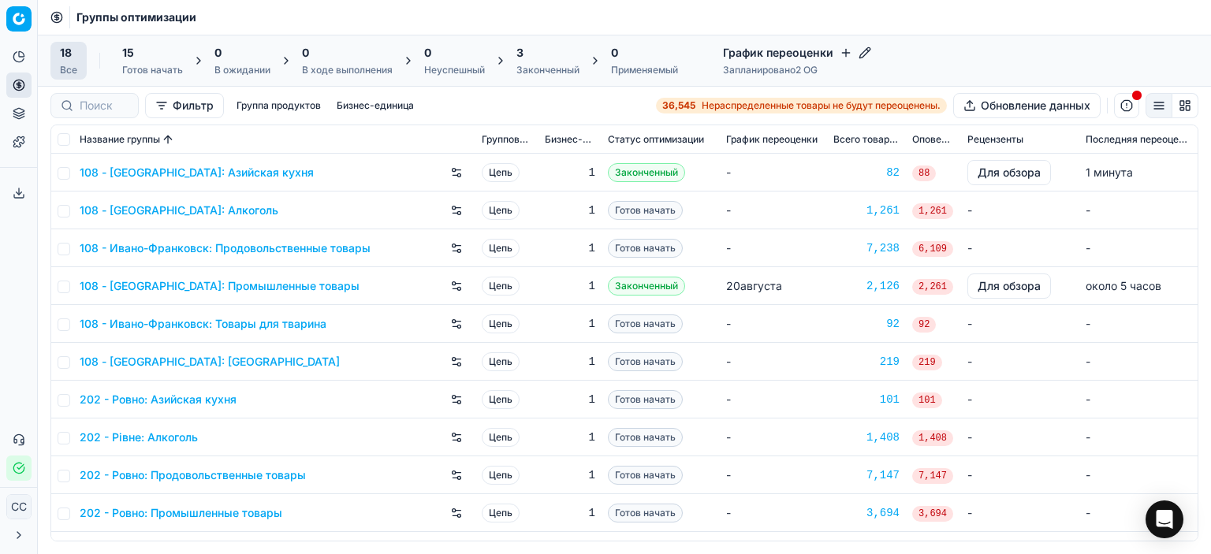
click at [726, 170] on font "-" at bounding box center [728, 172] width 5 height 13
click at [772, 110] on font "Нераспределенные товары не будут переоценены." at bounding box center [821, 105] width 239 height 12
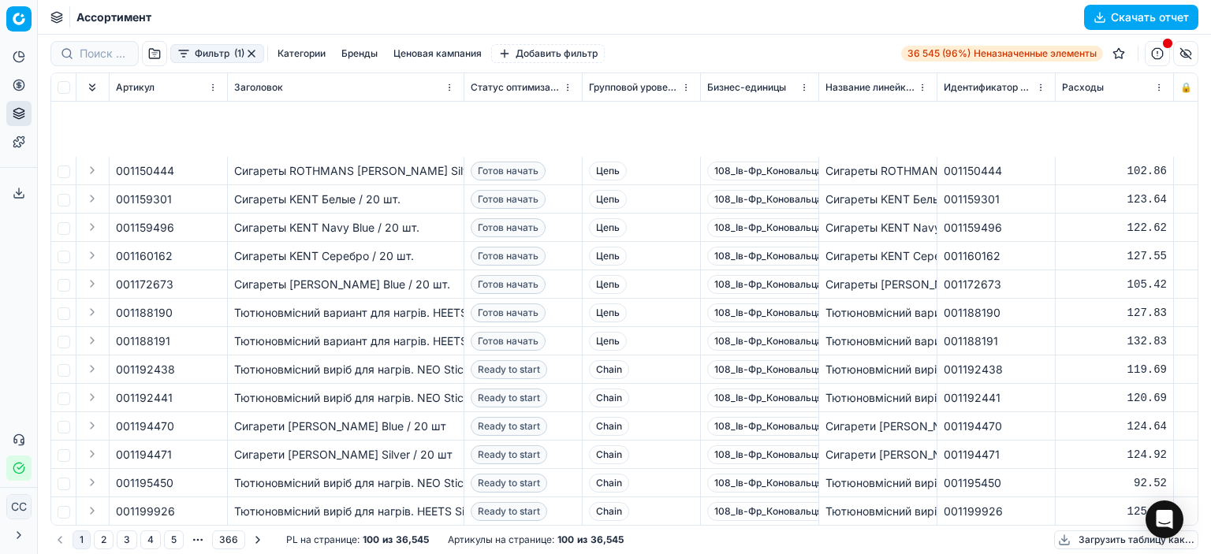
scroll to position [1893, 0]
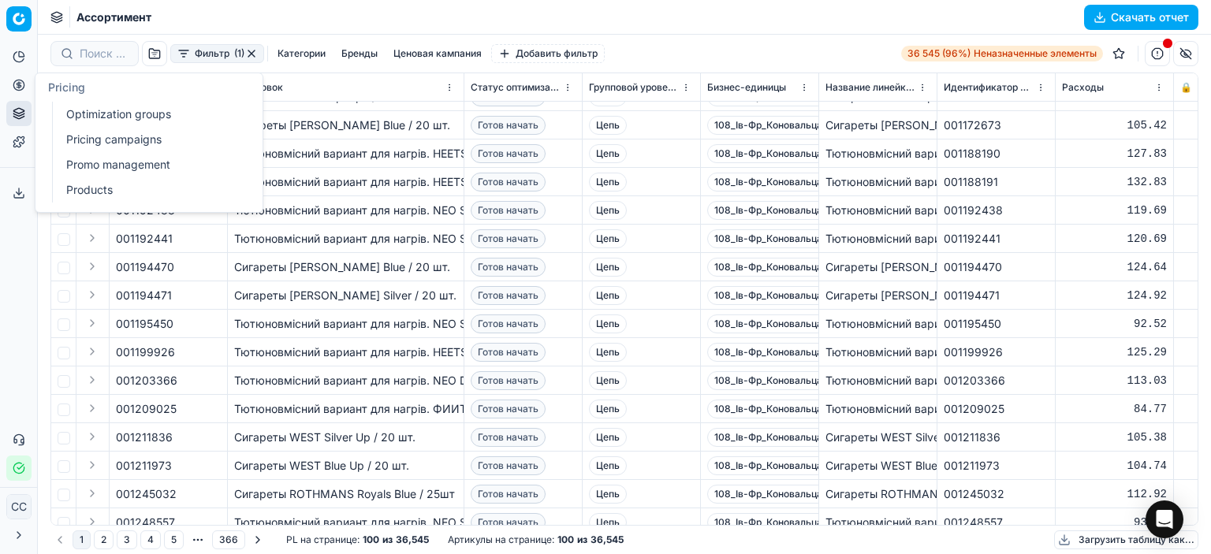
click at [22, 91] on icon at bounding box center [19, 85] width 13 height 13
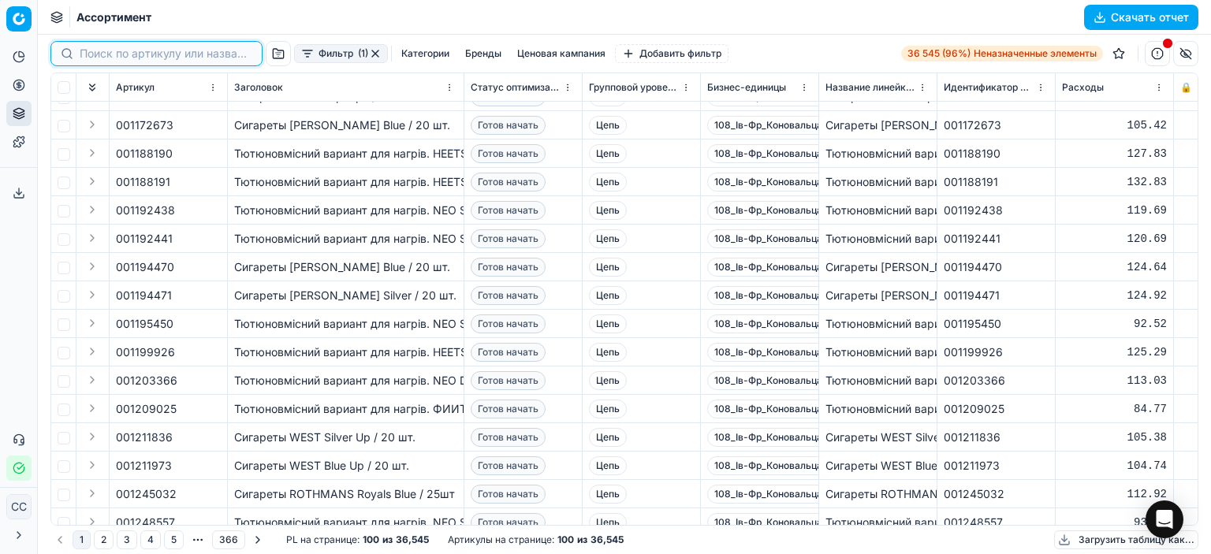
click at [87, 47] on input at bounding box center [166, 54] width 173 height 16
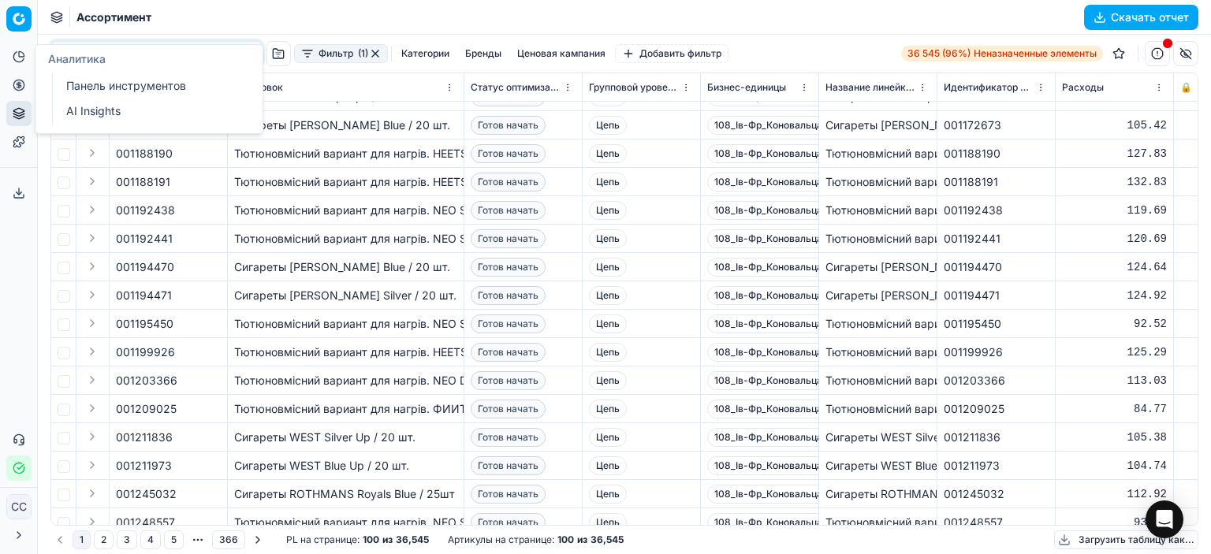
click at [18, 50] on icon at bounding box center [19, 56] width 13 height 13
click at [89, 88] on font "Панель инструментов" at bounding box center [126, 85] width 120 height 13
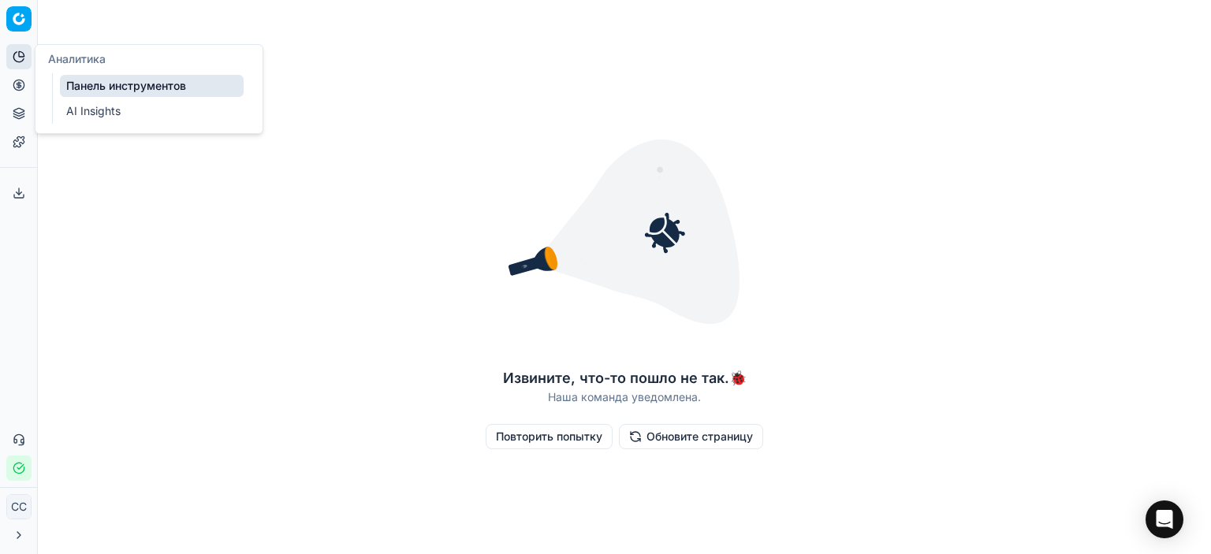
click at [68, 81] on font "Панель инструментов" at bounding box center [126, 85] width 120 height 13
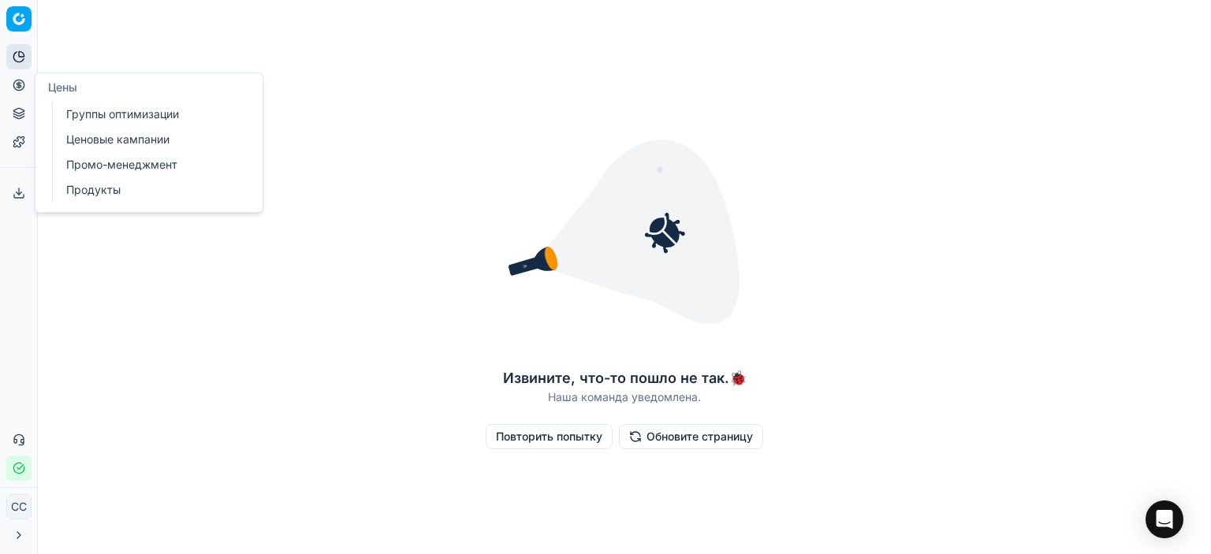
click at [17, 81] on icon at bounding box center [19, 85] width 13 height 13
click at [111, 136] on font "Ценовые кампании" at bounding box center [117, 138] width 103 height 13
click at [111, 136] on font "Ценовые кампании" at bounding box center [118, 138] width 104 height 13
click at [88, 110] on font "Группы оптимизации" at bounding box center [122, 113] width 113 height 13
click at [104, 140] on font "Ценовые кампании" at bounding box center [117, 138] width 103 height 13
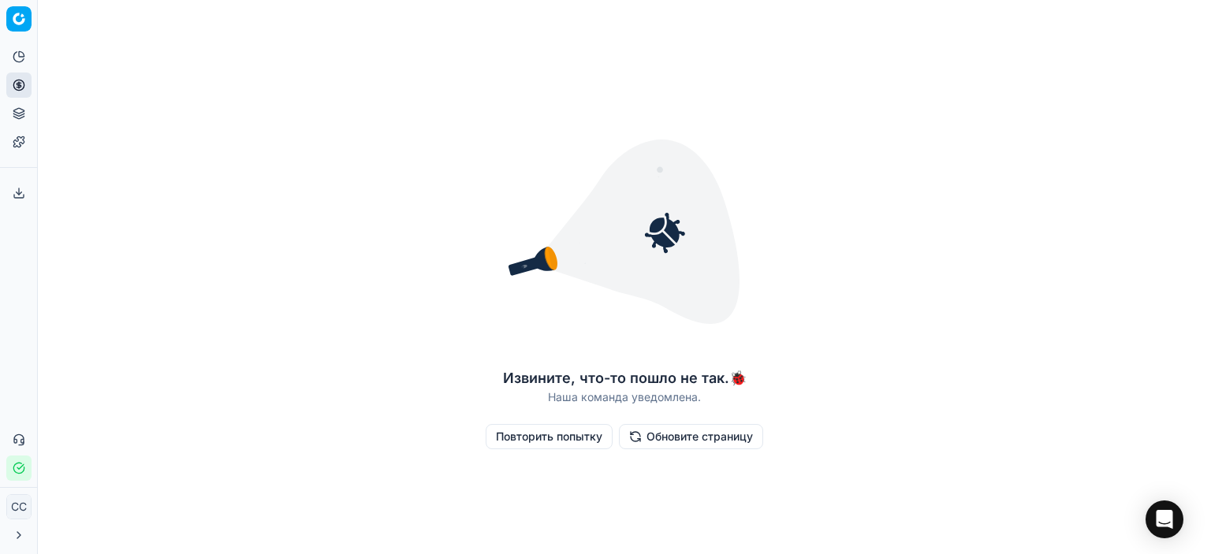
click at [558, 438] on font "Повторить попытку" at bounding box center [549, 436] width 106 height 13
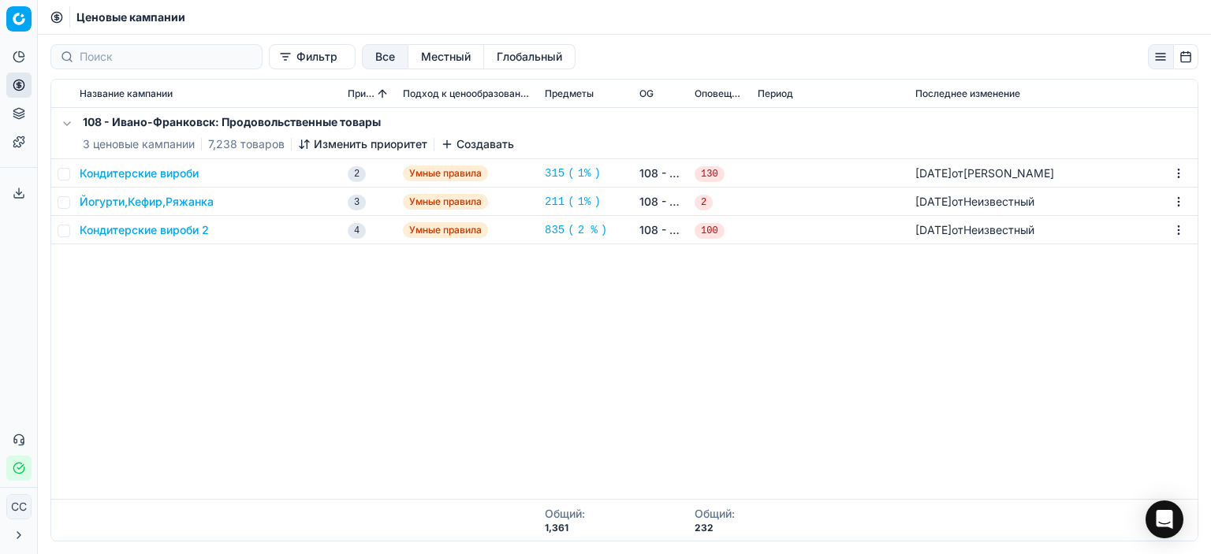
click at [419, 204] on font "Умные правила" at bounding box center [445, 202] width 73 height 12
click at [207, 201] on font "Йогурти,Кефир,Ряжанка" at bounding box center [147, 201] width 134 height 13
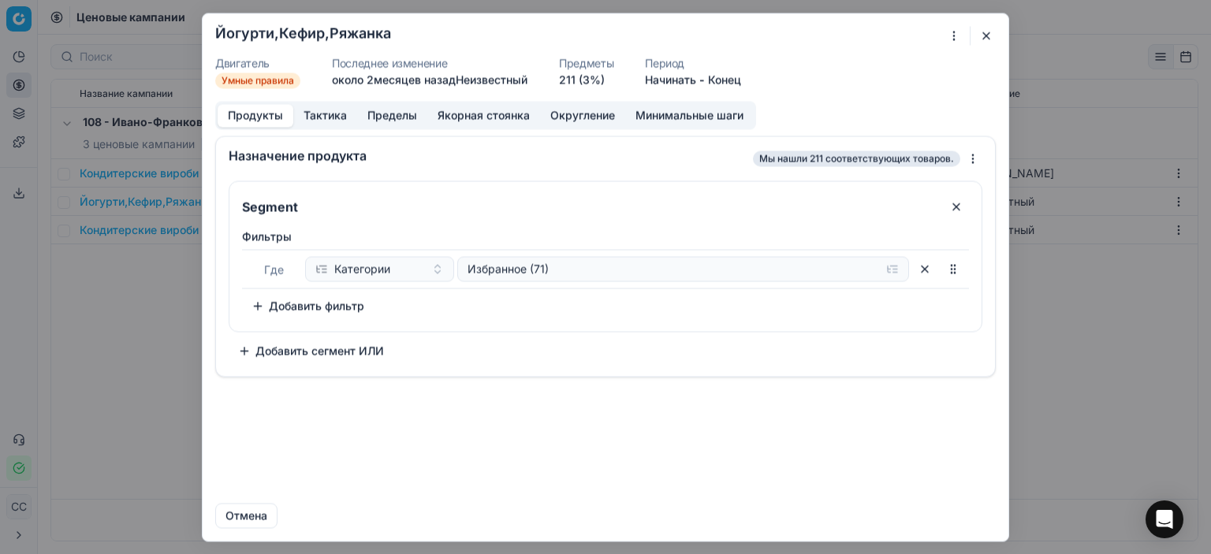
click at [264, 306] on button "Добавить фильтр" at bounding box center [308, 305] width 132 height 25
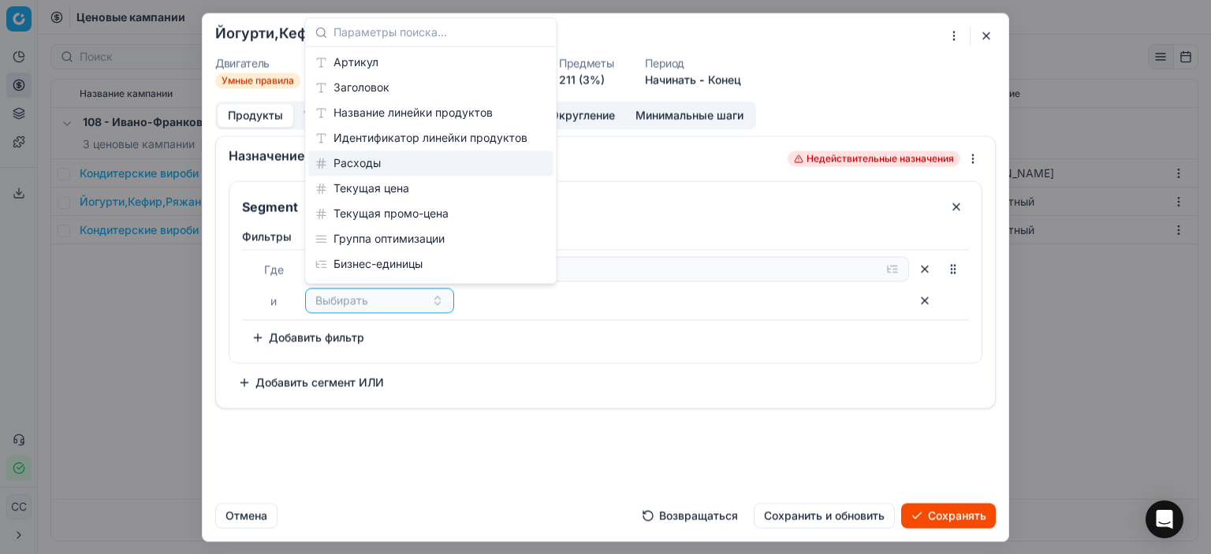
click at [379, 164] on font "Расходы" at bounding box center [357, 162] width 47 height 13
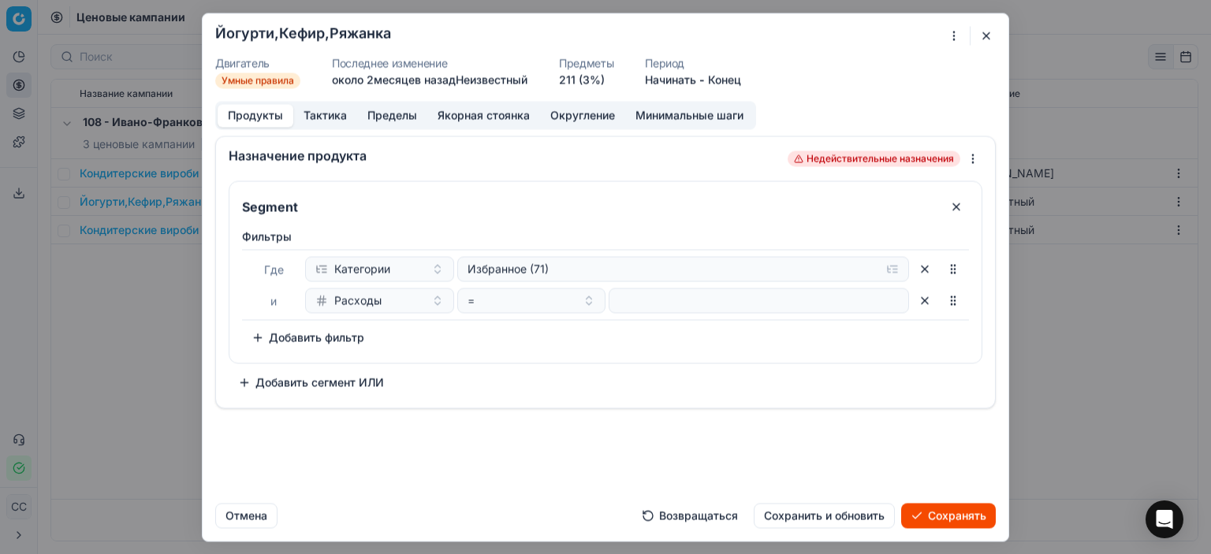
click at [439, 386] on div "Segment Фильтры Где Категории Избранное (71) и Расходы = Чтобы выбрать сортируе…" at bounding box center [606, 288] width 754 height 214
click at [954, 520] on font "Сохранять" at bounding box center [957, 515] width 58 height 13
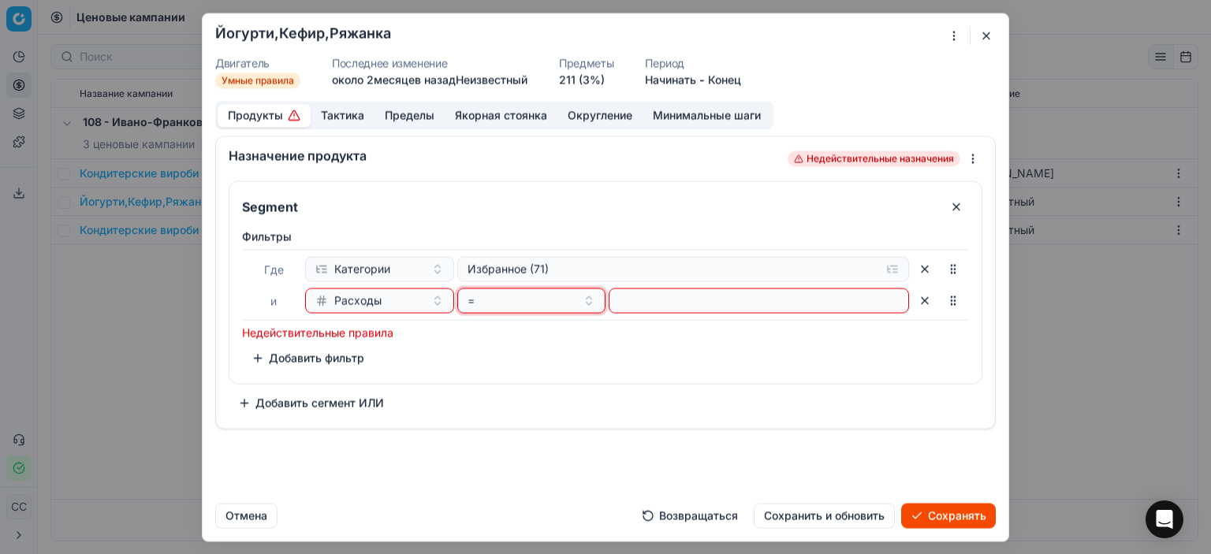
click at [533, 310] on button "=" at bounding box center [531, 300] width 149 height 25
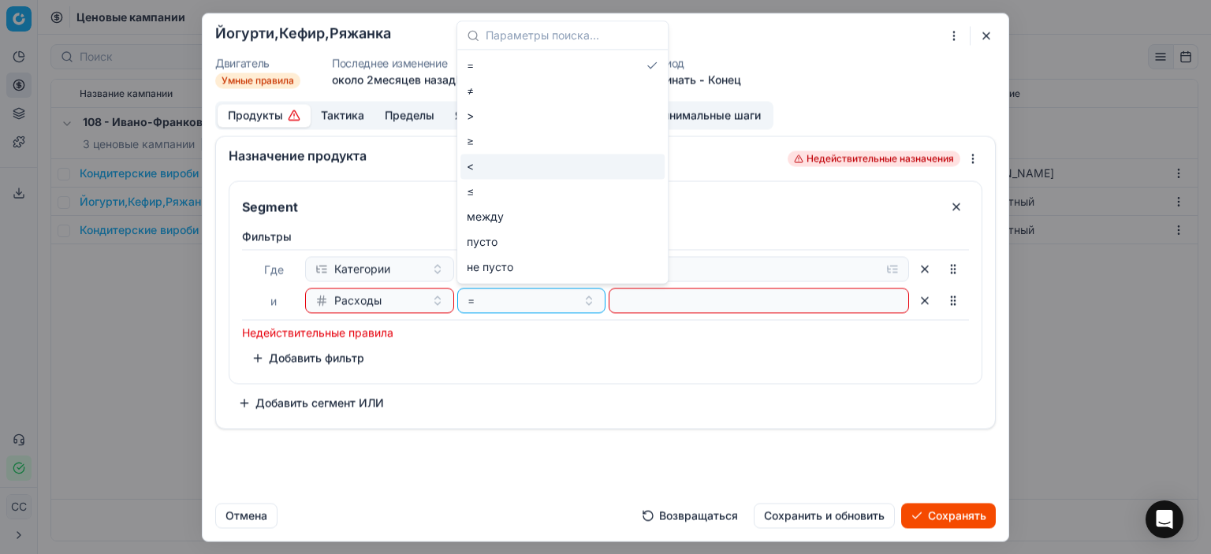
click at [516, 162] on div "<" at bounding box center [563, 166] width 204 height 25
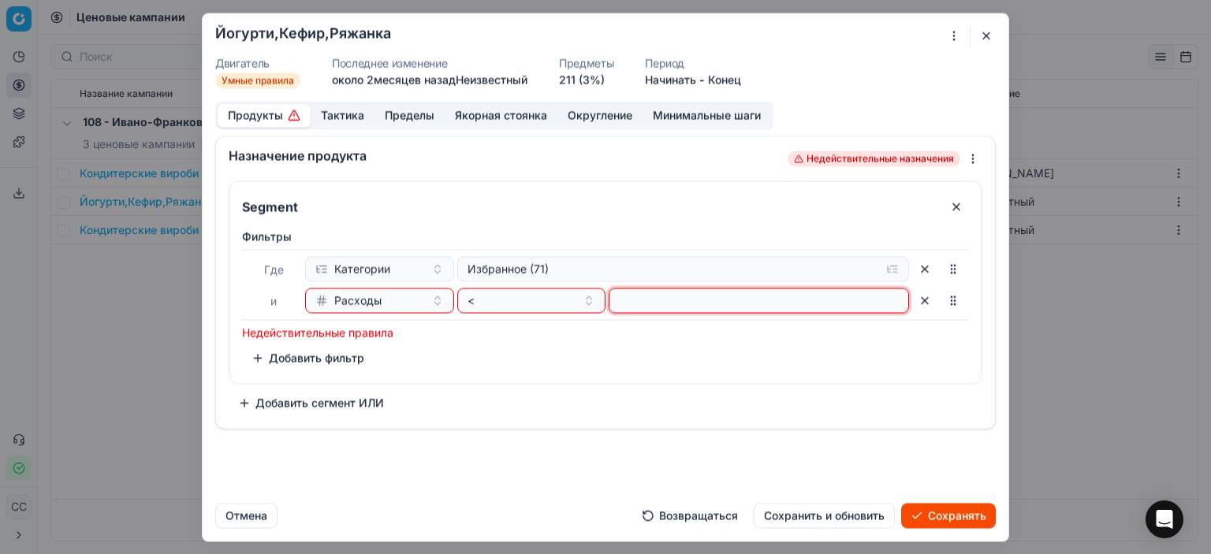
click at [707, 299] on input "number" at bounding box center [759, 301] width 286 height 24
type input "-1"
click at [896, 302] on input "-1" at bounding box center [759, 301] width 286 height 24
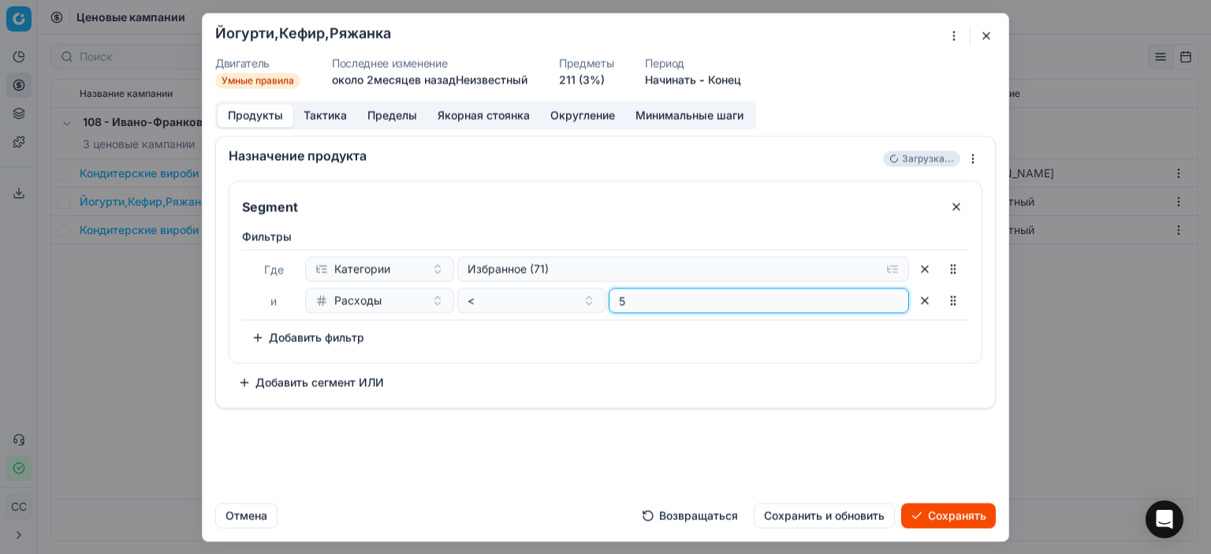
type input "5"
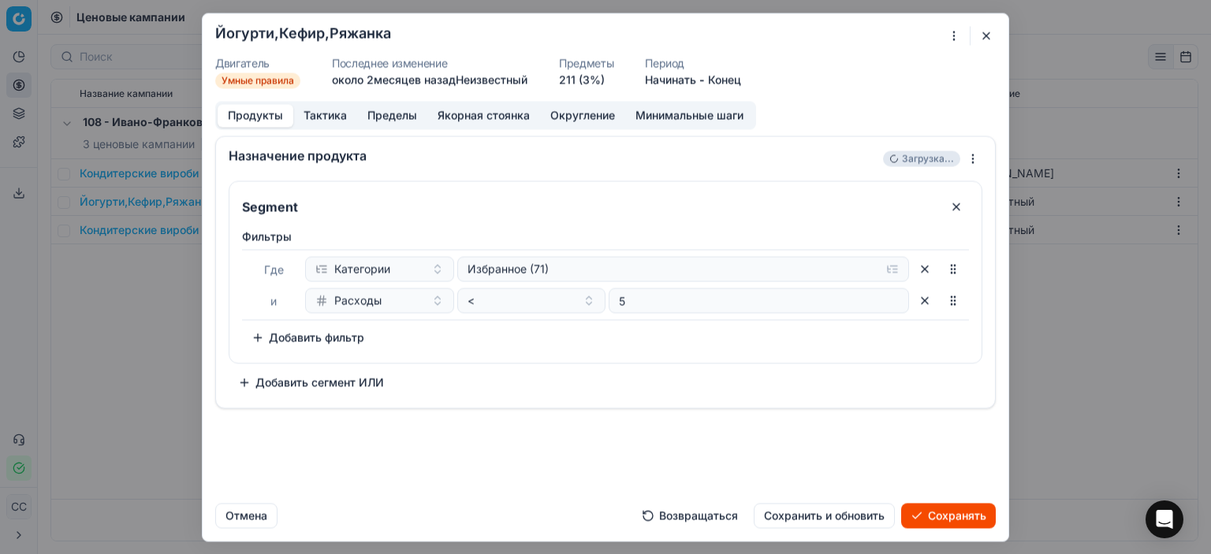
click at [628, 342] on div "Фильтры Где Категории Избранное (71) и Расходы < 5 Чтобы выбрать сортируемый эл…" at bounding box center [605, 289] width 727 height 121
click at [938, 504] on button "Сохранять" at bounding box center [948, 515] width 95 height 25
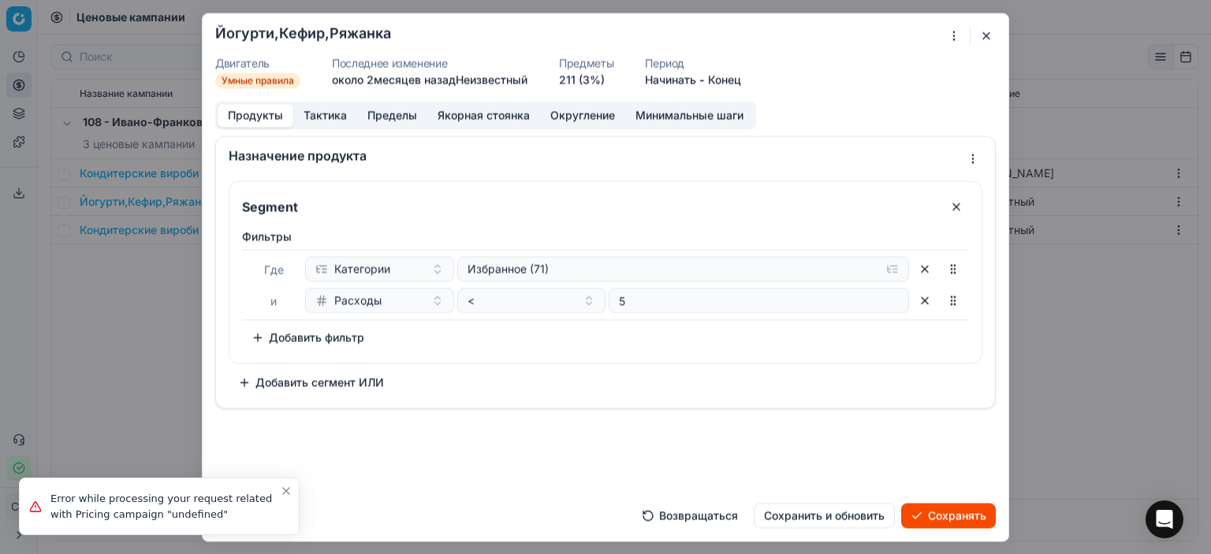
click at [540, 360] on div "Фильтры Где Категории Избранное (71) и Расходы < 5 Чтобы выбрать сортируемый эл…" at bounding box center [605, 292] width 752 height 140
click at [334, 119] on font "Тактика" at bounding box center [325, 114] width 43 height 13
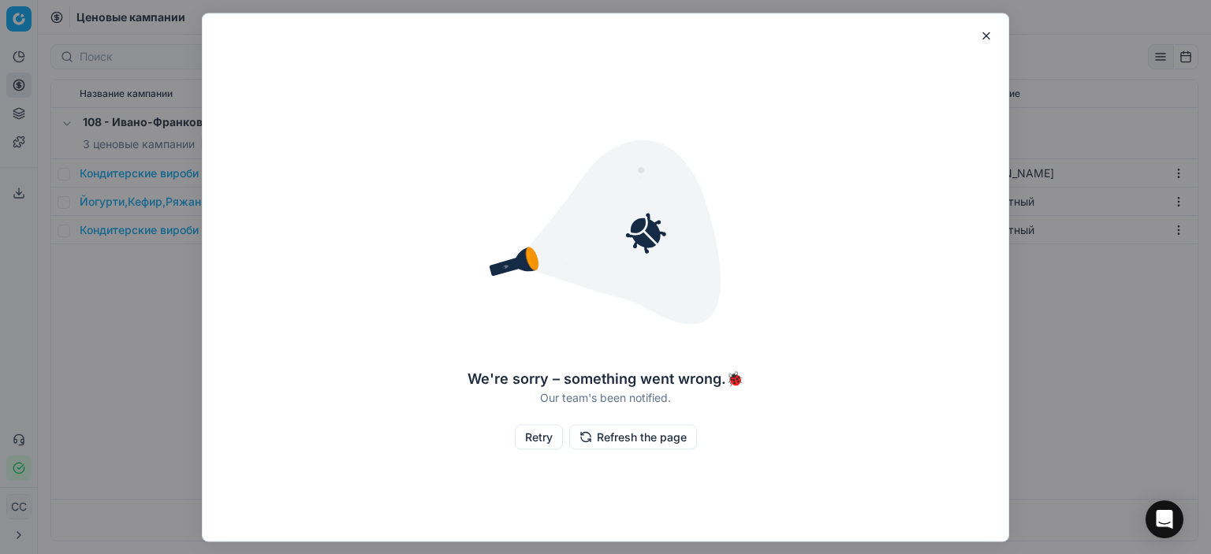
click at [982, 39] on button "button" at bounding box center [986, 35] width 19 height 19
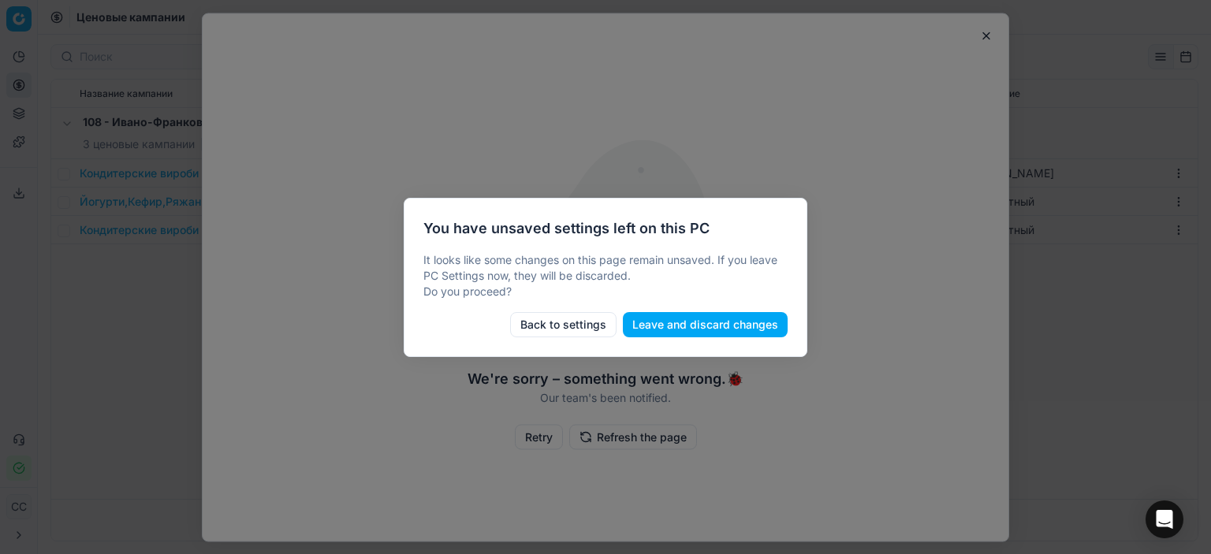
click at [644, 326] on button "Leave and discard changes" at bounding box center [705, 324] width 165 height 25
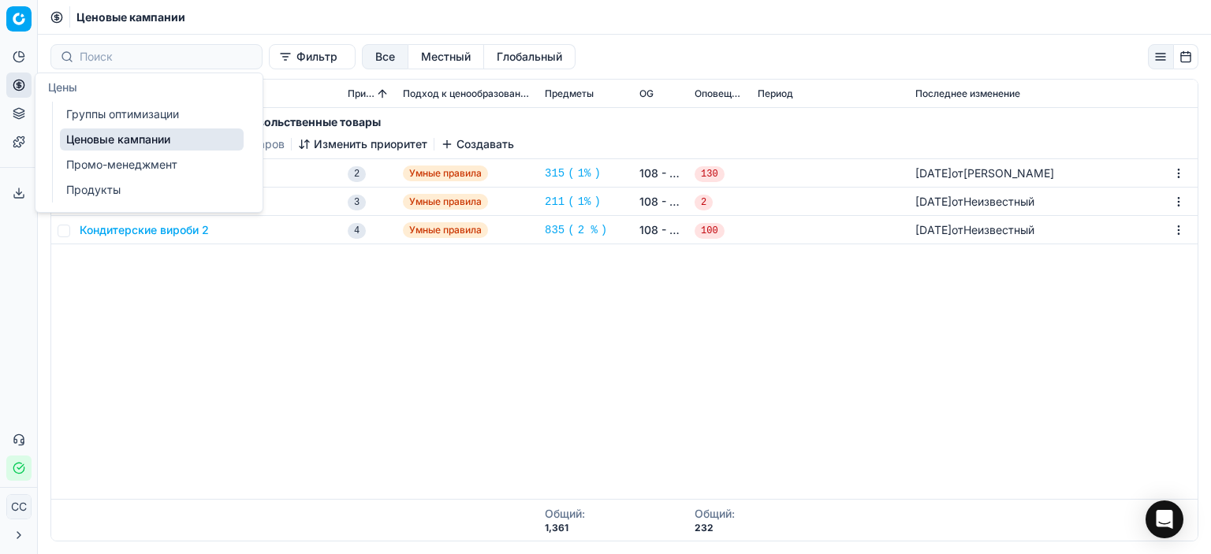
click at [17, 91] on icon at bounding box center [19, 85] width 13 height 13
click at [169, 120] on font "Группы оптимизации" at bounding box center [122, 113] width 113 height 13
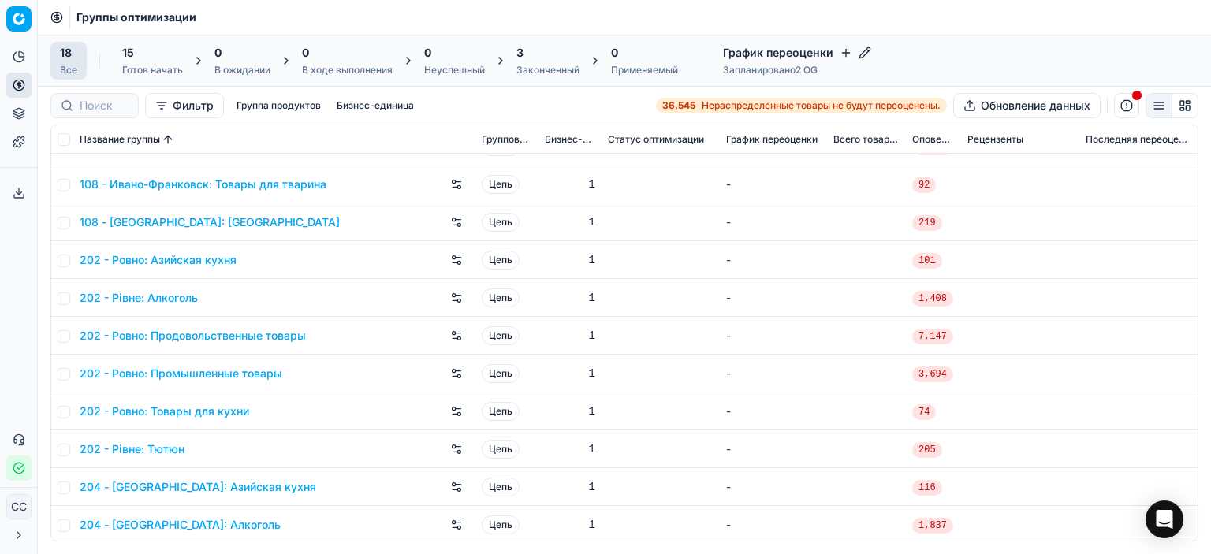
scroll to position [158, 0]
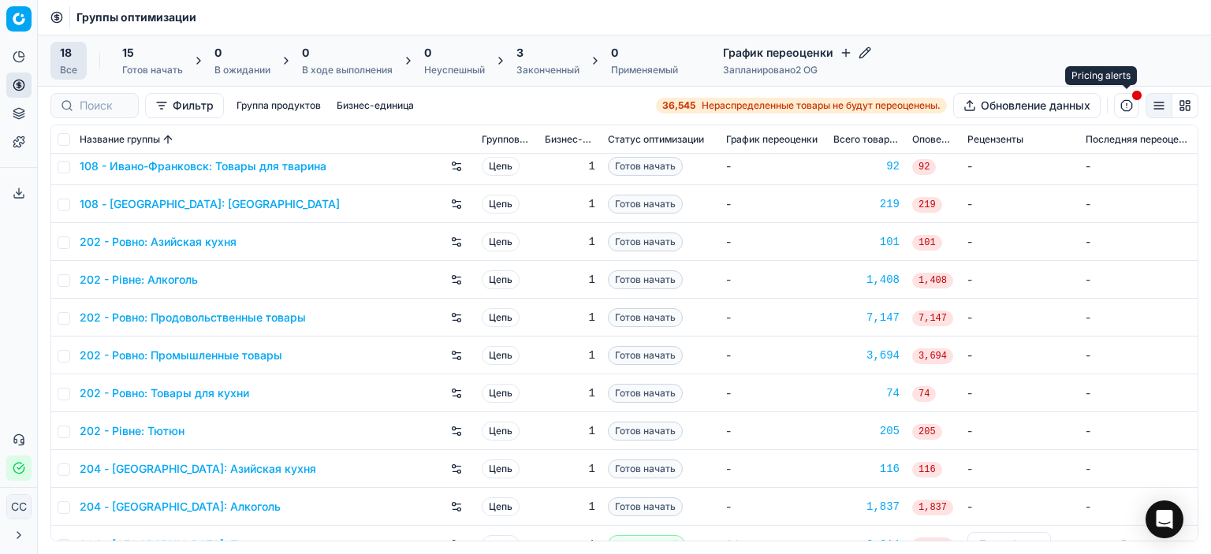
click at [1128, 98] on button "button" at bounding box center [1126, 105] width 25 height 25
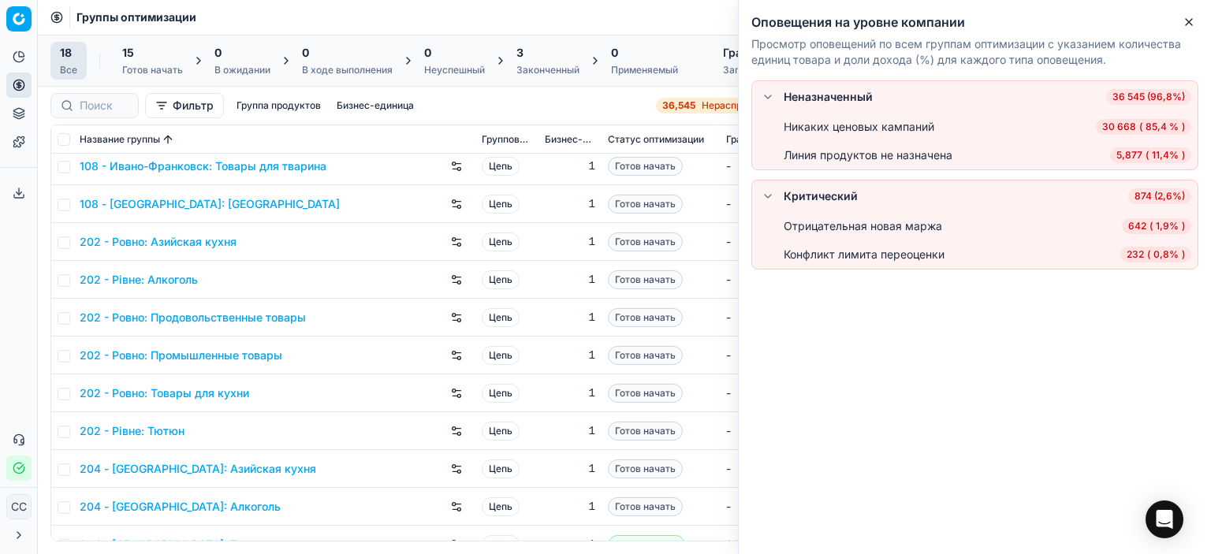
click at [520, 97] on div "Фильтр Группа продуктов Бизнес-единица 36,545 Нераспределенные товары не будут …" at bounding box center [624, 105] width 1148 height 25
click at [549, 58] on div "3" at bounding box center [547, 53] width 63 height 16
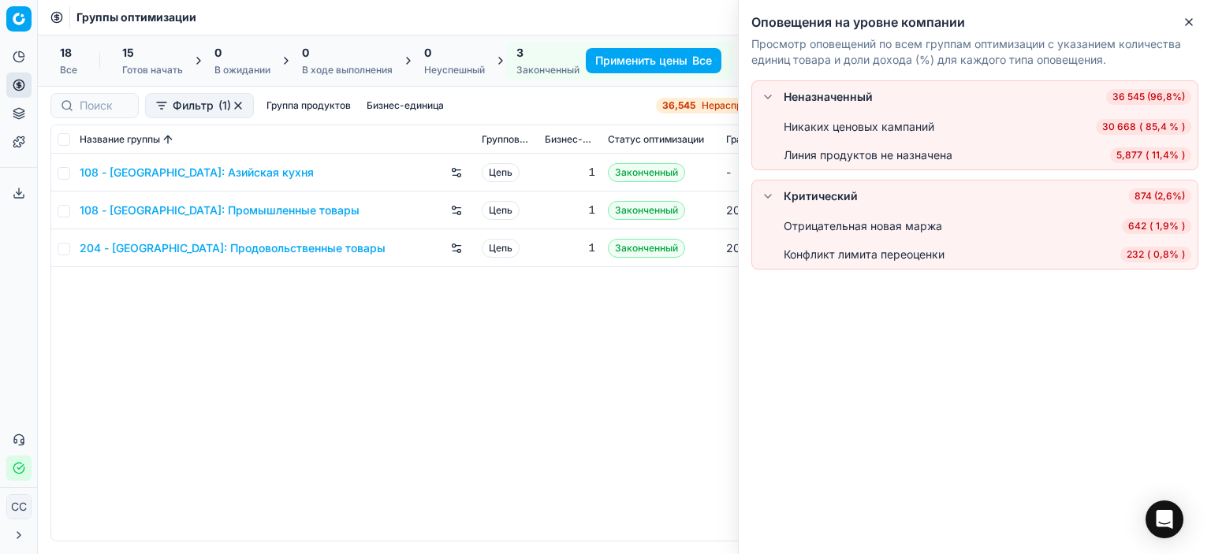
click at [502, 364] on div "108 - Ивано-Франковск: Азийская кухня Цепь 1 Законченный - 82 88 Для обзора 3 м…" at bounding box center [624, 347] width 1147 height 387
click at [1192, 19] on icon "button" at bounding box center [1189, 22] width 13 height 13
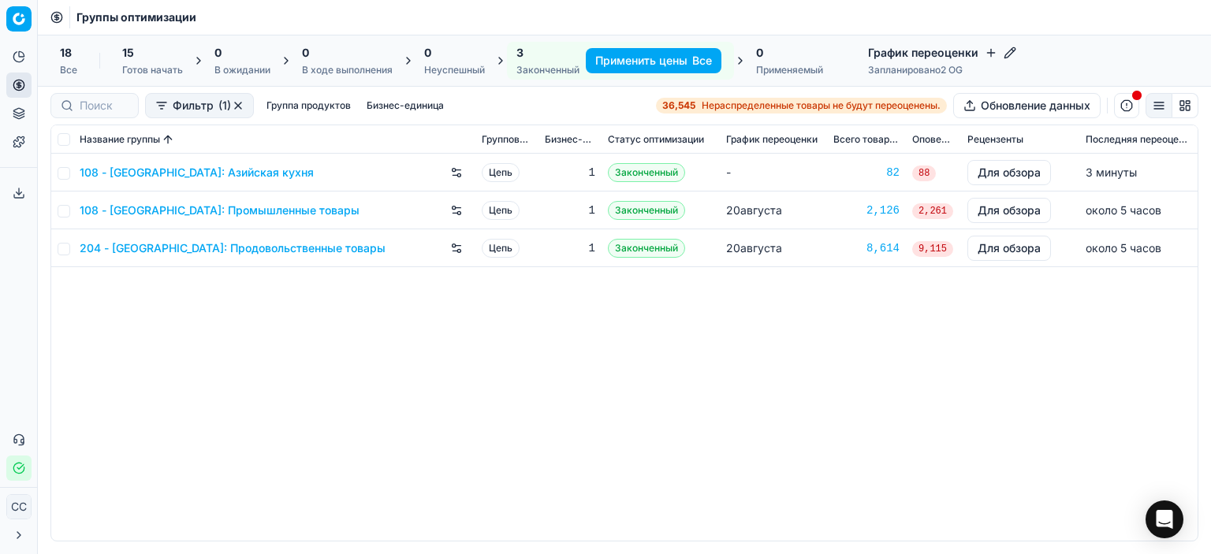
click at [259, 173] on font "108 - [GEOGRAPHIC_DATA]: Азийская кухня" at bounding box center [197, 172] width 234 height 13
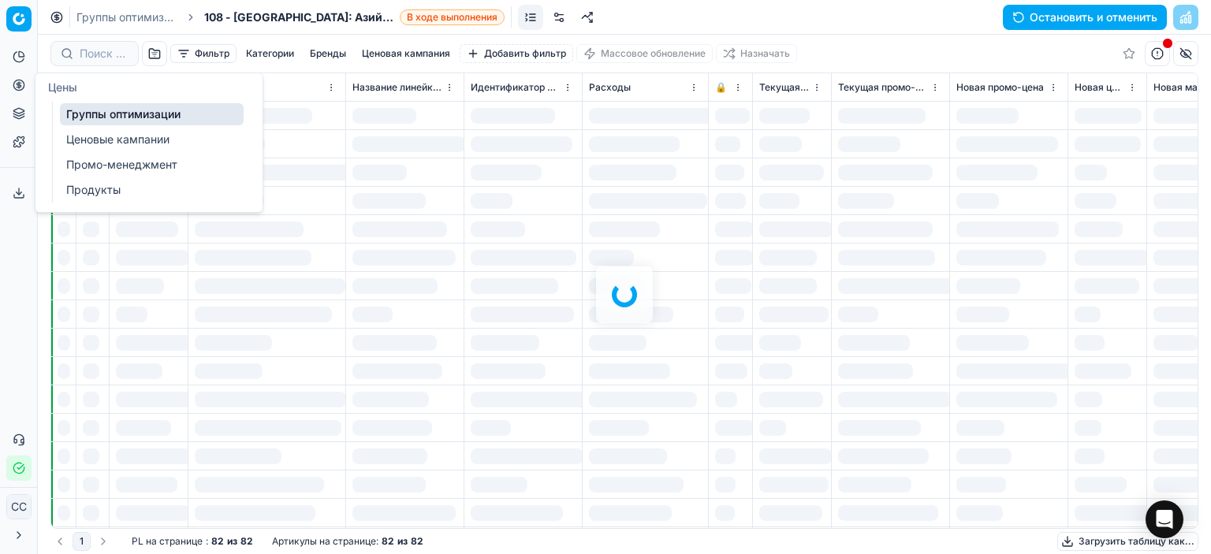
click at [22, 81] on icon at bounding box center [19, 85] width 13 height 13
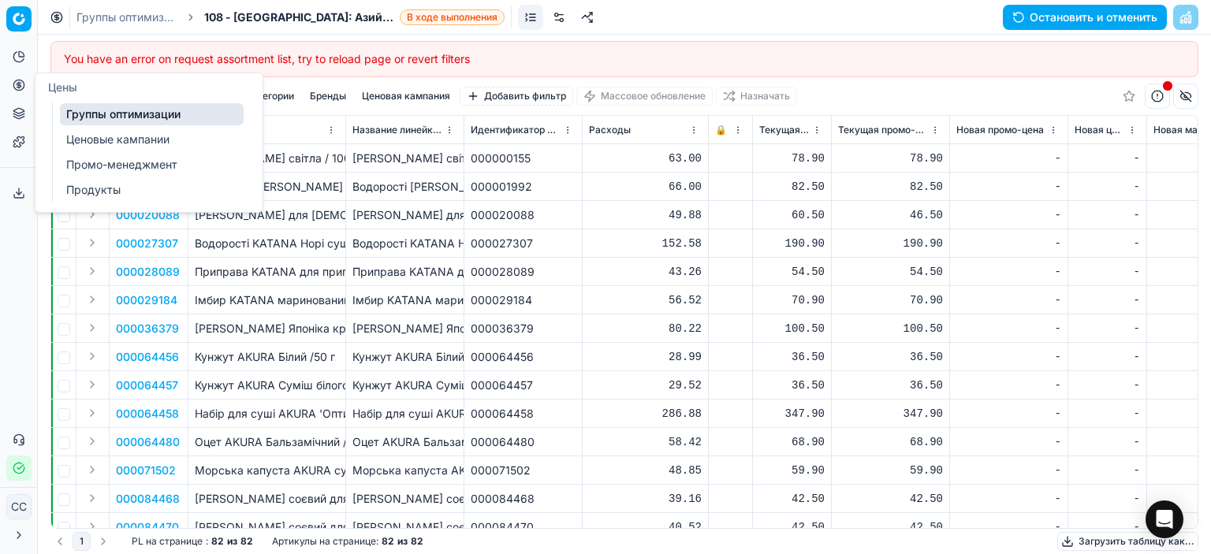
click at [111, 138] on font "Ценовые кампании" at bounding box center [117, 138] width 103 height 13
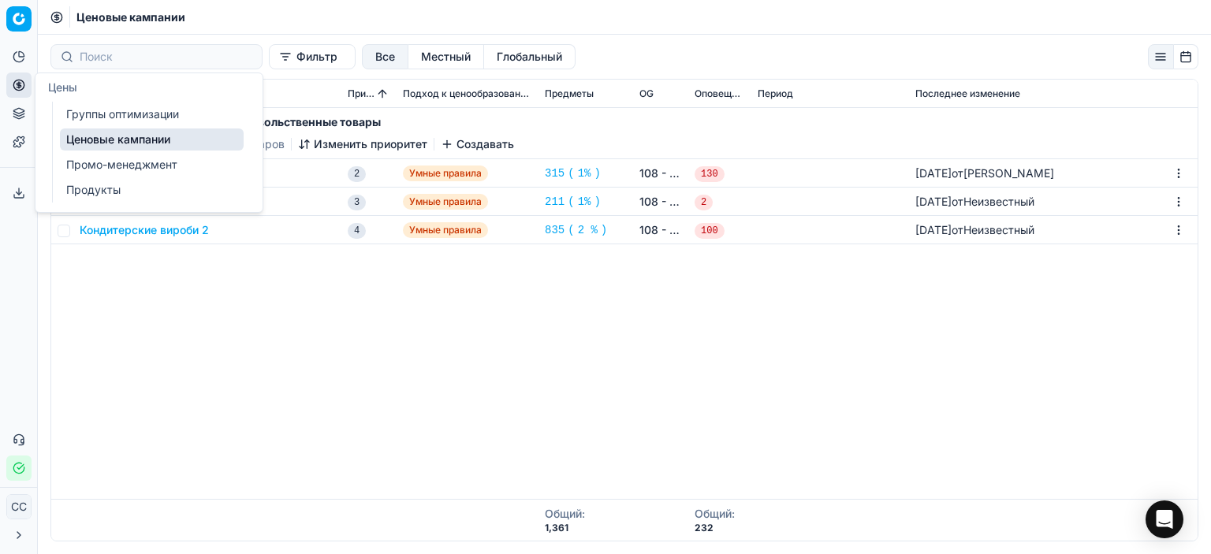
click at [161, 326] on div "108 - Ивано-Франковск: Продовольственные товары 3 ценовые кампании 7,238 товаро…" at bounding box center [624, 303] width 1147 height 391
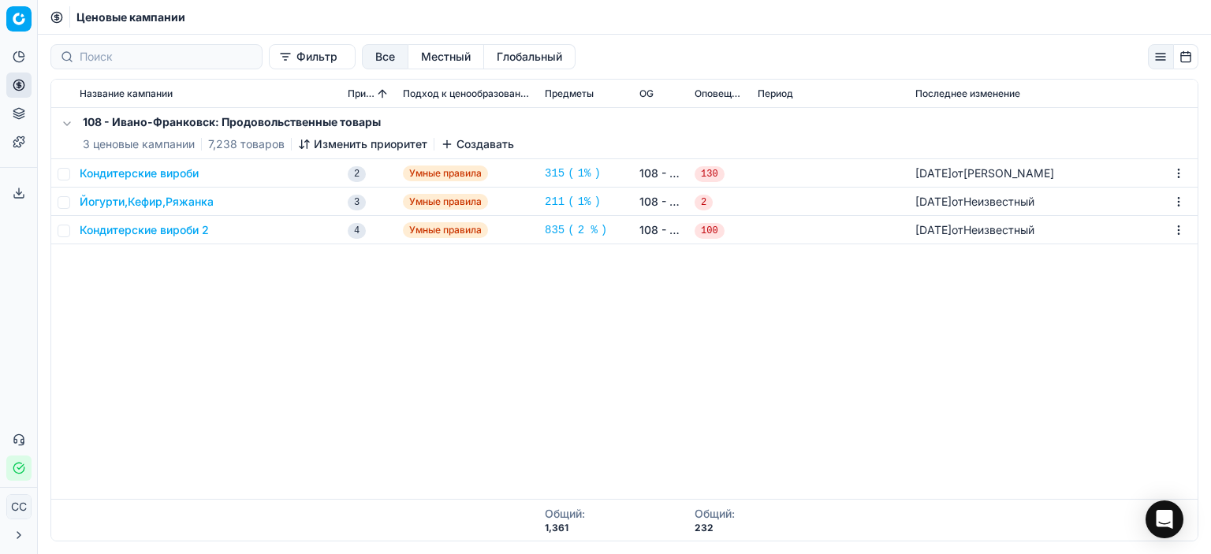
click at [177, 200] on font "Йогурти,Кефир,Ряжанка" at bounding box center [147, 201] width 134 height 13
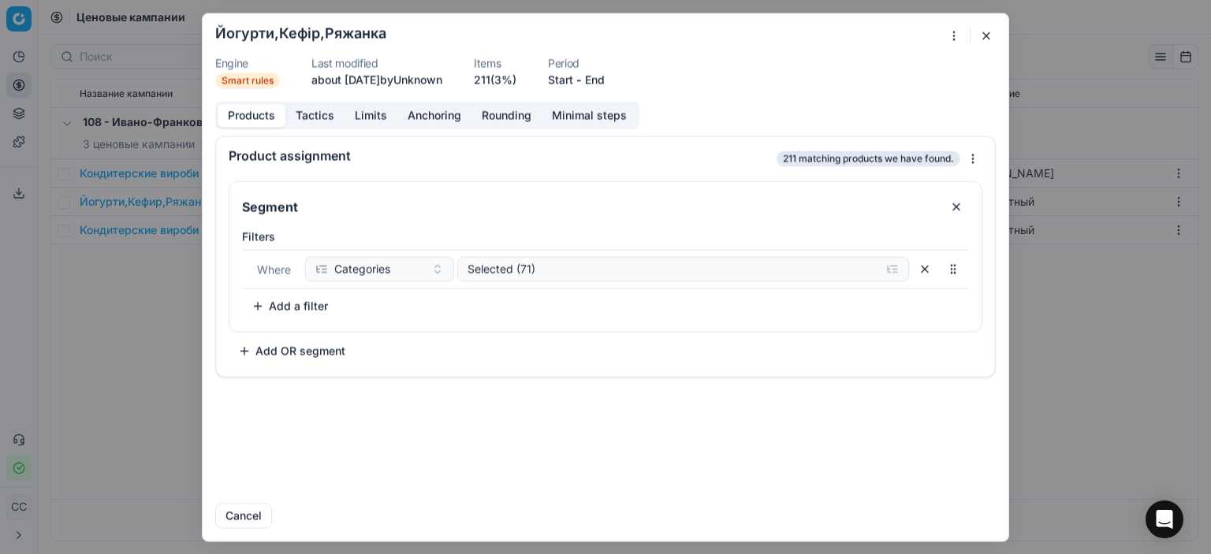
click at [990, 39] on button "button" at bounding box center [986, 35] width 19 height 19
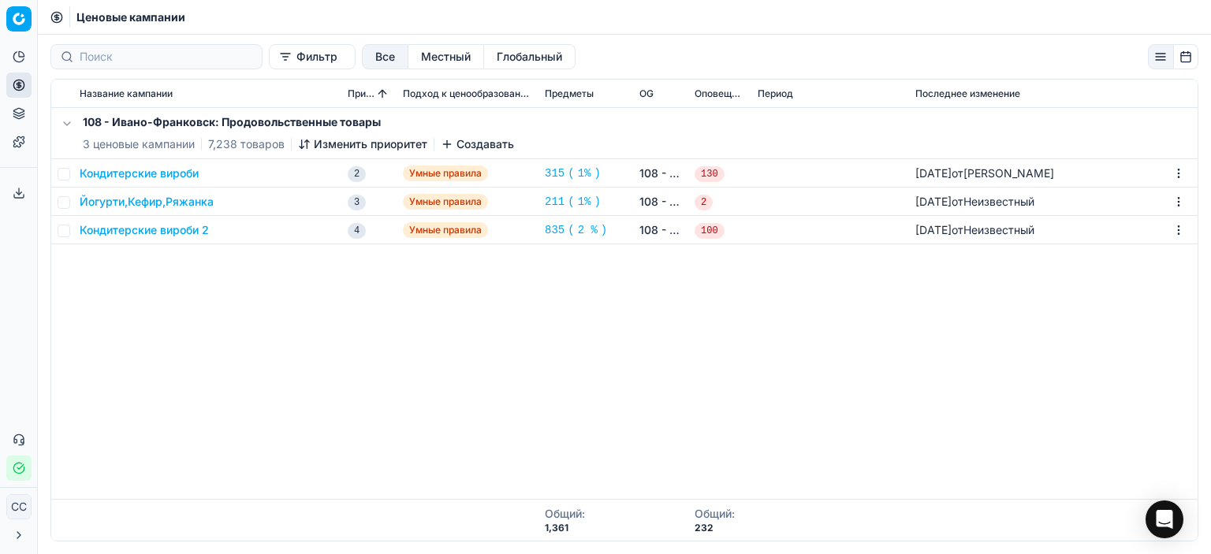
click at [129, 202] on font "Йогурти,Кефир,Ряжанка" at bounding box center [147, 201] width 134 height 13
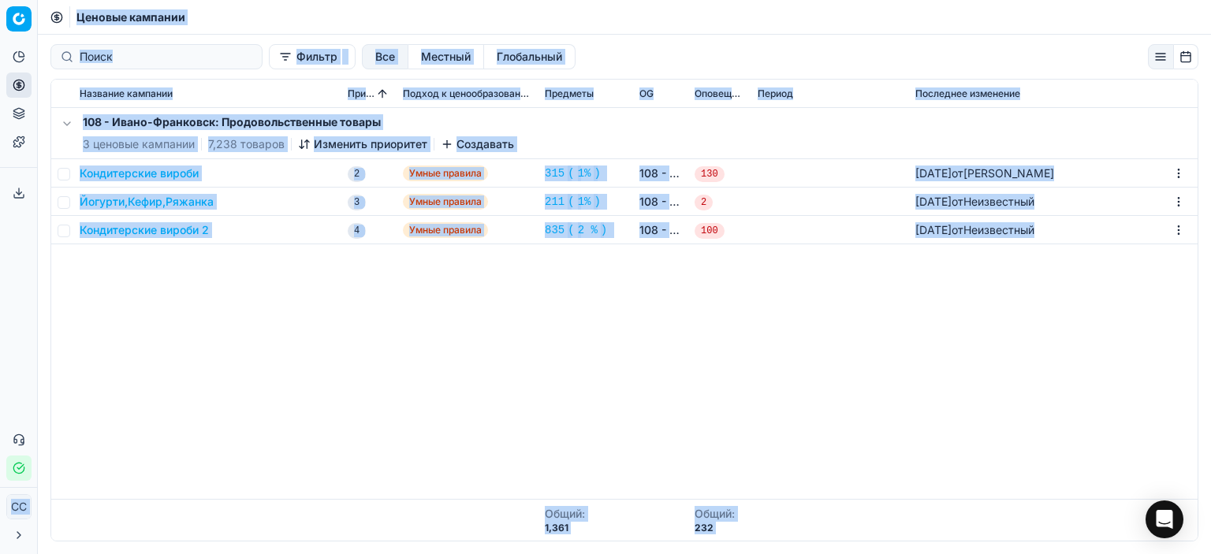
click at [129, 202] on div "We are saving PC settings. Please wait, it should take a few minutes Йогурти,Ке…" at bounding box center [605, 277] width 1211 height 554
click at [116, 200] on font "Йогурти,Кефир,Ряжанка" at bounding box center [147, 201] width 134 height 13
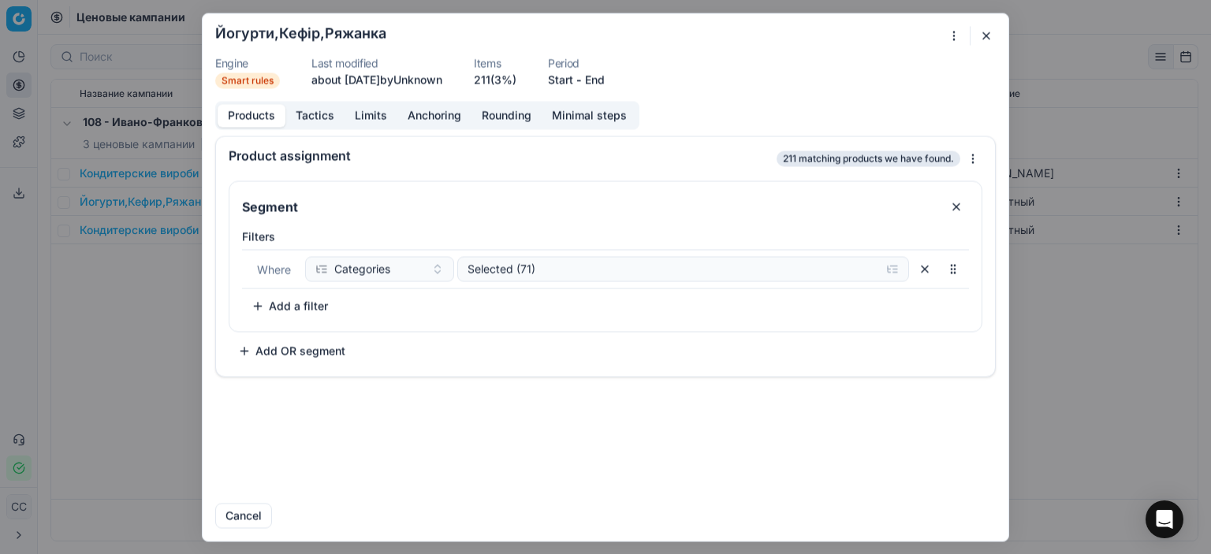
click at [982, 33] on button "button" at bounding box center [986, 35] width 19 height 19
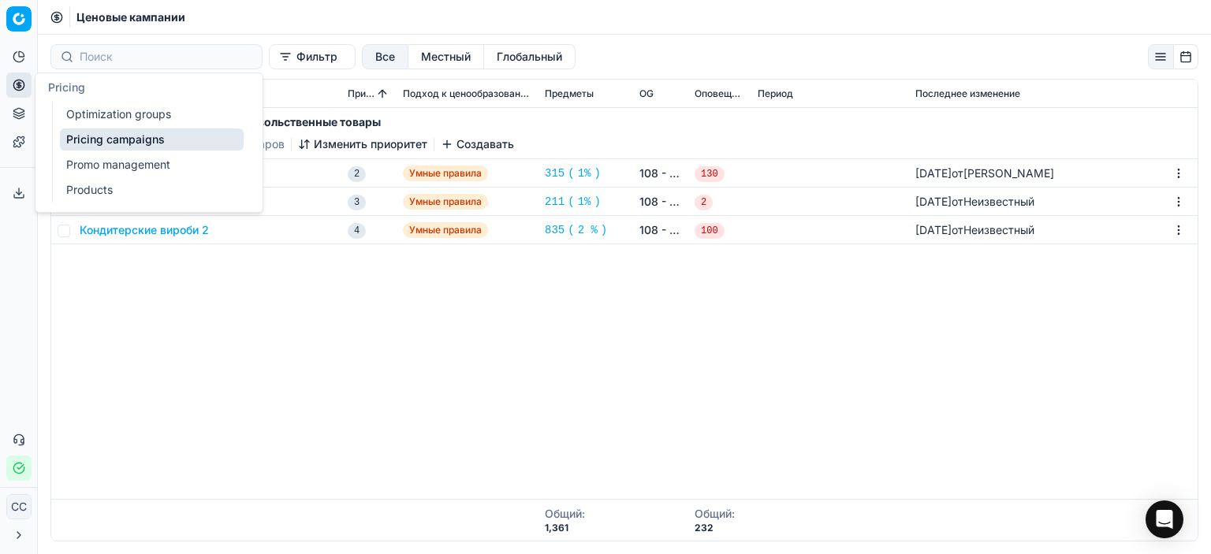
click at [24, 77] on button "Цены" at bounding box center [18, 85] width 25 height 25
click at [107, 107] on font "Группы оптимизации" at bounding box center [122, 113] width 113 height 13
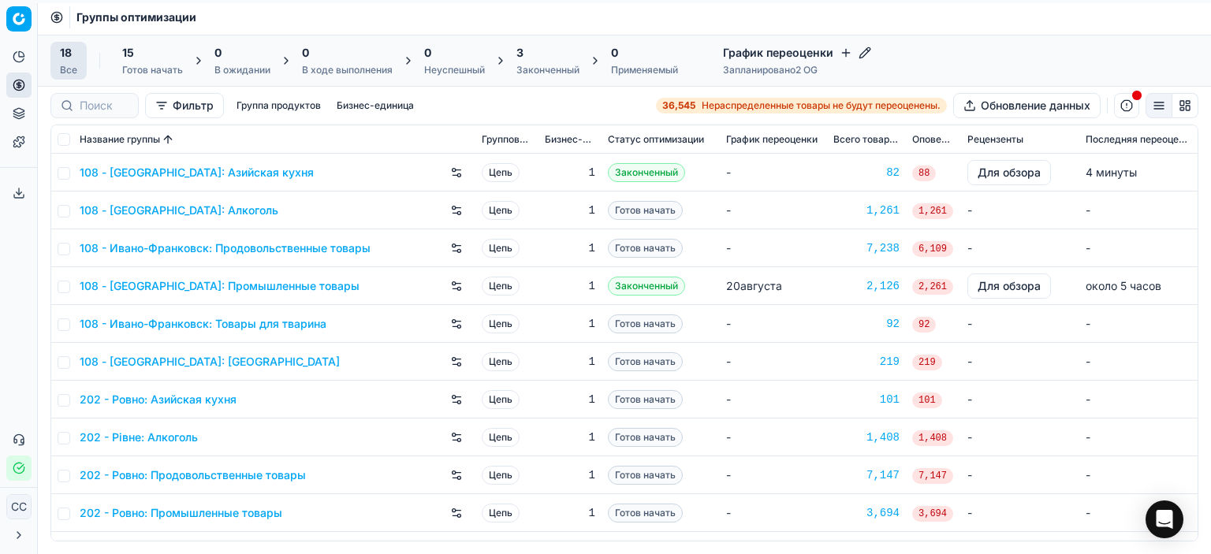
click at [249, 211] on font "108 - [GEOGRAPHIC_DATA]: Алкоголь" at bounding box center [179, 209] width 199 height 13
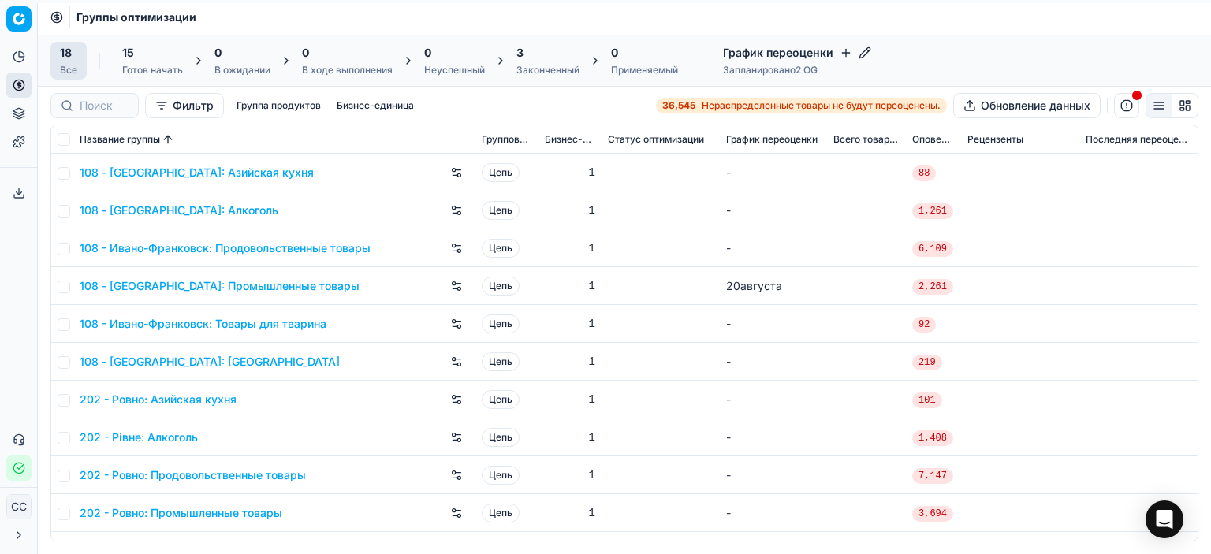
click at [1136, 111] on button "button" at bounding box center [1126, 105] width 25 height 25
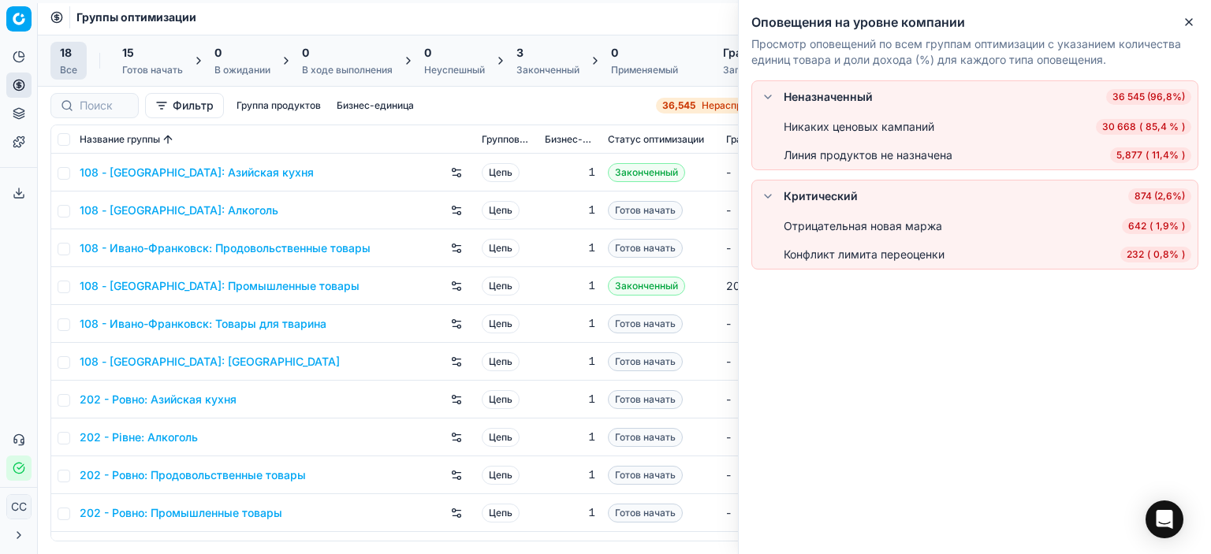
click at [536, 105] on div "Фильтр Группа продуктов Бизнес-единица 36,545 Нераспределенные товары не будут …" at bounding box center [624, 105] width 1148 height 25
click at [533, 91] on div "Фильтр Группа продуктов Бизнес-единица 36,545 Нераспределенные товары не будут …" at bounding box center [624, 106] width 1173 height 38
click at [1192, 21] on icon "button" at bounding box center [1189, 22] width 13 height 13
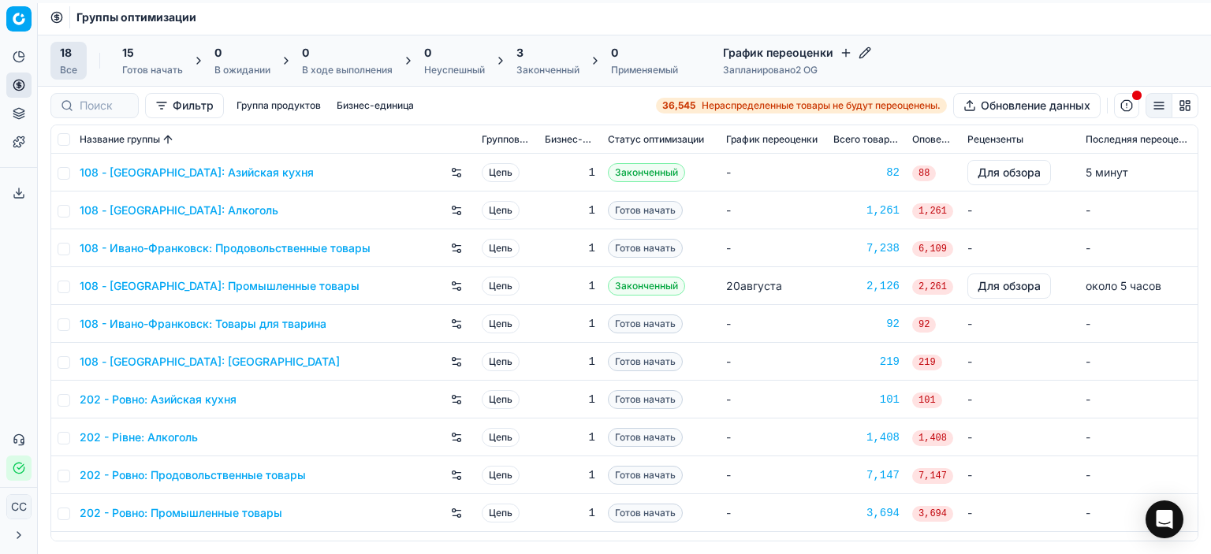
click at [256, 319] on font "108 - Ивано-Франковск: Товары для тварина" at bounding box center [203, 323] width 247 height 13
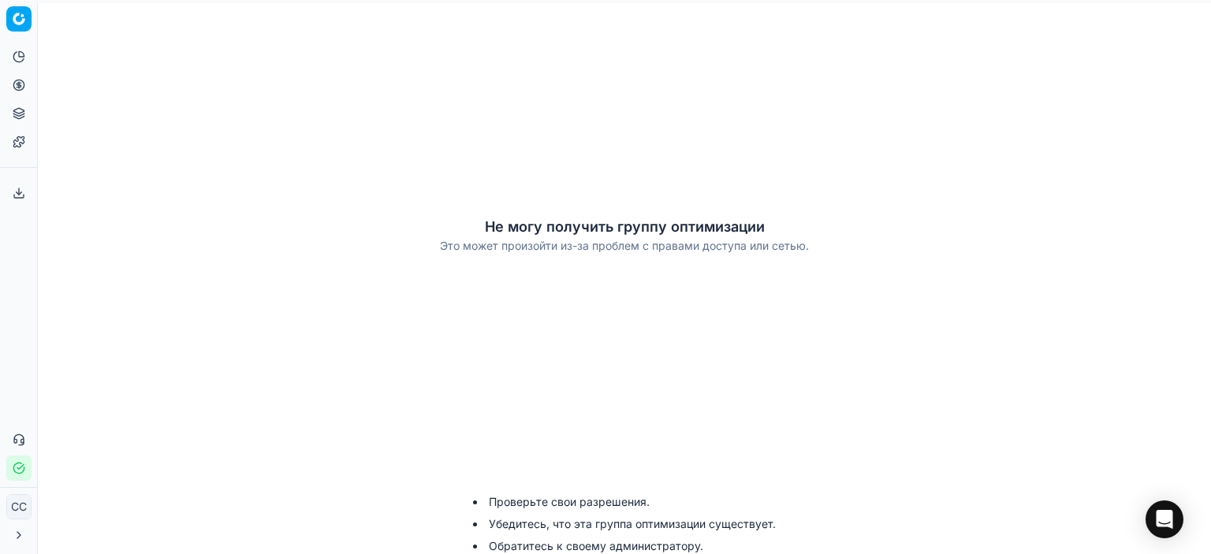
click at [23, 16] on html "Исходный текст Оцените этот перевод Ваш отзыв поможет нам улучшить Google Перев…" at bounding box center [605, 277] width 1211 height 554
click at [127, 185] on html "Исходный текст Оцените этот перевод Ваш отзыв поможет нам улучшить Google Перев…" at bounding box center [605, 277] width 1211 height 554
click at [22, 80] on icon at bounding box center [19, 85] width 13 height 13
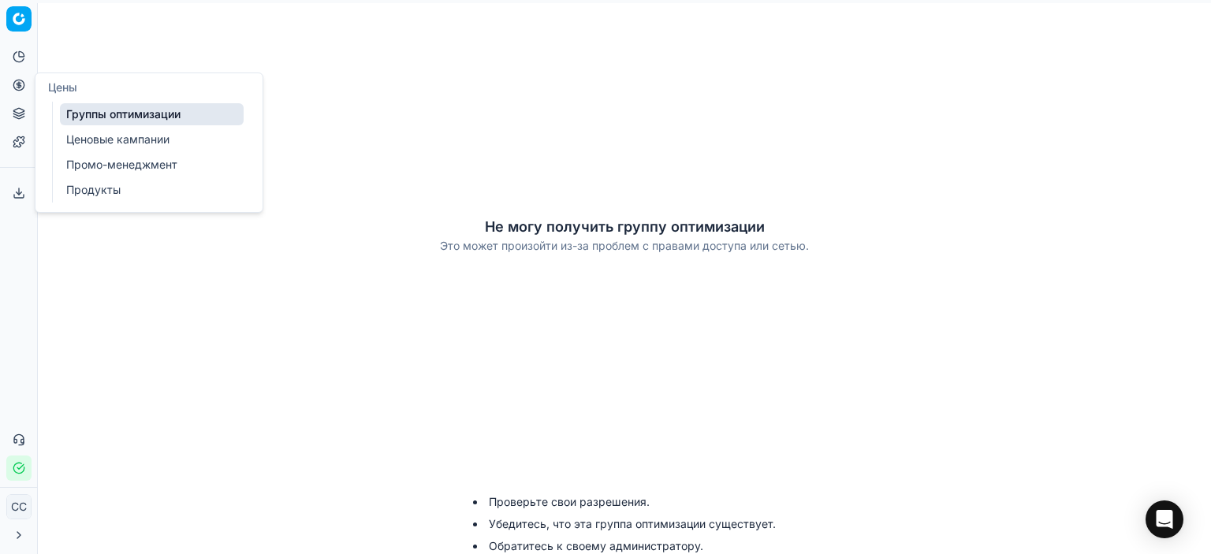
click at [112, 136] on font "Ценовые кампании" at bounding box center [117, 138] width 103 height 13
